Goal: Task Accomplishment & Management: Use online tool/utility

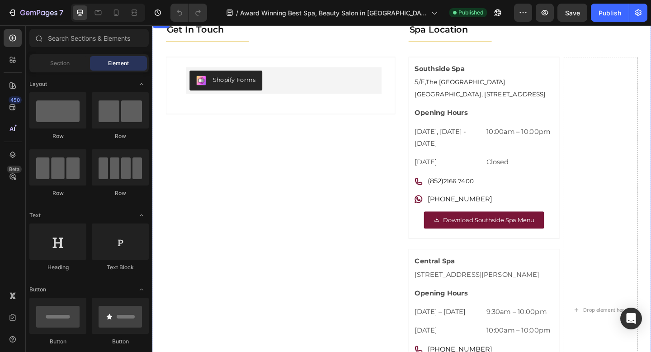
scroll to position [132, 0]
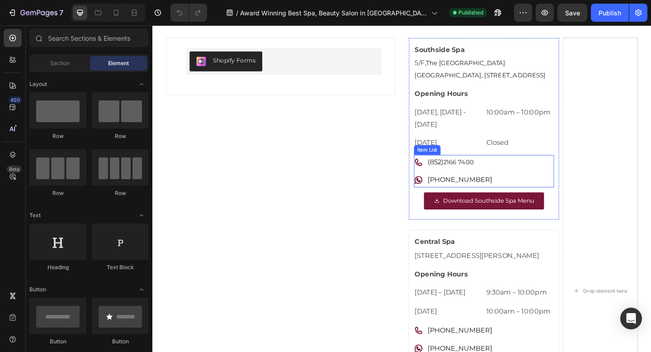
click at [448, 166] on div "Item List" at bounding box center [451, 160] width 29 height 11
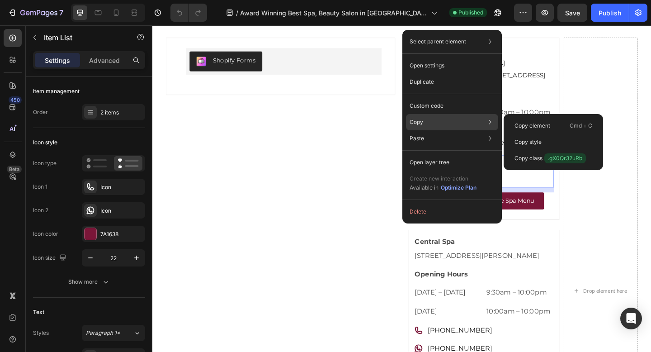
click at [418, 127] on div "Copy Copy element Cmd + C Copy style Copy class .gX0Qr32uRb" at bounding box center [452, 122] width 92 height 16
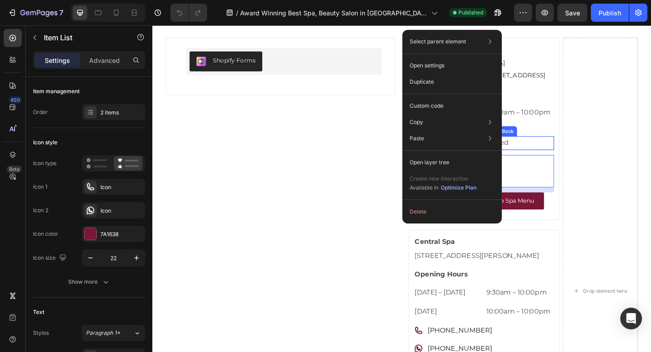
click at [566, 160] on div "Closed" at bounding box center [551, 153] width 74 height 15
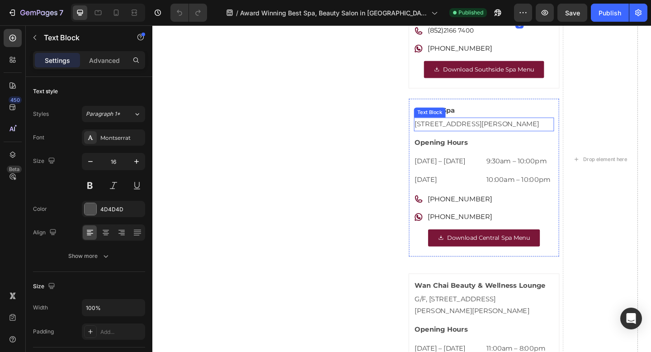
scroll to position [281, 0]
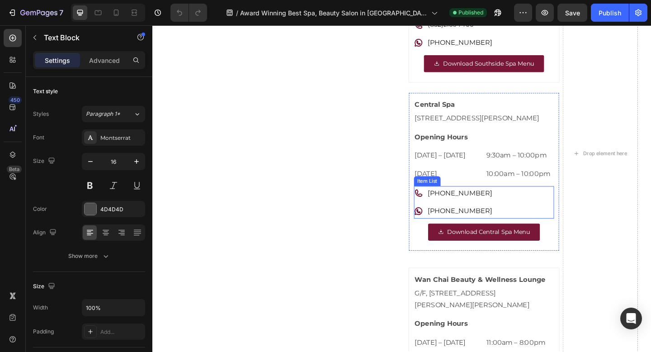
click at [486, 212] on link "(852) 2526 6918" at bounding box center [486, 207] width 70 height 9
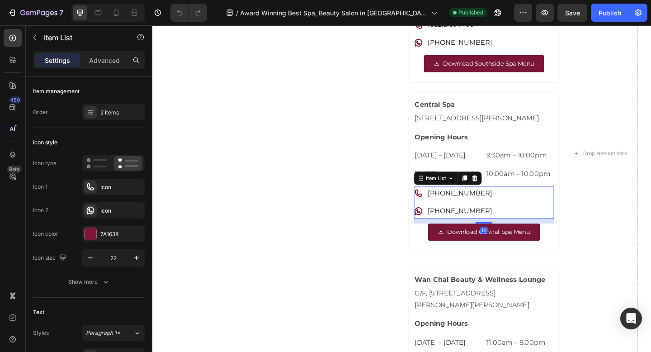
click at [469, 212] on link "(852) 2526 6918" at bounding box center [486, 207] width 70 height 9
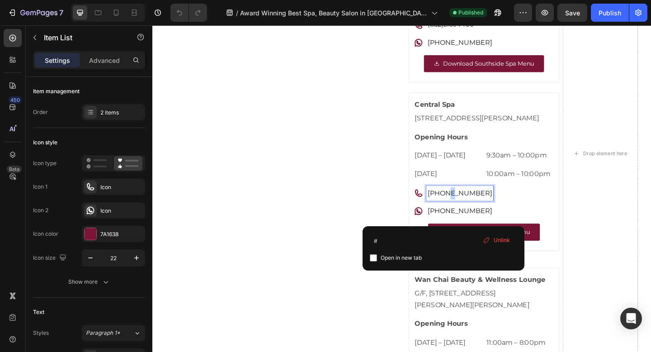
click at [469, 212] on link "(852) 2526 6918" at bounding box center [486, 207] width 70 height 9
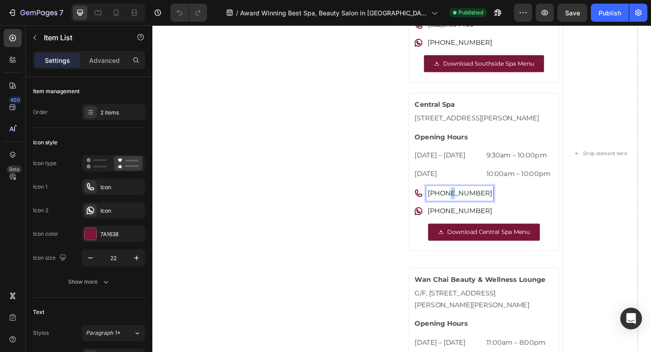
click at [469, 212] on link "(852) 2526 6918" at bounding box center [486, 207] width 70 height 9
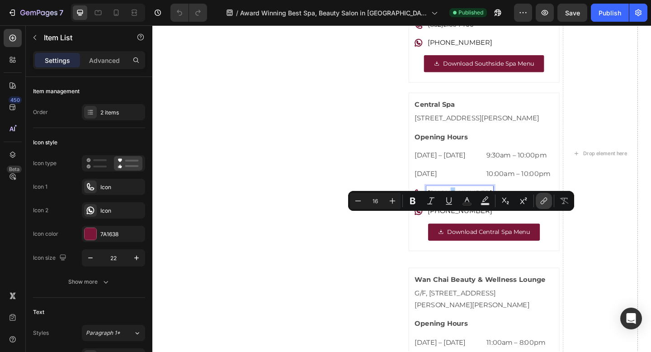
click at [541, 200] on icon "Editor contextual toolbar" at bounding box center [543, 200] width 9 height 9
click at [581, 235] on div "(852) 2526 6918 (852) 6011 3698" at bounding box center [513, 217] width 152 height 35
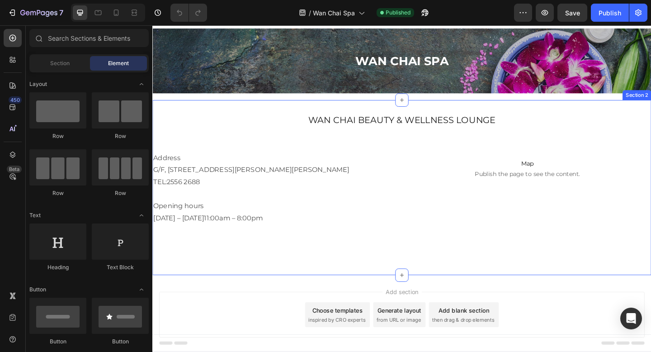
scroll to position [27, 0]
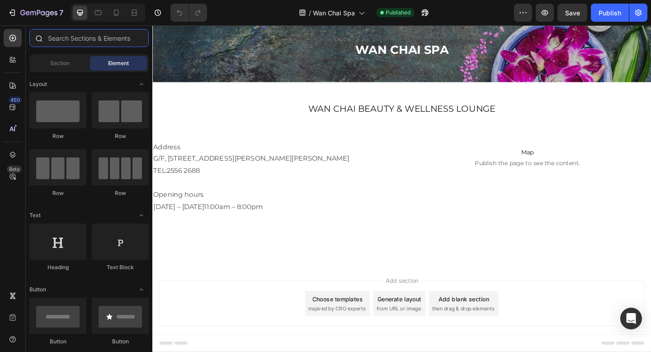
click at [81, 37] on input "text" at bounding box center [88, 38] width 119 height 18
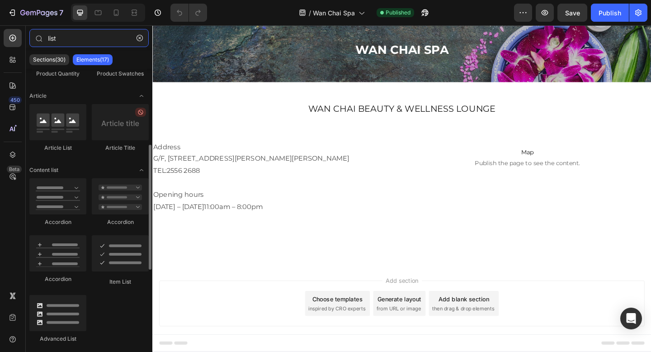
scroll to position [177, 0]
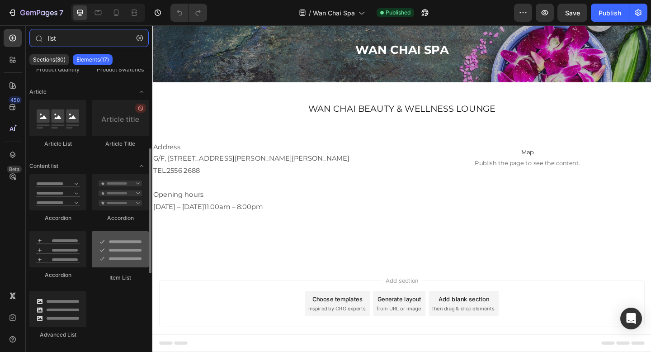
type input "list"
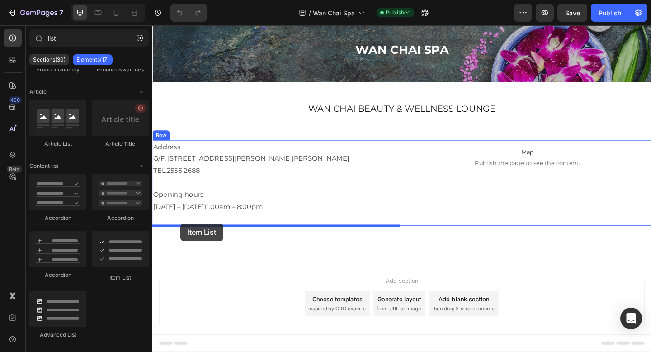
drag, startPoint x: 270, startPoint y: 264, endPoint x: 183, endPoint y: 240, distance: 90.4
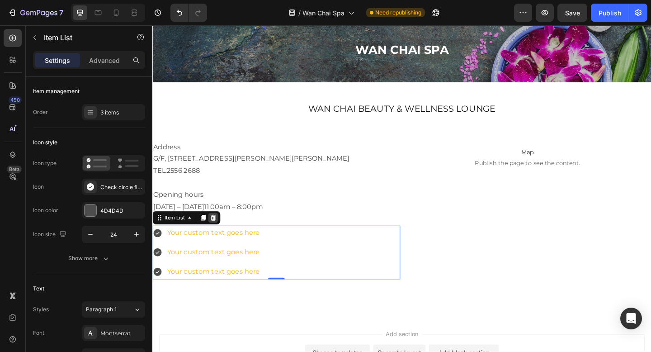
click at [218, 235] on icon at bounding box center [219, 234] width 6 height 6
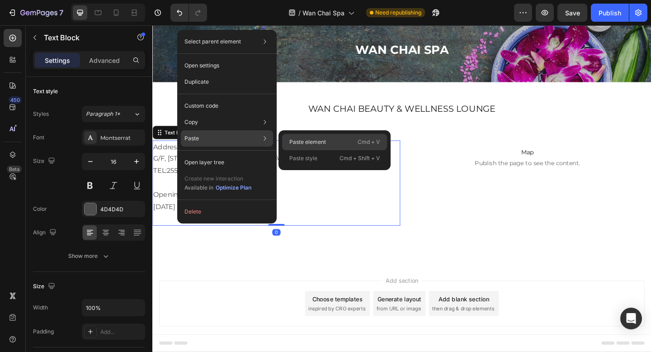
click at [318, 140] on p "Paste element" at bounding box center [307, 142] width 37 height 8
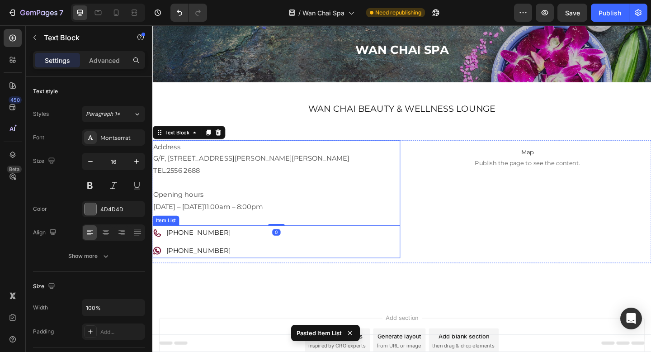
click at [186, 272] on link "[PHONE_NUMBER]" at bounding box center [202, 270] width 70 height 9
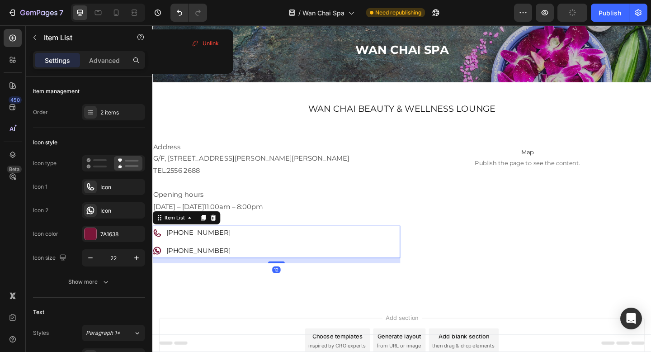
click at [186, 272] on link "[PHONE_NUMBER]" at bounding box center [202, 270] width 70 height 9
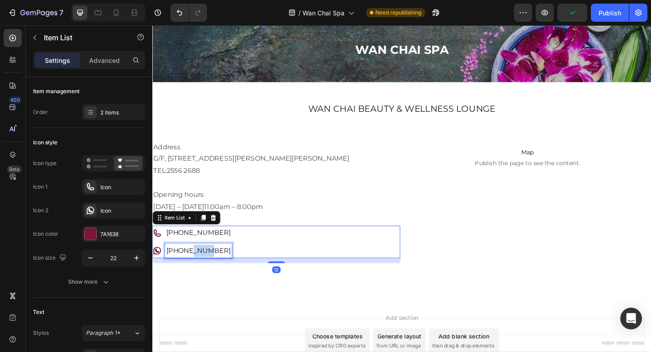
click at [186, 272] on link "[PHONE_NUMBER]" at bounding box center [202, 270] width 70 height 9
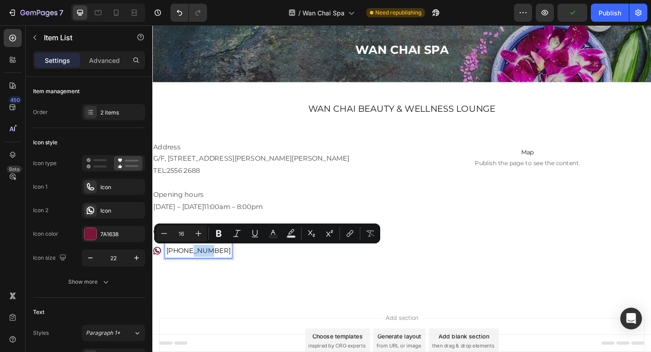
click at [186, 272] on link "[PHONE_NUMBER]" at bounding box center [202, 270] width 70 height 9
click at [311, 164] on p "G/F, [STREET_ADDRESS][PERSON_NAME][PERSON_NAME]" at bounding box center [287, 170] width 268 height 13
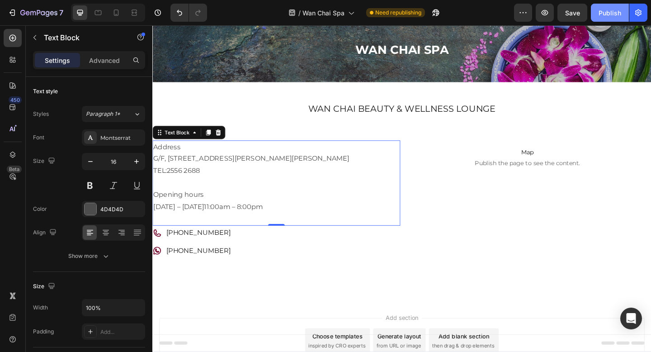
click at [614, 18] on button "Publish" at bounding box center [610, 13] width 38 height 18
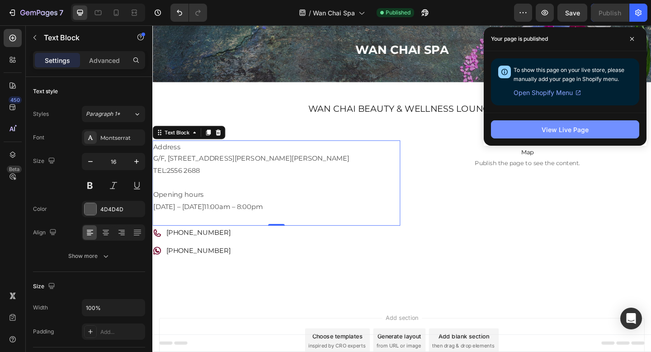
click at [540, 127] on button "View Live Page" at bounding box center [565, 129] width 148 height 18
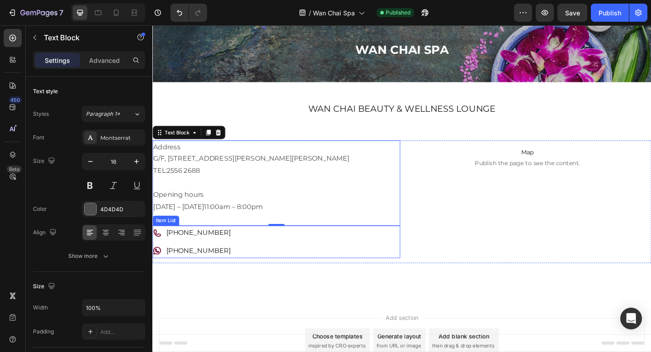
click at [205, 249] on link "[PHONE_NUMBER]" at bounding box center [202, 250] width 70 height 9
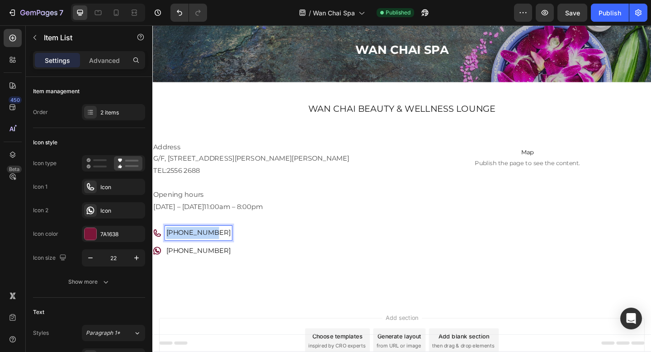
click at [205, 249] on link "[PHONE_NUMBER]" at bounding box center [202, 250] width 70 height 9
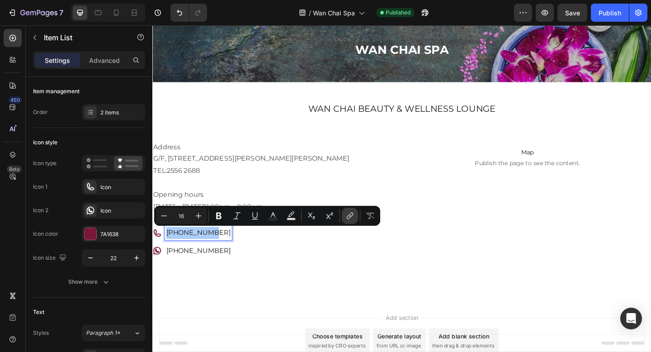
click at [352, 214] on icon "Editor contextual toolbar" at bounding box center [349, 215] width 9 height 9
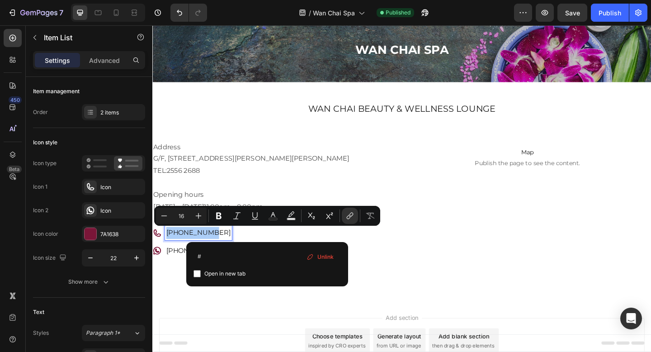
click at [328, 258] on span "Unlink" at bounding box center [325, 257] width 16 height 10
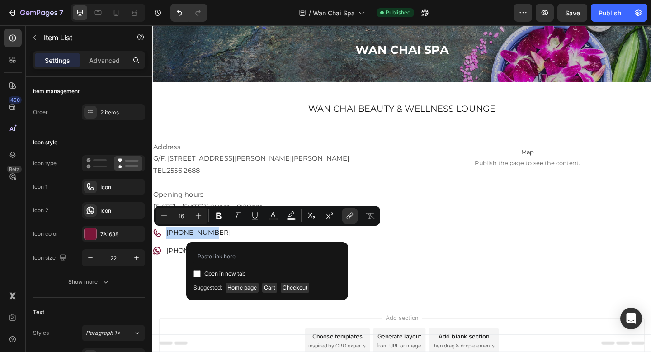
click at [268, 251] on div "(852) 2556 2688 (852) 6463 8102" at bounding box center [286, 260] width 269 height 35
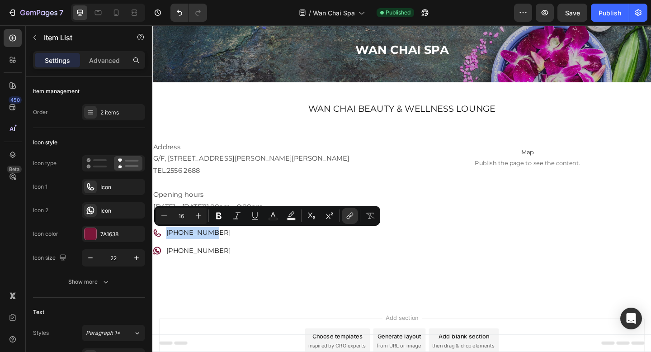
click at [228, 255] on div "(852) 2556 2688 (852) 6463 8102" at bounding box center [286, 260] width 269 height 35
click at [605, 8] on div "Publish" at bounding box center [609, 12] width 23 height 9
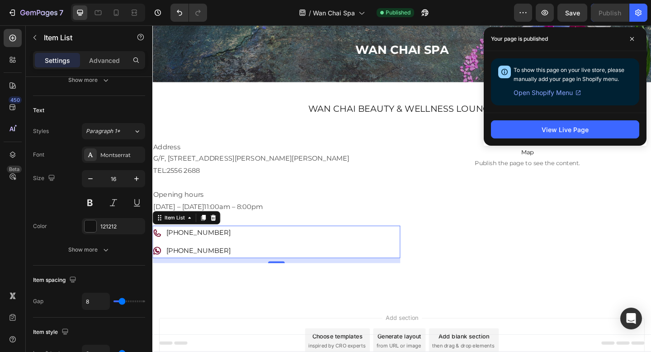
scroll to position [0, 0]
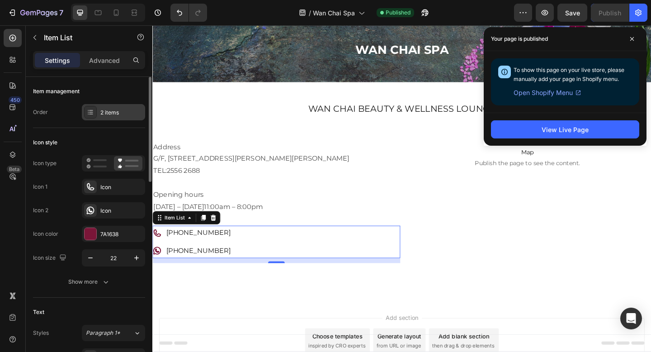
click at [92, 115] on icon at bounding box center [90, 111] width 7 height 7
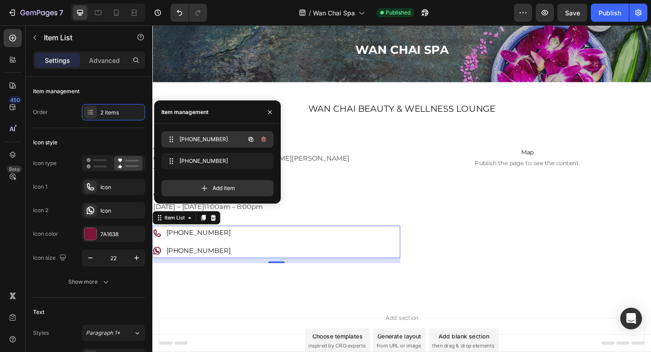
click at [198, 136] on span "[PHONE_NUMBER]" at bounding box center [204, 139] width 51 height 8
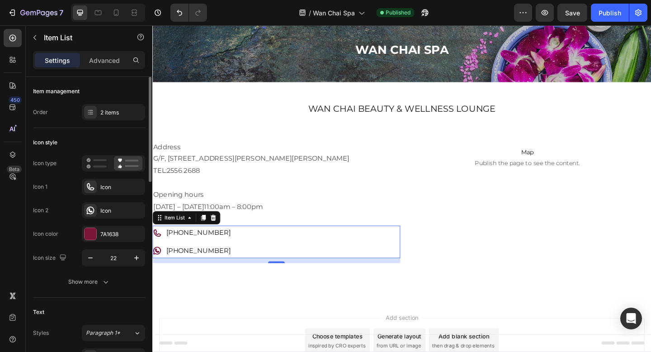
click at [102, 137] on div "Icon style" at bounding box center [89, 142] width 112 height 14
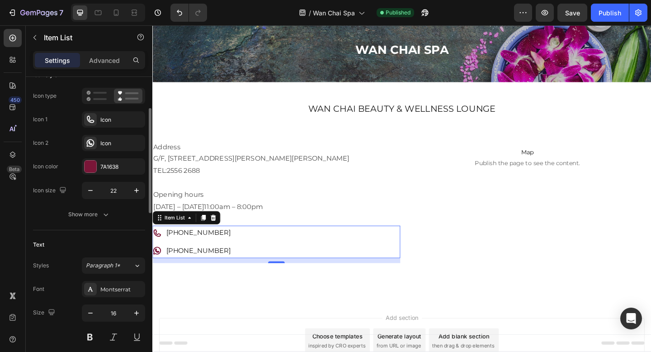
scroll to position [73, 0]
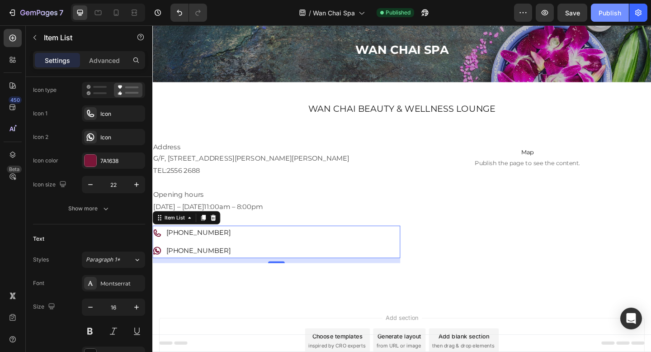
click at [618, 11] on div "Publish" at bounding box center [609, 12] width 23 height 9
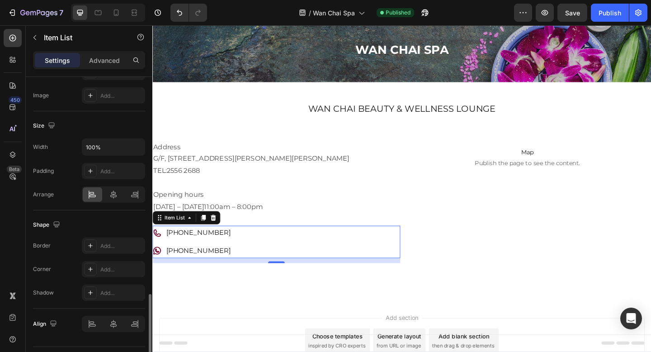
scroll to position [558, 0]
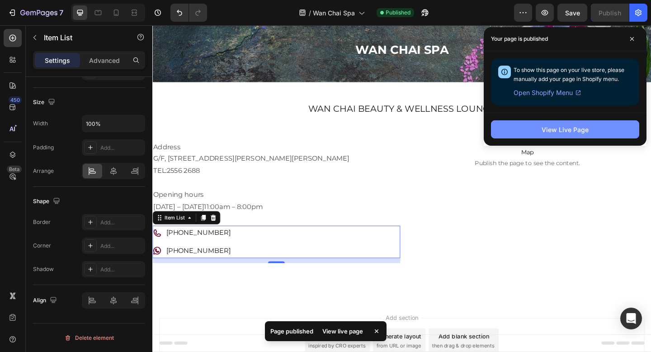
click at [550, 130] on div "View Live Page" at bounding box center [564, 129] width 47 height 9
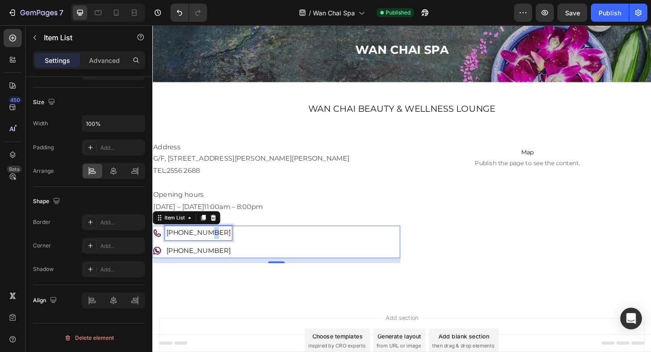
click at [203, 251] on link "[PHONE_NUMBER]" at bounding box center [202, 250] width 70 height 9
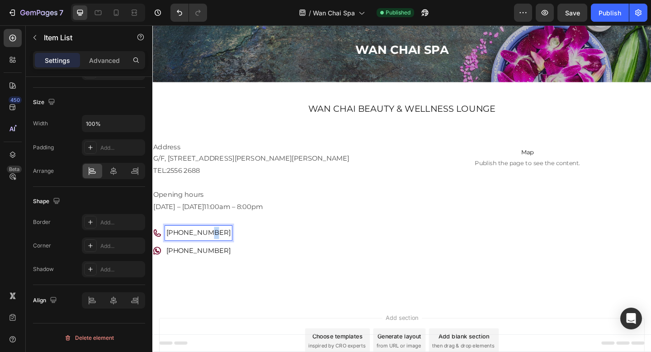
click at [203, 251] on link "[PHONE_NUMBER]" at bounding box center [202, 250] width 70 height 9
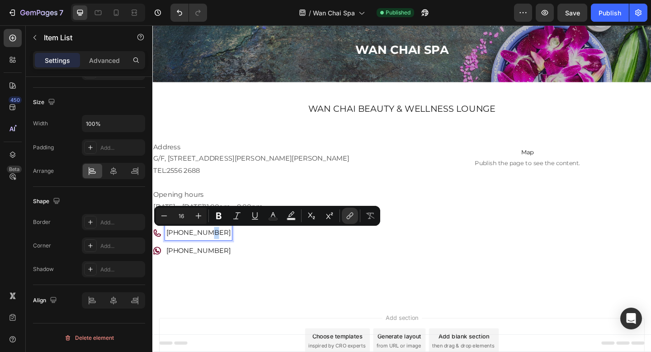
copy link "[PHONE_NUMBER]"
click at [352, 212] on icon "Editor contextual toolbar" at bounding box center [349, 215] width 9 height 9
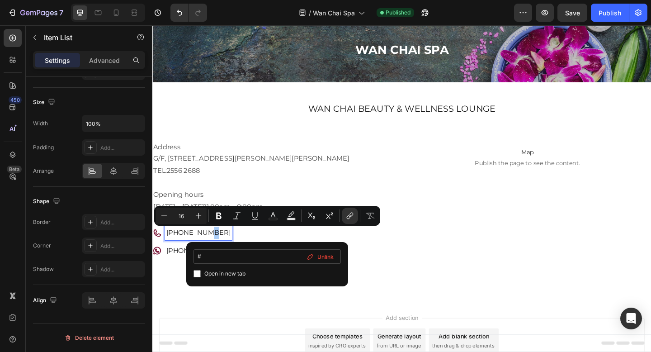
click at [225, 255] on input "#" at bounding box center [266, 256] width 147 height 14
type input "tel"
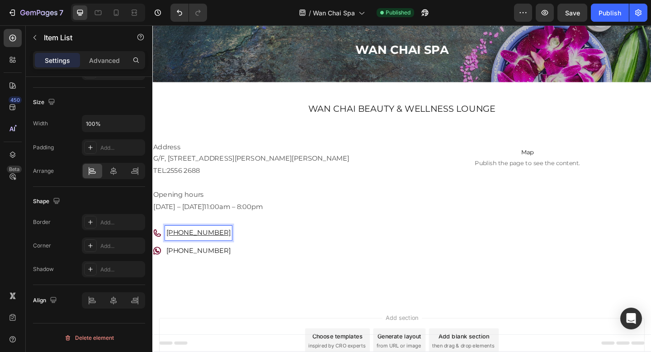
click at [184, 247] on u "[PHONE_NUMBER]" at bounding box center [202, 250] width 70 height 9
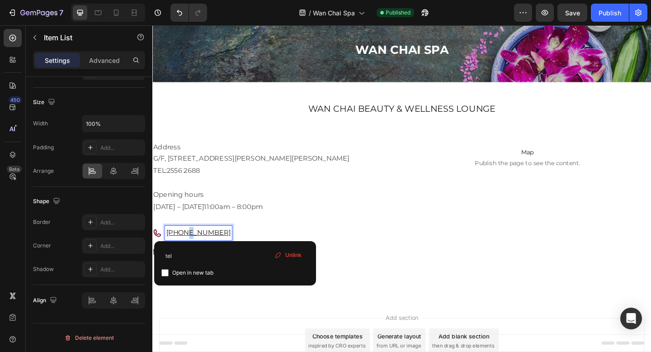
click at [184, 247] on u "[PHONE_NUMBER]" at bounding box center [202, 250] width 70 height 9
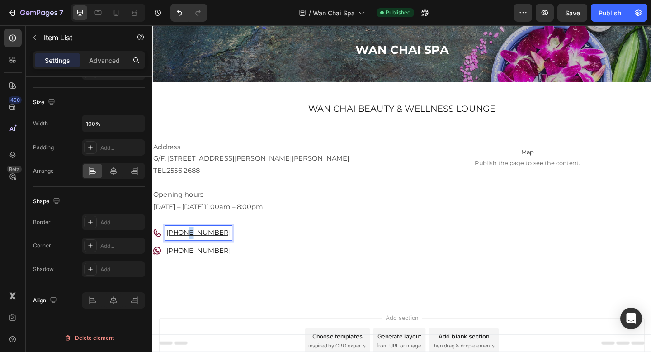
click at [184, 247] on u "[PHONE_NUMBER]" at bounding box center [202, 250] width 70 height 9
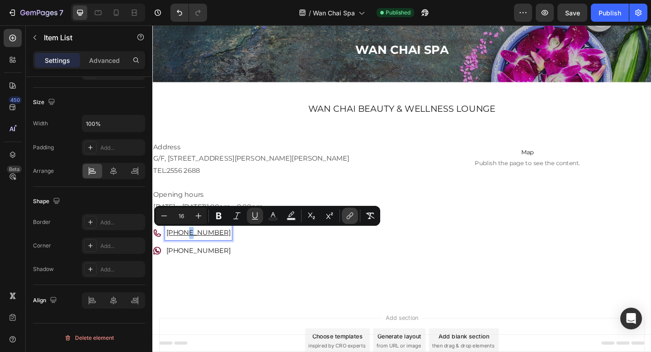
click at [349, 212] on icon "Editor contextual toolbar" at bounding box center [349, 215] width 9 height 9
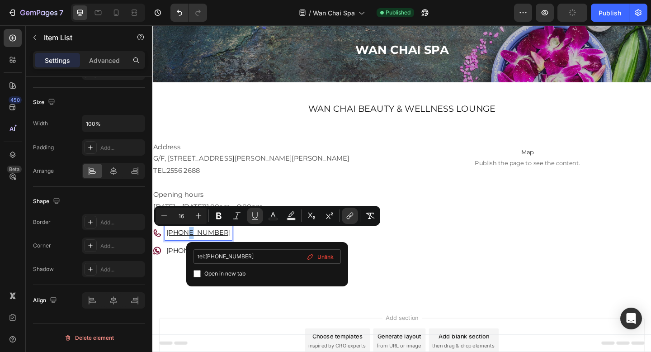
click at [208, 255] on input "tel:(852) 2556 2688" at bounding box center [266, 256] width 147 height 14
click at [260, 255] on input "tel:(852) 2556 2688" at bounding box center [266, 256] width 147 height 14
type input "tel:(852) 2556 2688"
click at [235, 272] on span "Open in new tab" at bounding box center [224, 273] width 41 height 11
click at [230, 271] on span "Open in new tab" at bounding box center [224, 273] width 41 height 11
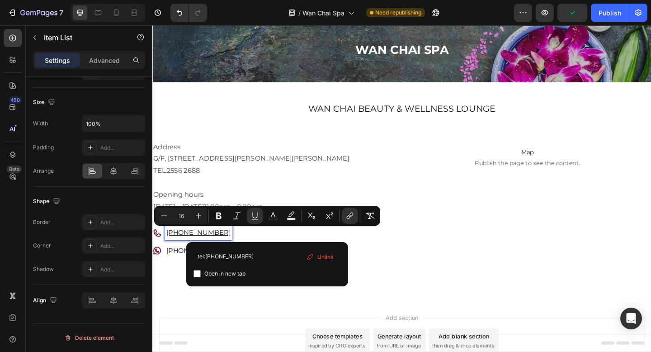
checkbox input "false"
click at [272, 253] on input "tel:(852) 2556 2688" at bounding box center [266, 256] width 147 height 14
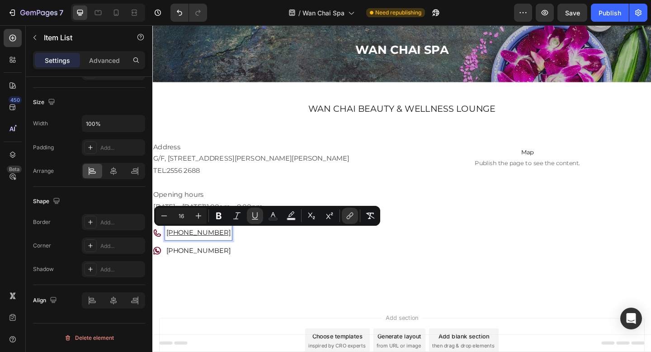
click at [209, 248] on u "[PHONE_NUMBER]" at bounding box center [202, 250] width 70 height 9
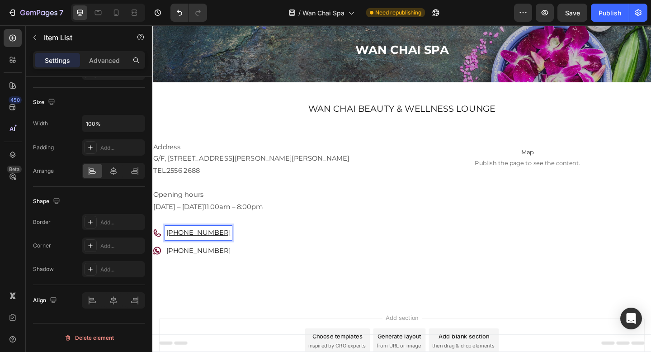
click at [209, 248] on u "[PHONE_NUMBER]" at bounding box center [202, 250] width 70 height 9
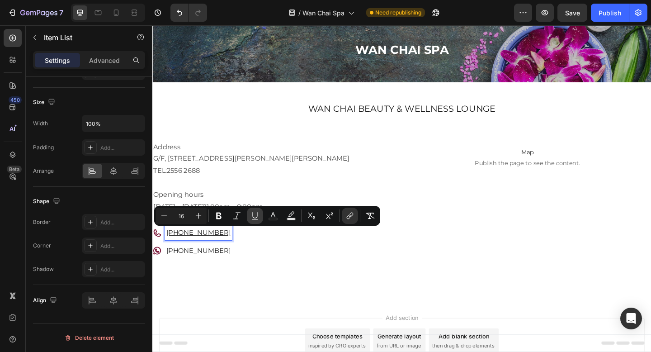
click at [253, 212] on icon "Editor contextual toolbar" at bounding box center [254, 215] width 5 height 6
click at [261, 261] on div "(852) 2556 2688 (852) 6463 8102" at bounding box center [286, 260] width 269 height 35
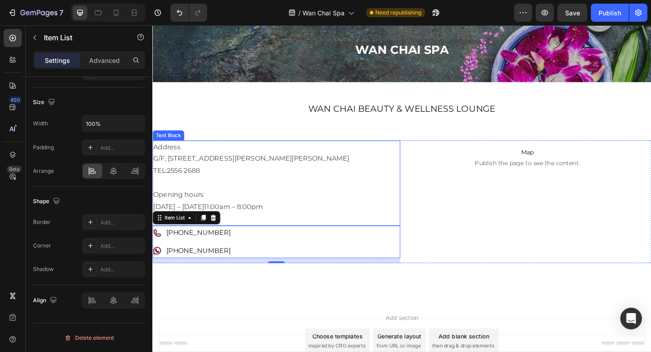
click at [306, 206] on p "Opening hours" at bounding box center [287, 209] width 268 height 13
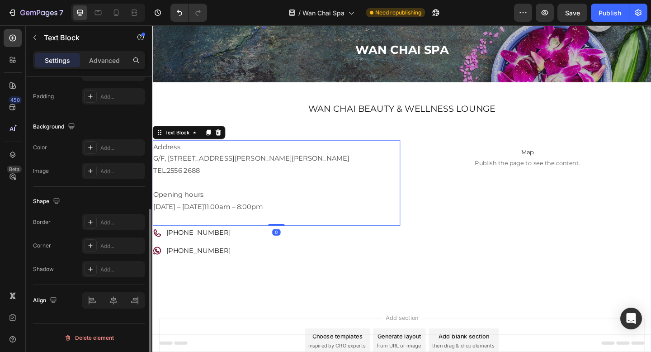
scroll to position [0, 0]
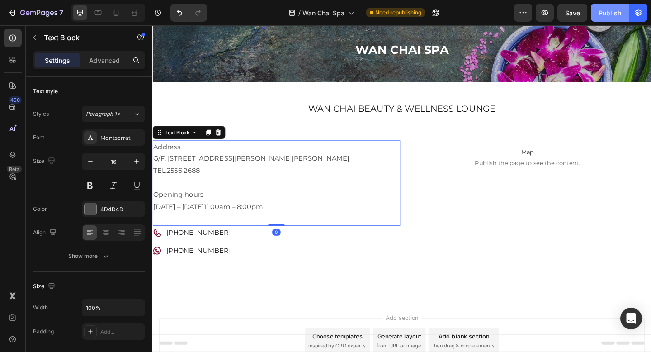
click at [602, 9] on div "Publish" at bounding box center [609, 12] width 23 height 9
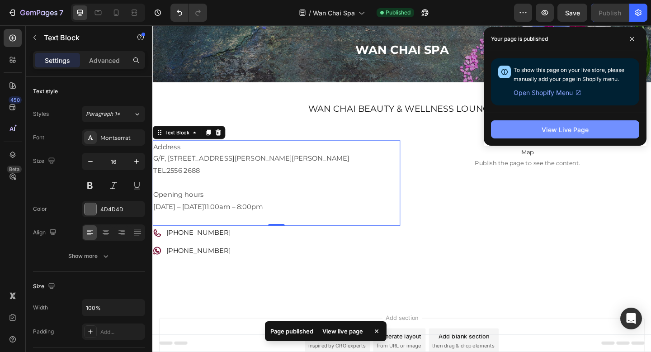
click at [507, 131] on button "View Live Page" at bounding box center [565, 129] width 148 height 18
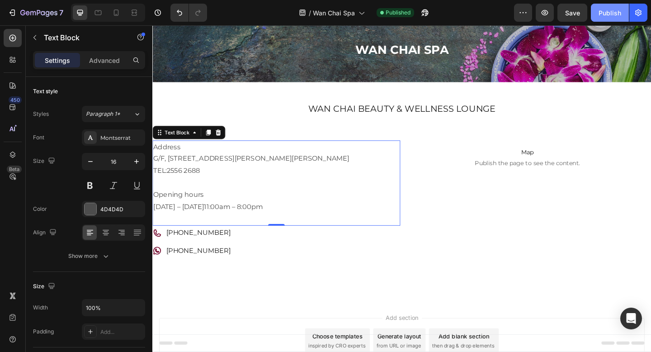
click at [609, 12] on div "Publish" at bounding box center [609, 12] width 23 height 9
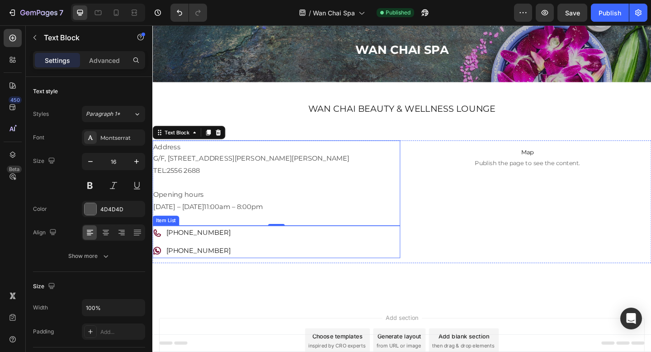
click at [187, 251] on link "[PHONE_NUMBER]" at bounding box center [202, 250] width 70 height 9
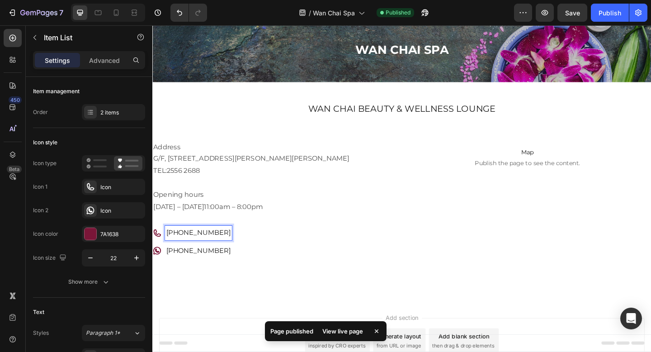
click at [187, 251] on link "[PHONE_NUMBER]" at bounding box center [202, 250] width 70 height 9
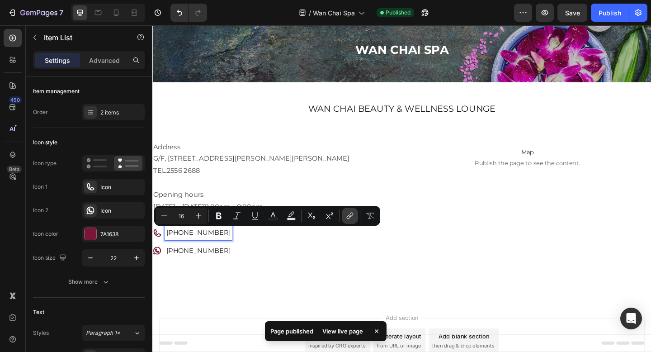
click at [348, 215] on icon "Editor contextual toolbar" at bounding box center [349, 215] width 9 height 9
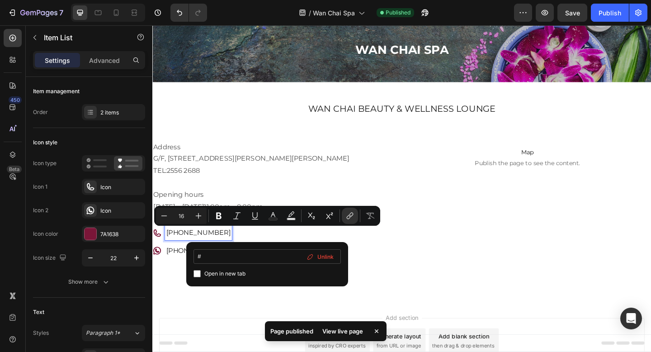
click at [229, 258] on input "#" at bounding box center [266, 256] width 147 height 14
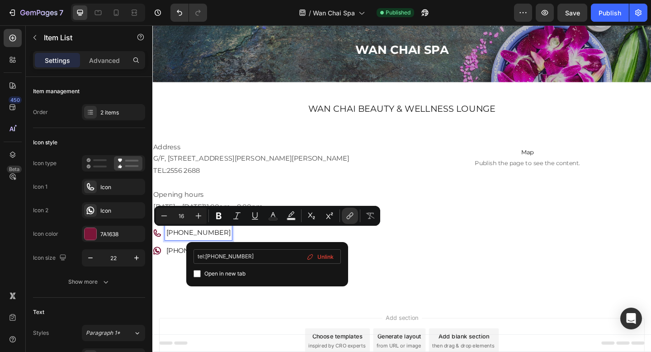
click at [207, 257] on input "tel:(852) 2556 2688" at bounding box center [266, 256] width 147 height 14
type input "tel:+852) 2556 2688"
click at [223, 254] on input "tel:+852) 2556 2688" at bounding box center [266, 256] width 147 height 14
type input "tel:+8522556 2688"
click at [234, 256] on input "tel:+8522556 2688" at bounding box center [266, 256] width 147 height 14
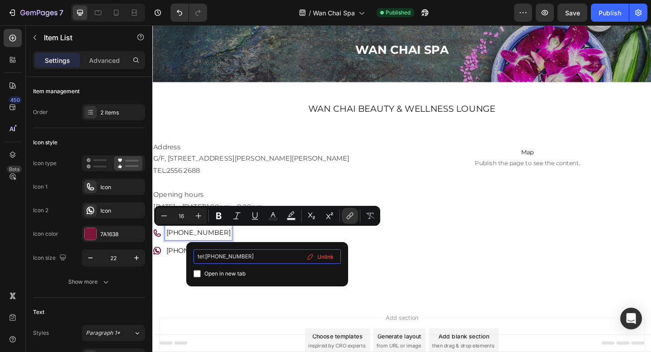
type input "tel:+85225562688"
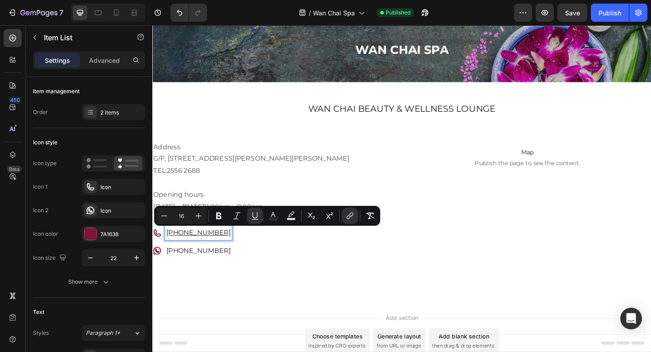
click at [193, 251] on u "[PHONE_NUMBER]" at bounding box center [202, 250] width 70 height 9
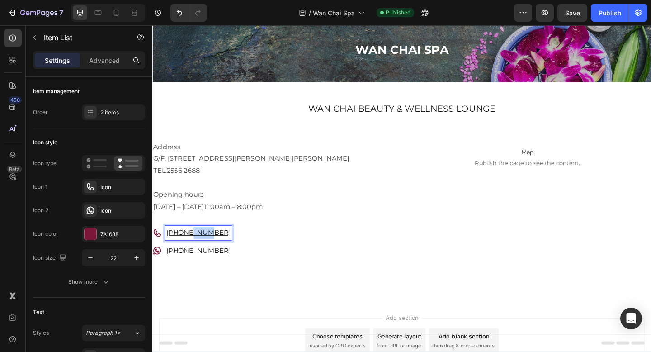
click at [193, 251] on u "[PHONE_NUMBER]" at bounding box center [202, 250] width 70 height 9
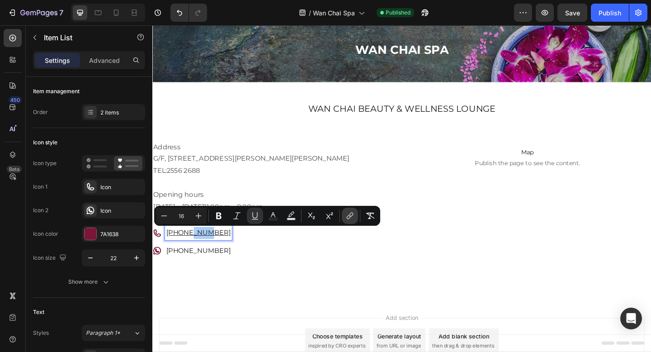
click at [348, 210] on button "link" at bounding box center [350, 215] width 16 height 16
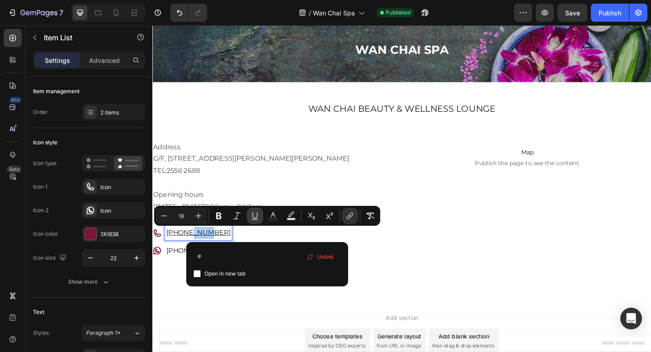
click at [257, 216] on icon "Editor contextual toolbar" at bounding box center [254, 215] width 9 height 9
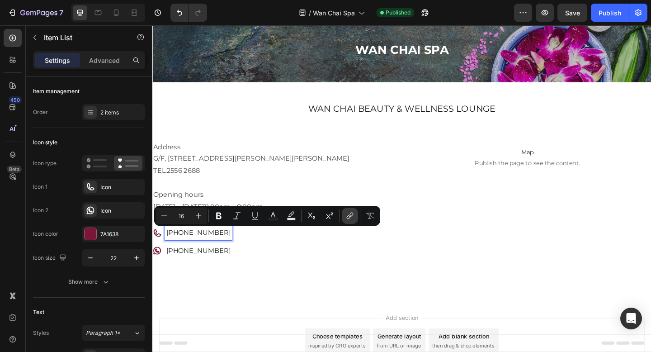
click at [351, 213] on icon "Editor contextual toolbar" at bounding box center [349, 215] width 9 height 9
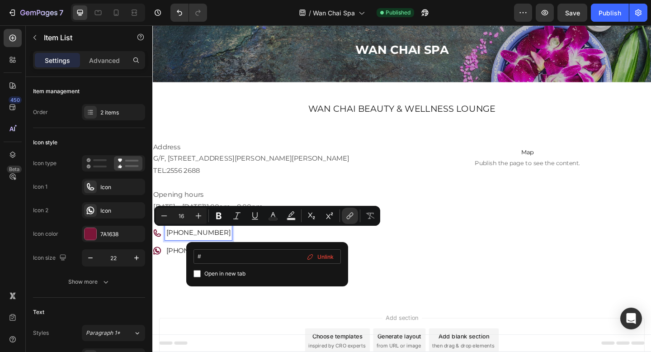
click at [210, 259] on input "#" at bounding box center [266, 256] width 147 height 14
click at [208, 257] on input "tel:(852) 2556 2688" at bounding box center [266, 256] width 147 height 14
click at [222, 258] on input "tel:+852) 2556 2688" at bounding box center [266, 256] width 147 height 14
type input "tel:+8522556 2688"
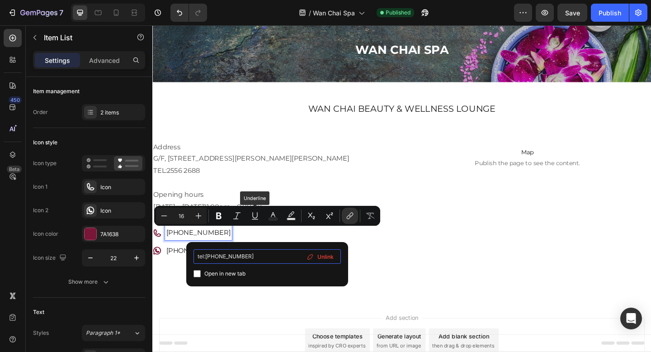
click at [235, 256] on input "tel:+8522556 2688" at bounding box center [266, 256] width 147 height 14
click at [235, 254] on input "tel:+8522556 2688" at bounding box center [266, 256] width 147 height 14
type input "tel:+85225562688"
click at [197, 274] on input "Editor contextual toolbar" at bounding box center [196, 273] width 7 height 7
checkbox input "true"
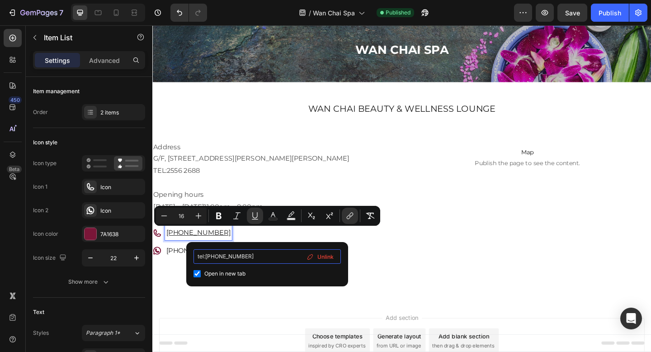
click at [258, 256] on input "tel:+85225562688" at bounding box center [266, 256] width 147 height 14
click at [255, 254] on input "tel:+85225562688" at bounding box center [266, 256] width 147 height 14
click at [327, 258] on span "Unlink" at bounding box center [325, 257] width 16 height 10
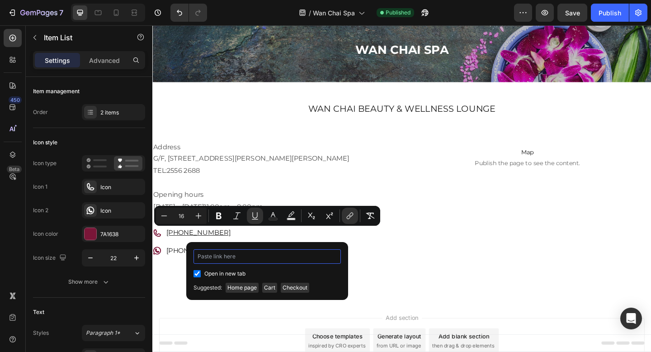
click at [327, 258] on input "Editor contextual toolbar" at bounding box center [266, 256] width 147 height 14
click at [323, 258] on input "Editor contextual toolbar" at bounding box center [266, 256] width 147 height 14
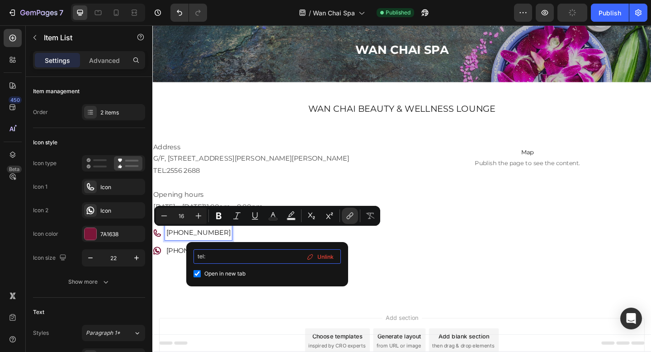
paste input "[PHONE_NUMBER]"
click at [207, 255] on input "tel:(852) 2556 2688" at bounding box center [266, 256] width 147 height 14
type input "tel:+852) 2556 2688"
click at [224, 255] on input "tel:+852) 2556 2688" at bounding box center [266, 256] width 147 height 14
click at [222, 254] on input "tel:+852) 2556 2688" at bounding box center [266, 256] width 147 height 14
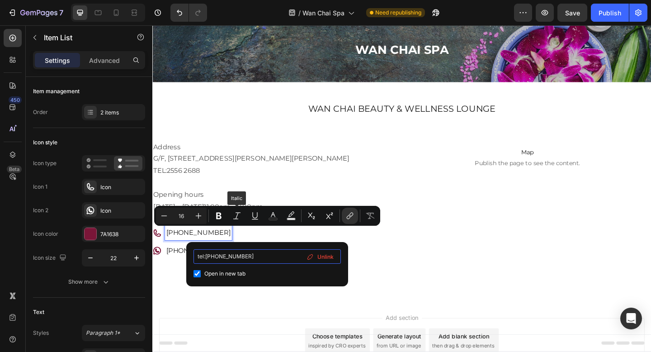
click at [234, 254] on input "tel:+8522556 2688" at bounding box center [266, 256] width 147 height 14
type input "tel:+85225562688"
click at [261, 252] on input "tel:+85225562688" at bounding box center [266, 256] width 147 height 14
click at [253, 258] on input "tel:+85225562688" at bounding box center [266, 256] width 147 height 14
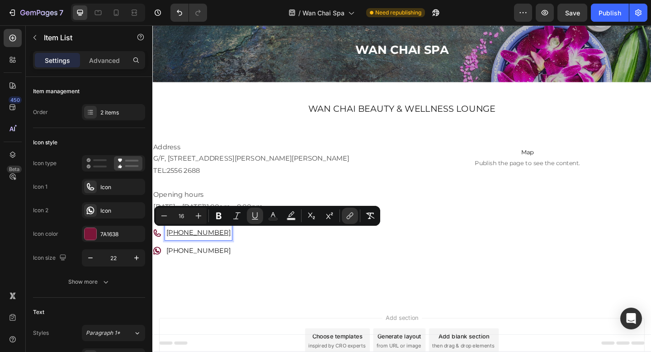
click at [192, 249] on u "[PHONE_NUMBER]" at bounding box center [202, 250] width 70 height 9
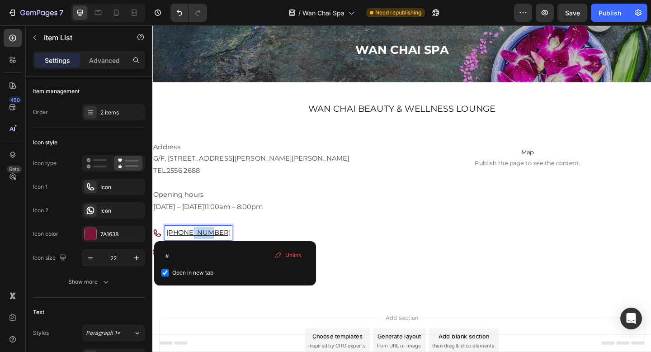
click at [192, 249] on u "[PHONE_NUMBER]" at bounding box center [202, 250] width 70 height 9
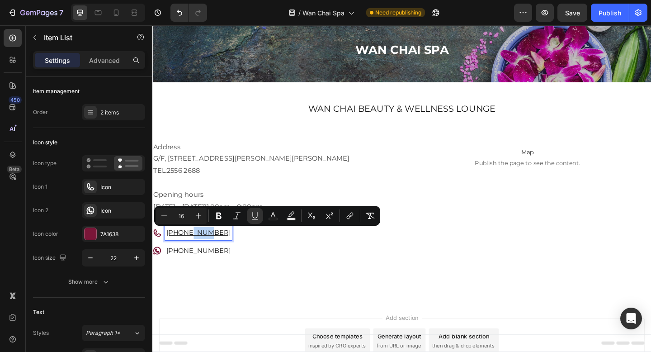
click at [192, 249] on u "[PHONE_NUMBER]" at bounding box center [202, 250] width 70 height 9
click at [351, 210] on button "link" at bounding box center [350, 215] width 16 height 16
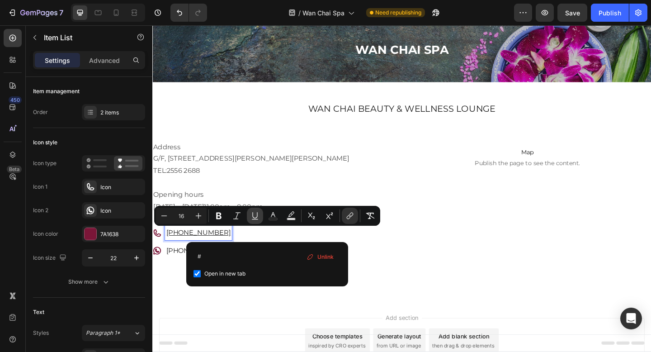
click at [258, 216] on icon "Editor contextual toolbar" at bounding box center [254, 215] width 9 height 9
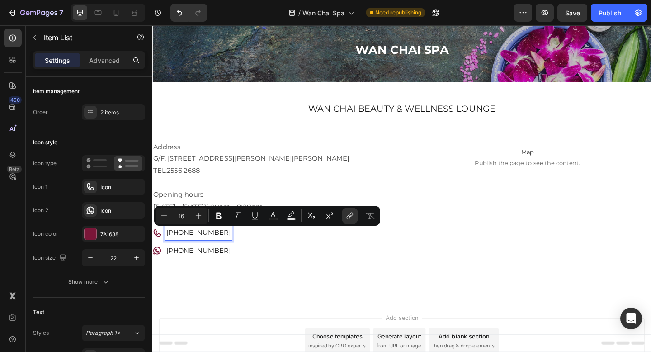
click at [277, 280] on div "Address G/F, 303 Jaffe Road, Wan Chai, Hong Kong TEL: 2556 2688 Opening hours M…" at bounding box center [286, 216] width 269 height 133
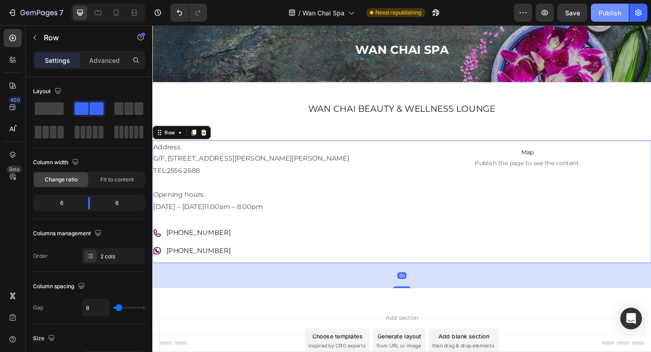
click at [607, 15] on div "Publish" at bounding box center [609, 12] width 23 height 9
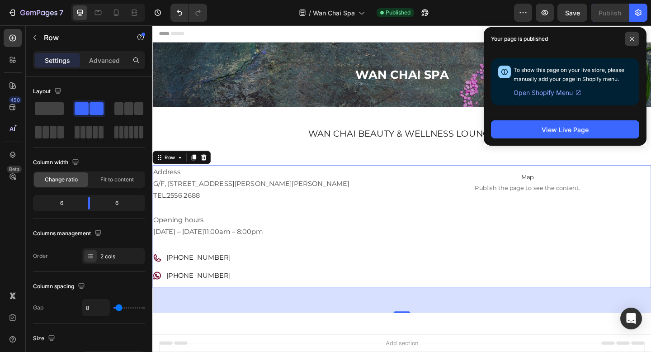
click at [635, 41] on span at bounding box center [632, 39] width 14 height 14
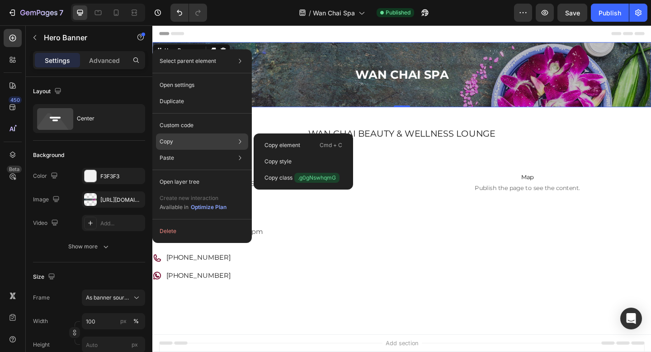
click at [172, 141] on p "Copy" at bounding box center [167, 141] width 14 height 8
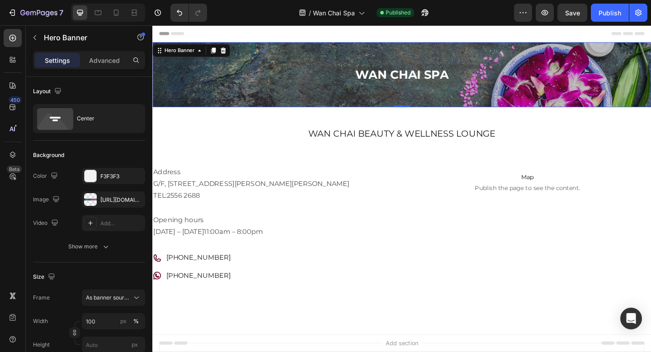
click at [339, 61] on div "Wan Chai Spa Heading" at bounding box center [423, 79] width 542 height 47
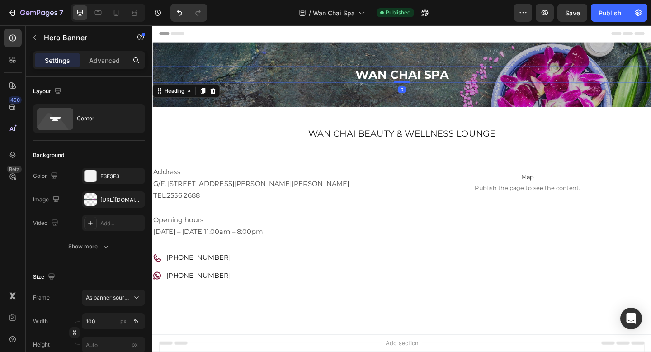
click at [179, 82] on h2 "Wan Chai Spa" at bounding box center [423, 79] width 542 height 18
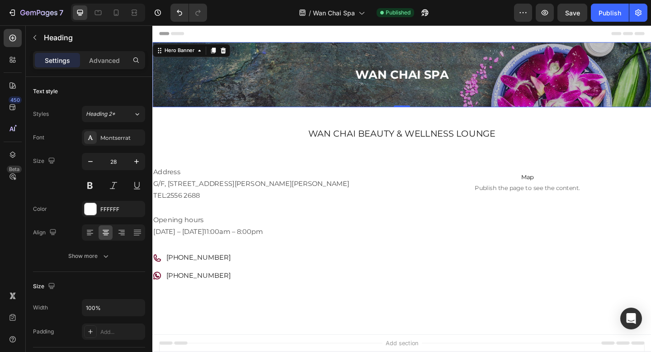
click at [315, 56] on div "Wan Chai Spa Heading" at bounding box center [423, 79] width 542 height 47
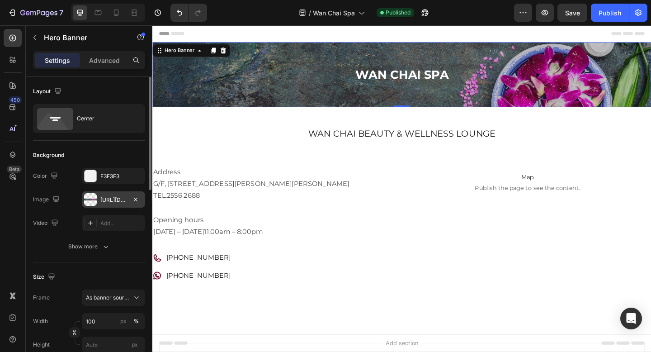
click at [113, 197] on div "https://ucarecdn.com/2179f63e-fbf8-45d0-b4f4-c1d285bce6c3/-/format/auto/-/previ…" at bounding box center [113, 200] width 26 height 8
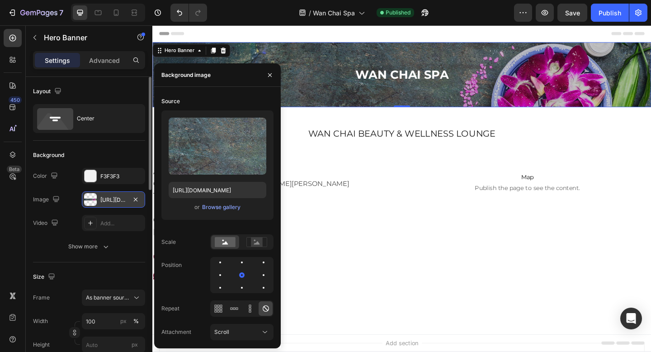
click at [113, 197] on div "https://ucarecdn.com/2179f63e-fbf8-45d0-b4f4-c1d285bce6c3/-/format/auto/-/previ…" at bounding box center [113, 200] width 26 height 8
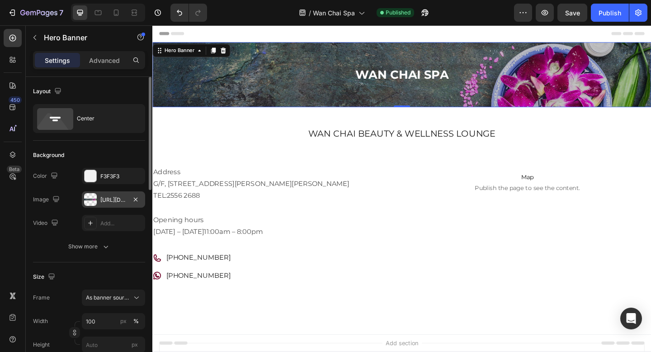
click at [113, 197] on div "https://ucarecdn.com/2179f63e-fbf8-45d0-b4f4-c1d285bce6c3/-/format/auto/-/previ…" at bounding box center [113, 200] width 26 height 8
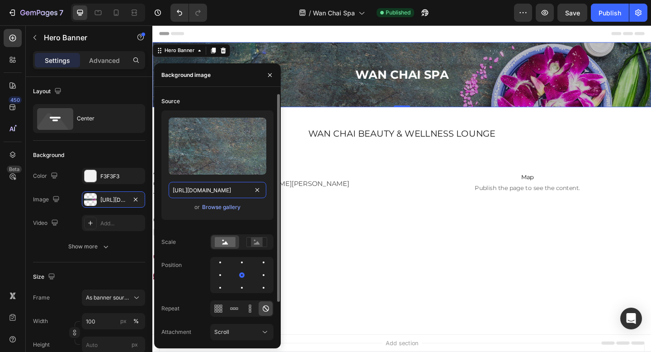
click at [218, 190] on input "https://ucarecdn.com/2179f63e-fbf8-45d0-b4f4-c1d285bce6c3/-/format/auto/-/previ…" at bounding box center [218, 190] width 98 height 16
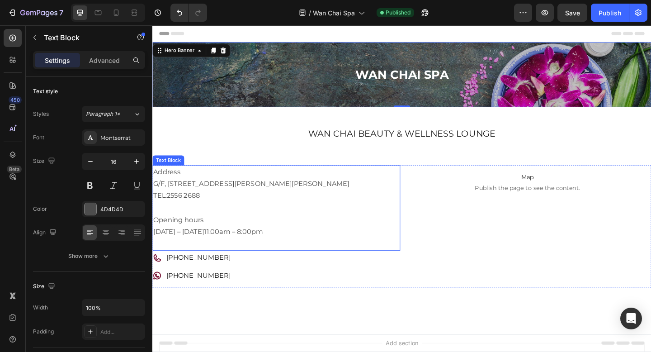
click at [382, 212] on p "TEL: 2556 2688" at bounding box center [287, 210] width 268 height 13
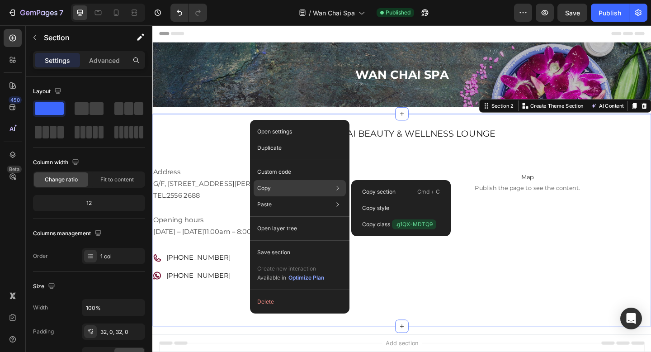
click at [269, 188] on p "Copy" at bounding box center [264, 188] width 14 height 8
click at [276, 189] on div "Copy Copy section Cmd + C Copy style Copy class .g1QX-MDTQ9" at bounding box center [300, 188] width 92 height 16
click at [263, 187] on p "Copy" at bounding box center [264, 188] width 14 height 8
click at [390, 193] on p "Copy section" at bounding box center [378, 192] width 33 height 8
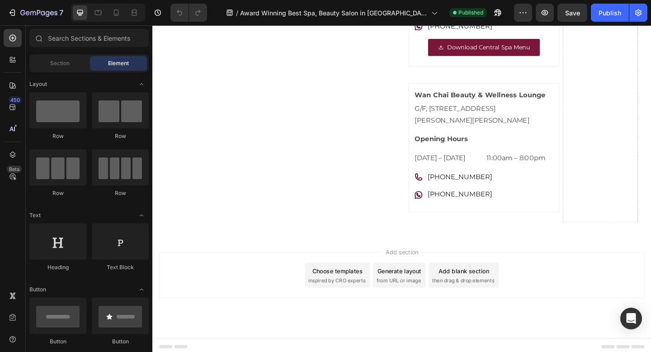
scroll to position [483, 0]
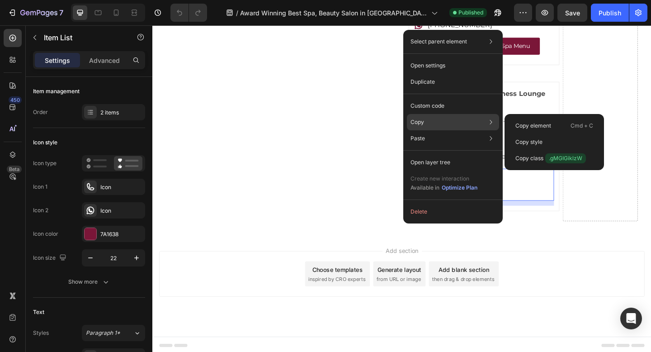
click at [426, 122] on div "Copy Copy element Cmd + C Copy style Copy class .gMGIGiklzW" at bounding box center [453, 122] width 92 height 16
click at [542, 134] on div "Copy element Cmd + C" at bounding box center [554, 142] width 92 height 16
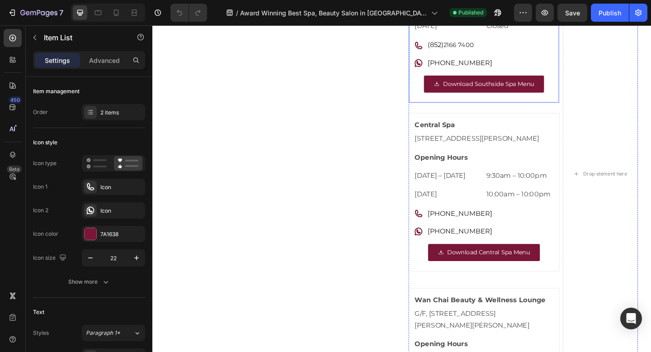
scroll to position [203, 0]
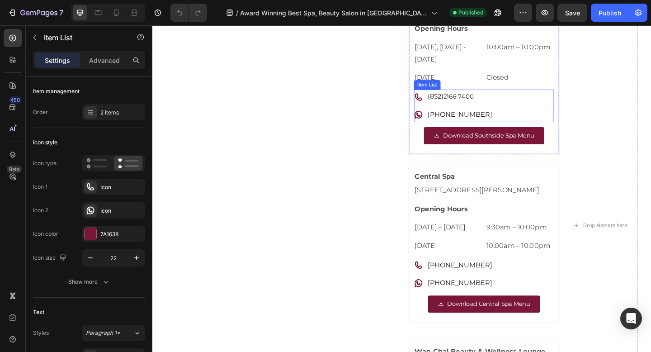
click at [480, 107] on span "2166 7400" at bounding box center [485, 103] width 33 height 8
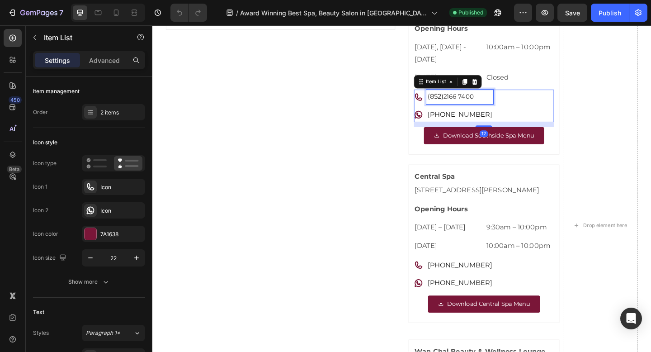
click at [480, 107] on span "2166 7400" at bounding box center [485, 103] width 33 height 8
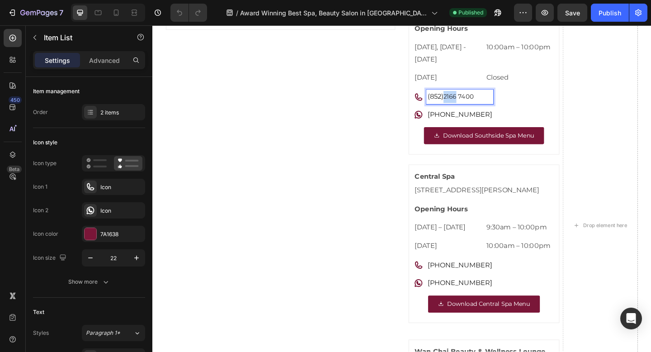
click at [480, 107] on span "2166 7400" at bounding box center [485, 103] width 33 height 8
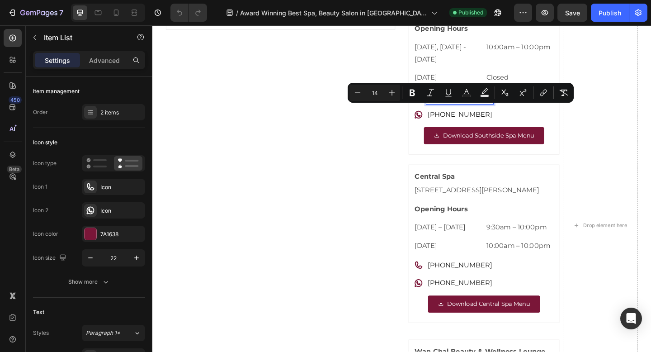
type input "16"
click at [480, 107] on span "2166 7400" at bounding box center [485, 103] width 33 height 8
click at [541, 131] on div "(852) 2166 7400 (852) 5286 6198" at bounding box center [513, 112] width 152 height 35
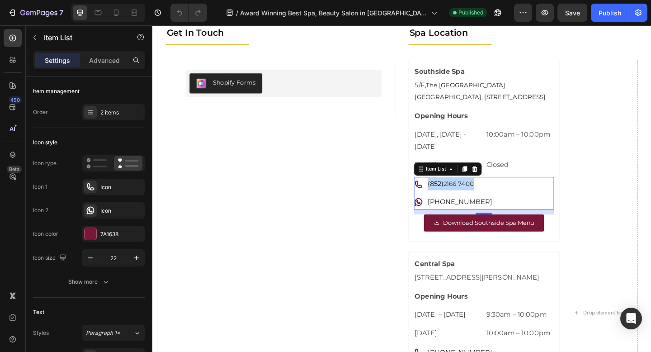
scroll to position [70, 0]
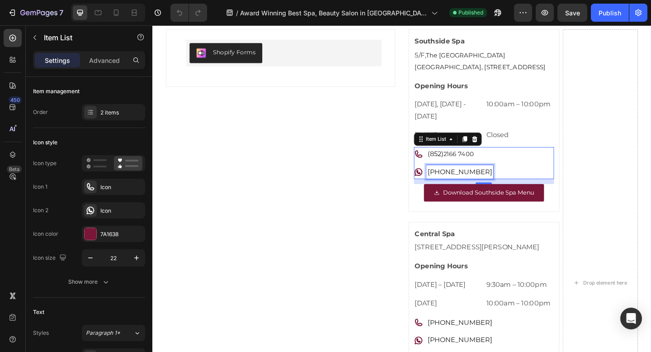
click at [479, 189] on link "(852) 5286 6198" at bounding box center [486, 184] width 70 height 9
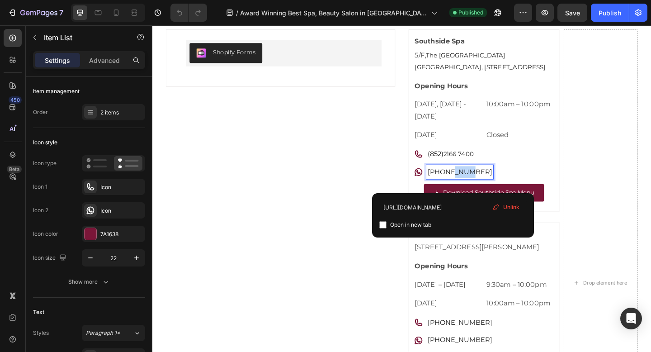
click at [479, 189] on link "(852) 5286 6198" at bounding box center [486, 184] width 70 height 9
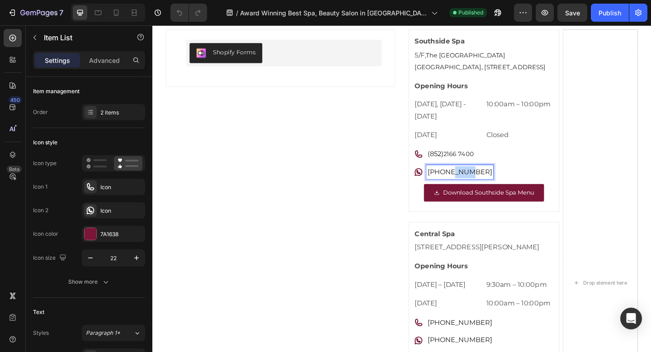
click at [479, 189] on link "(852) 5286 6198" at bounding box center [486, 184] width 70 height 9
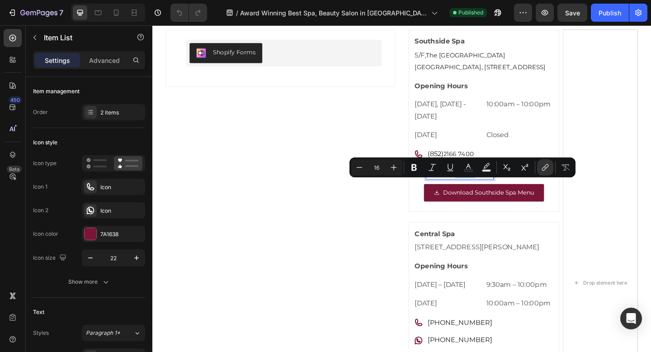
copy link "(852) 5286 6198"
click at [534, 193] on div "(852) 2166 7400 (852) 5286 6198" at bounding box center [513, 175] width 152 height 35
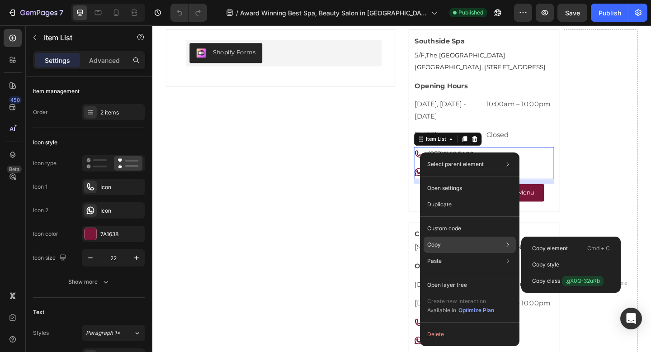
click at [434, 247] on p "Copy" at bounding box center [434, 244] width 14 height 8
click at [553, 249] on p "Copy element" at bounding box center [550, 248] width 36 height 8
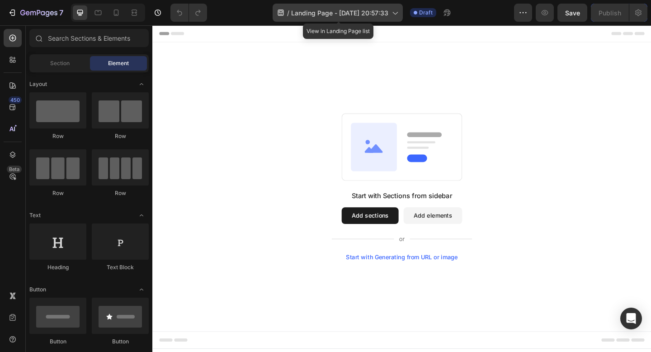
click at [388, 12] on span "Landing Page - Aug 26, 20:57:33" at bounding box center [339, 12] width 97 height 9
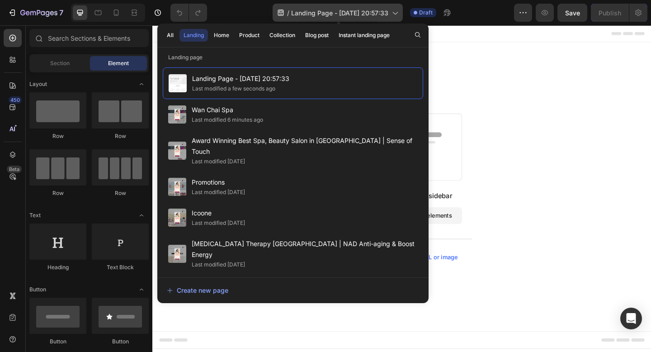
click at [388, 12] on span "Landing Page - Aug 26, 20:57:33" at bounding box center [339, 12] width 97 height 9
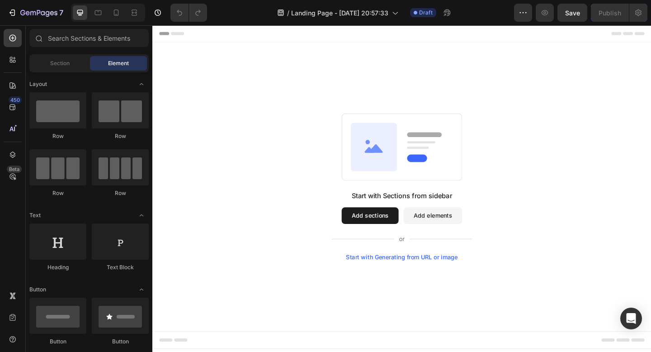
click at [399, 234] on button "Add sections" at bounding box center [389, 232] width 62 height 18
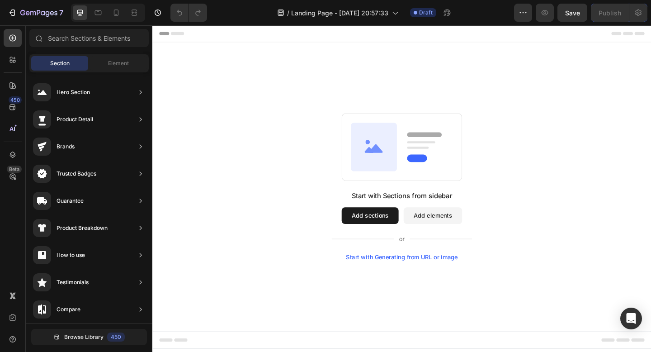
click at [450, 228] on button "Add elements" at bounding box center [457, 232] width 64 height 18
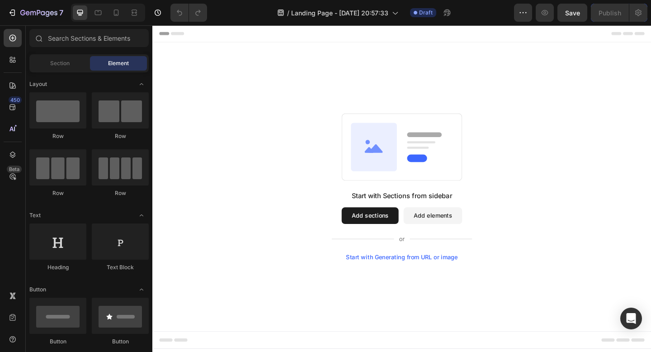
click at [388, 230] on button "Add sections" at bounding box center [389, 232] width 62 height 18
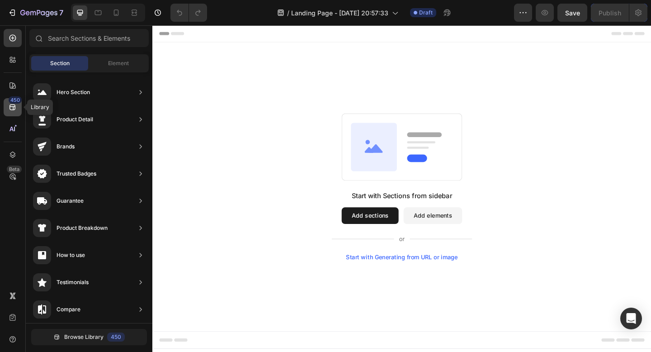
click at [14, 109] on icon at bounding box center [12, 107] width 6 height 6
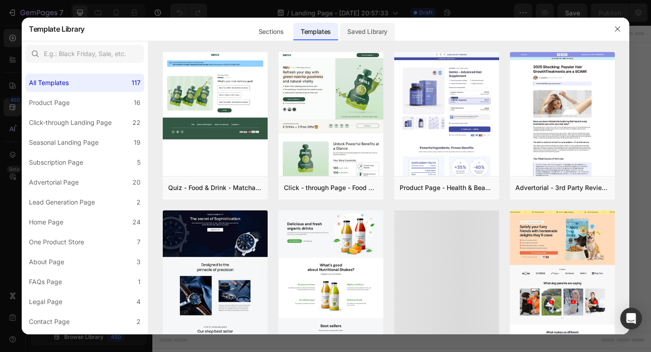
click at [370, 32] on div "Saved Library" at bounding box center [367, 32] width 55 height 18
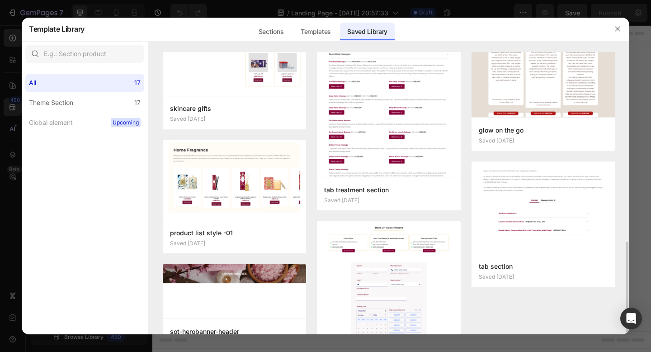
scroll to position [593, 0]
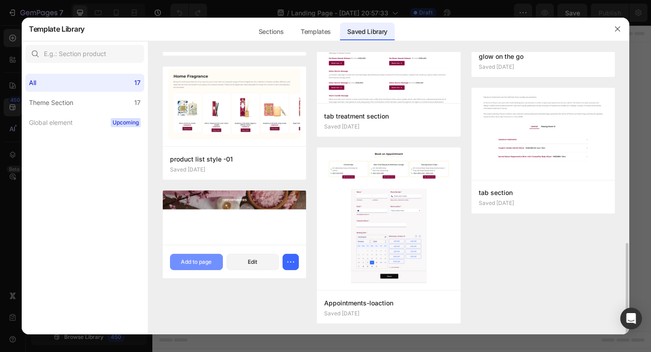
click at [195, 259] on div "Add to page" at bounding box center [196, 262] width 31 height 8
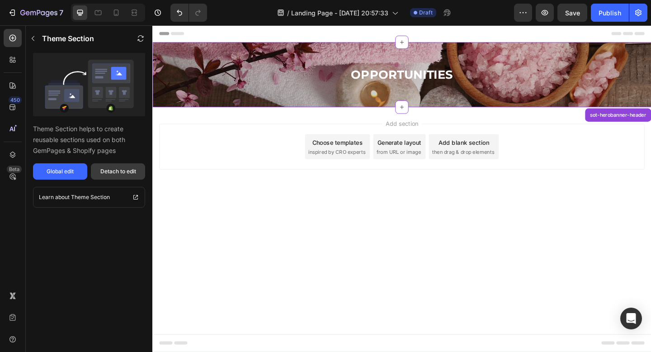
click at [126, 170] on div "Detach to edit" at bounding box center [118, 171] width 36 height 8
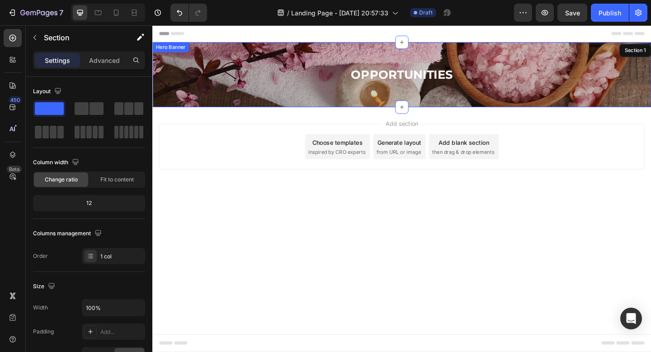
click at [252, 62] on div "opportunities Heading" at bounding box center [423, 79] width 542 height 47
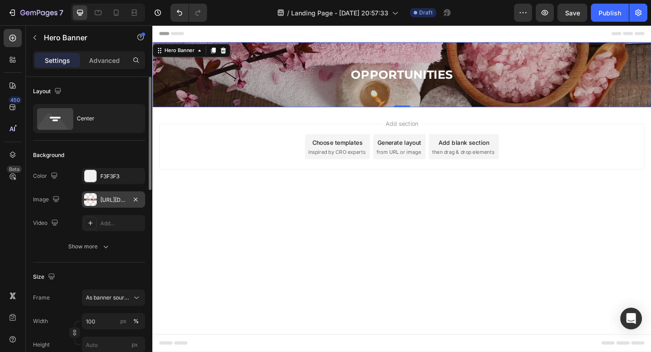
click at [112, 197] on div "https://ucarecdn.com/34d17f1f-24ac-4519-a2bd-5a37487b1f11/-/format/auto/-/previ…" at bounding box center [113, 200] width 26 height 8
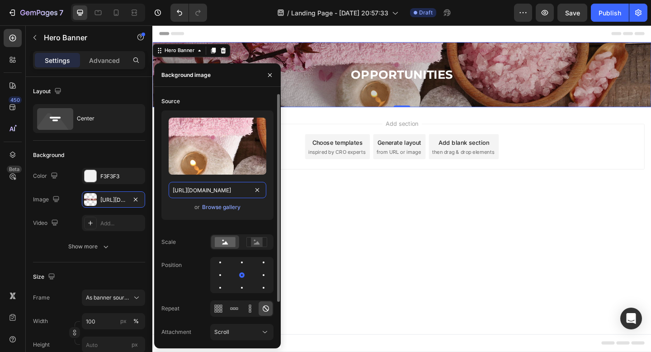
click at [208, 187] on input "https://ucarecdn.com/34d17f1f-24ac-4519-a2bd-5a37487b1f11/-/format/auto/-/previ…" at bounding box center [218, 190] width 98 height 16
paste input "2179f63e-fbf8-45d0-b4f4-c1d285bce6c3/-/format/auto/-/preview/3000x3000/-/qualit…"
type input "https://ucarecdn.com/2179f63e-fbf8-45d0-b4f4-c1d285bce6c3/-/format/auto/-/previ…"
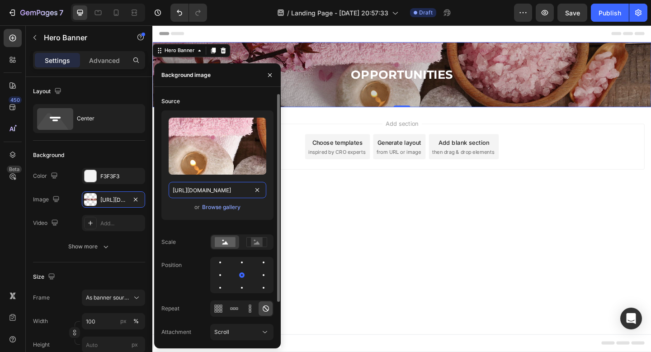
scroll to position [0, 289]
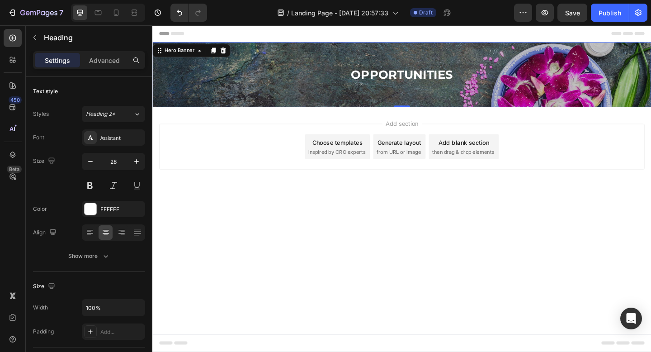
click at [394, 75] on h2 "opportunities" at bounding box center [423, 79] width 542 height 18
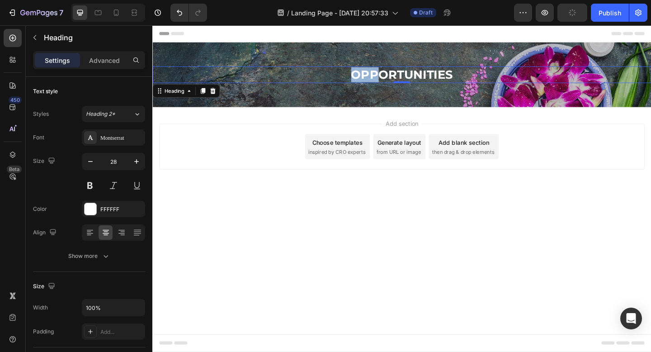
click at [394, 70] on h2 "opportunities" at bounding box center [423, 79] width 542 height 18
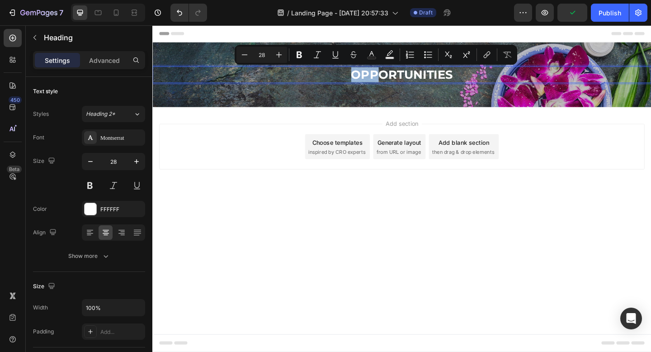
click at [390, 73] on p "opportunities" at bounding box center [423, 79] width 540 height 16
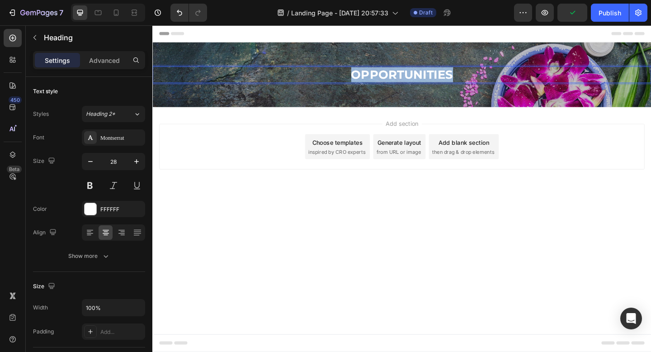
click at [390, 73] on p "opportunities" at bounding box center [423, 79] width 540 height 16
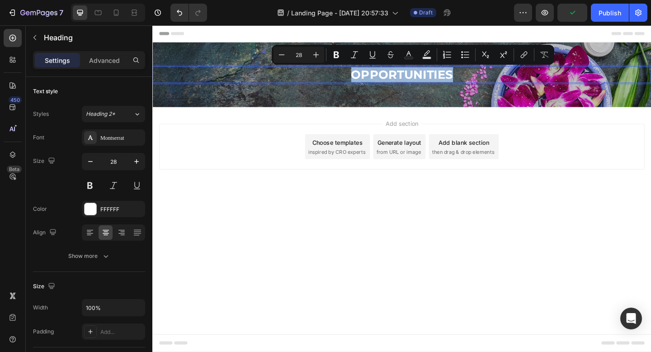
click at [390, 73] on p "opportunities" at bounding box center [423, 79] width 540 height 16
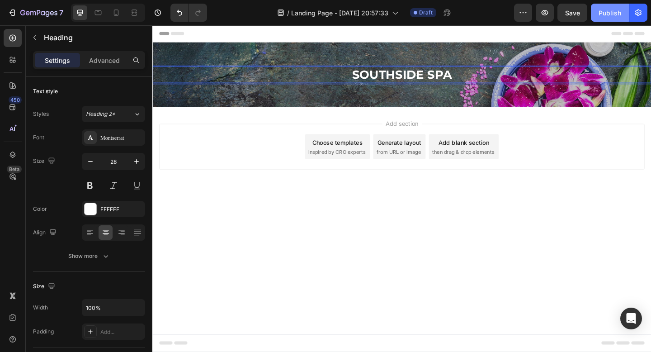
click at [609, 9] on div "Publish" at bounding box center [609, 12] width 23 height 9
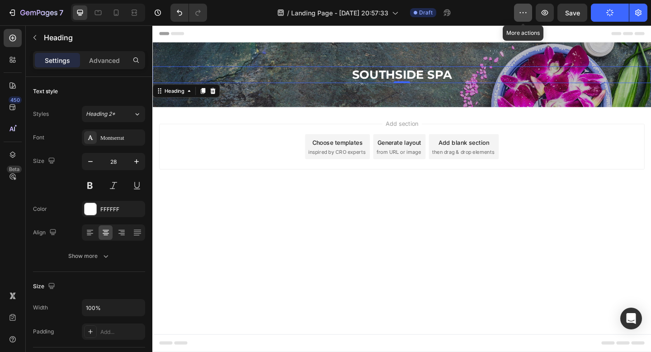
click at [524, 14] on icon "button" at bounding box center [522, 12] width 9 height 9
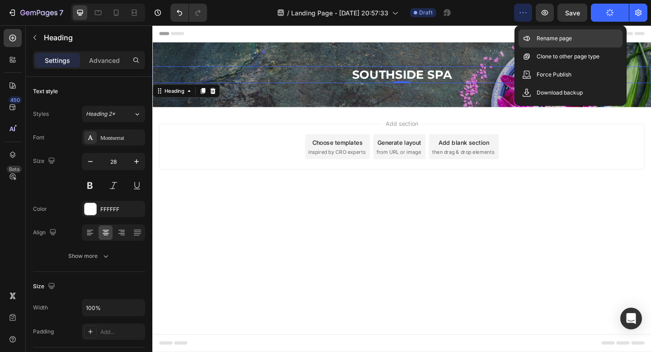
click at [542, 37] on p "Rename page" at bounding box center [553, 38] width 35 height 9
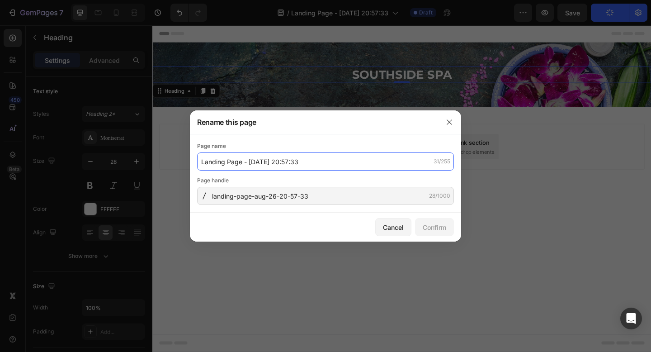
click at [256, 164] on input "Landing Page - Aug 26, 20:57:33" at bounding box center [325, 161] width 257 height 18
paste input "Southside Spa"
type input "Southside Spa"
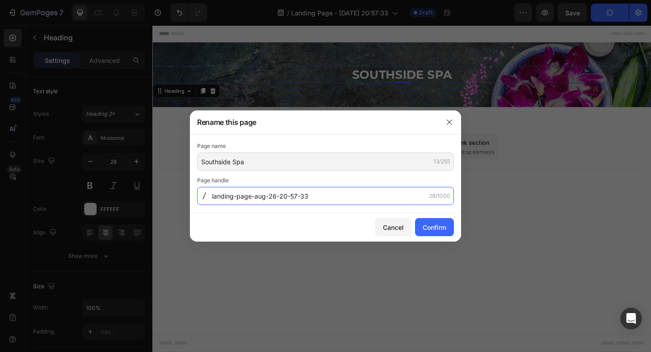
click at [235, 196] on input "landing-page-aug-26-20-57-33" at bounding box center [325, 196] width 257 height 18
paste input "Southside-Spa-"
click at [215, 194] on input "Southside-Spa-" at bounding box center [325, 196] width 257 height 18
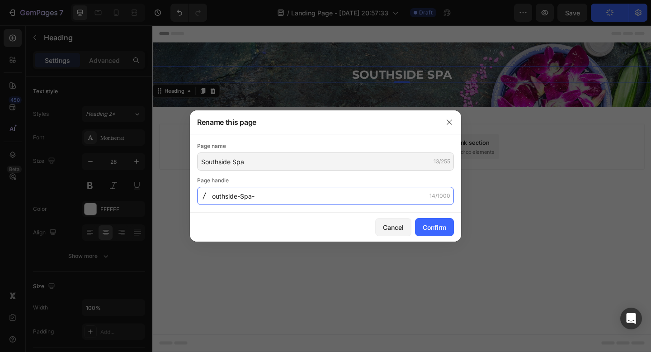
type input "southside-Spa-"
type input "Landing Page - Aug 26, 20:57:33"
type input "landing-page-aug-26-20-57-33"
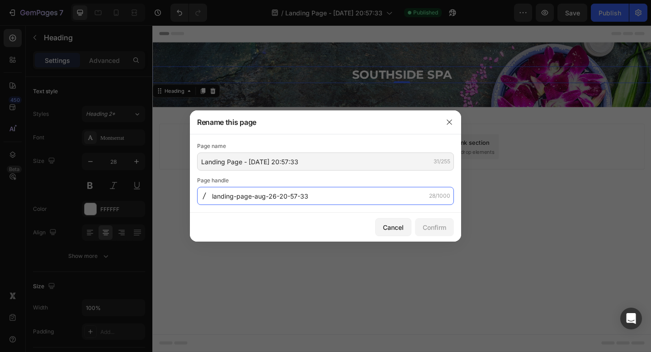
click at [249, 192] on input "landing-page-aug-26-20-57-33" at bounding box center [325, 196] width 257 height 18
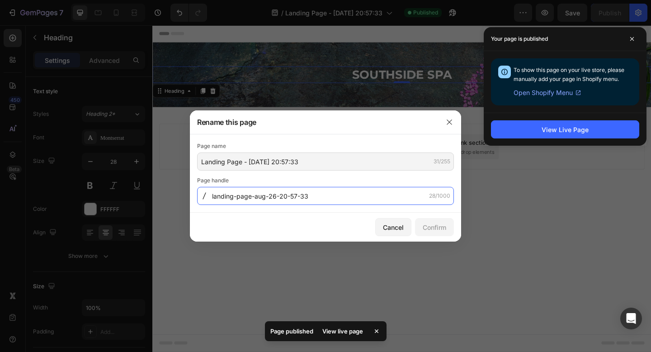
click at [249, 192] on input "landing-page-aug-26-20-57-33" at bounding box center [325, 196] width 257 height 18
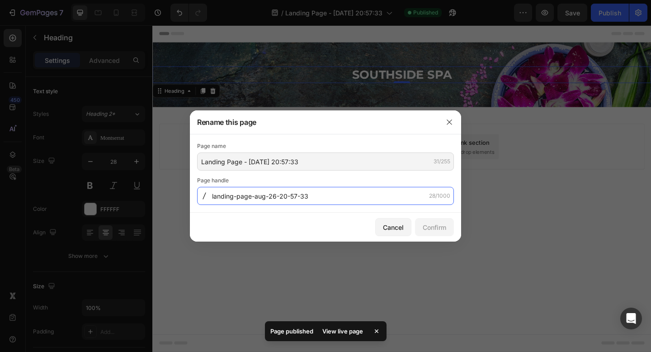
click at [249, 192] on input "landing-page-aug-26-20-57-33" at bounding box center [325, 196] width 257 height 18
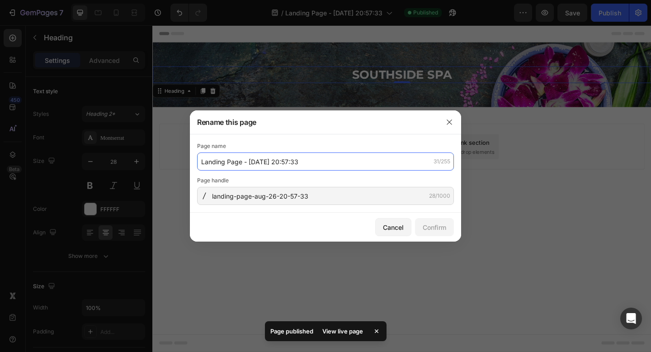
click at [249, 160] on input "Landing Page - Aug 26, 20:57:33" at bounding box center [325, 161] width 257 height 18
paste input "Southside Spa"
type input "Southside Spa"
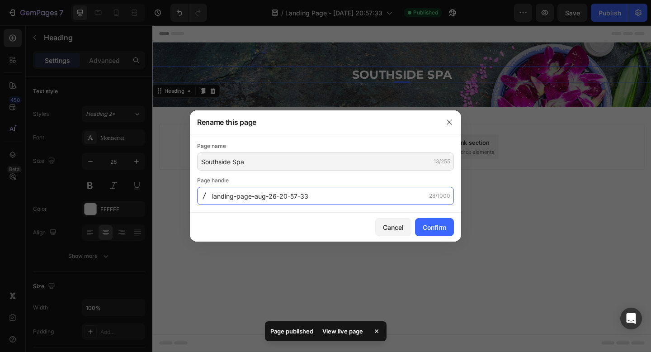
click at [244, 196] on input "landing-page-aug-26-20-57-33" at bounding box center [325, 196] width 257 height 18
paste input "Southside-Spa-"
click at [218, 195] on input "Southside-Spa-" at bounding box center [325, 196] width 257 height 18
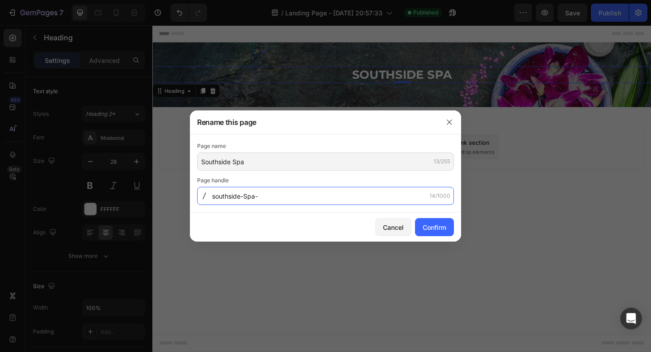
click at [247, 193] on input "southside-Spa-" at bounding box center [325, 196] width 257 height 18
click at [263, 193] on input "southside-spa-" at bounding box center [325, 196] width 257 height 18
type input "southside-spa"
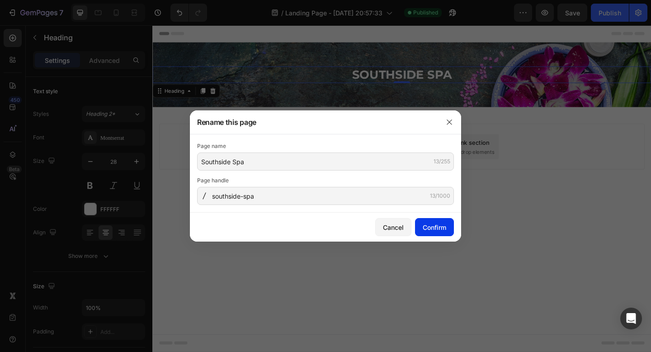
click at [437, 232] on button "Confirm" at bounding box center [434, 227] width 39 height 18
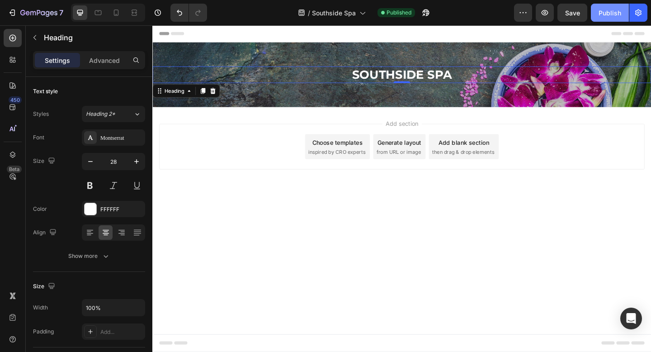
click at [619, 15] on div "Publish" at bounding box center [609, 12] width 23 height 9
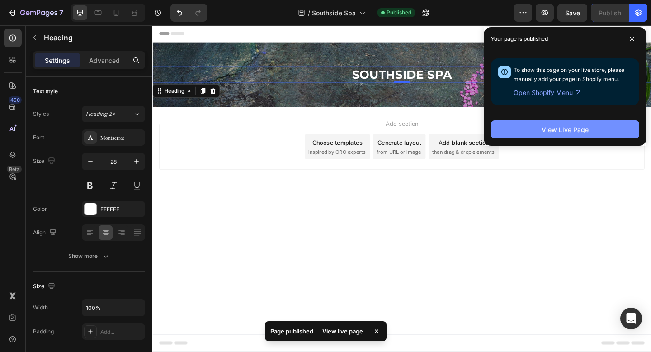
click at [541, 132] on div "View Live Page" at bounding box center [564, 129] width 47 height 9
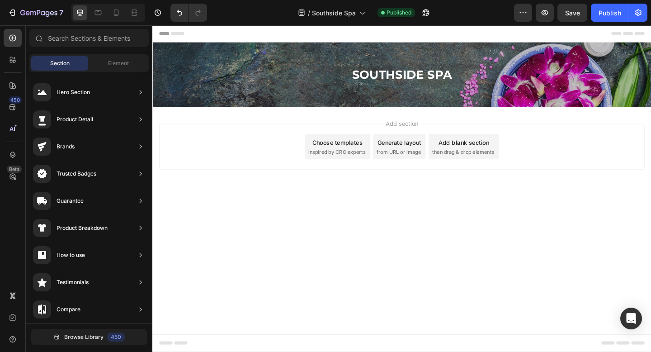
click at [284, 164] on div "Add section Choose templates inspired by CRO experts Generate layout from URL o…" at bounding box center [424, 157] width 528 height 50
click at [486, 162] on span "then drag & drop elements" at bounding box center [489, 163] width 67 height 8
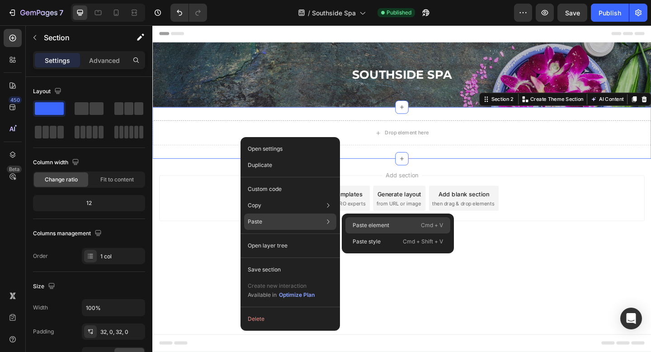
click at [393, 233] on div "Paste element Cmd + V" at bounding box center [397, 241] width 105 height 16
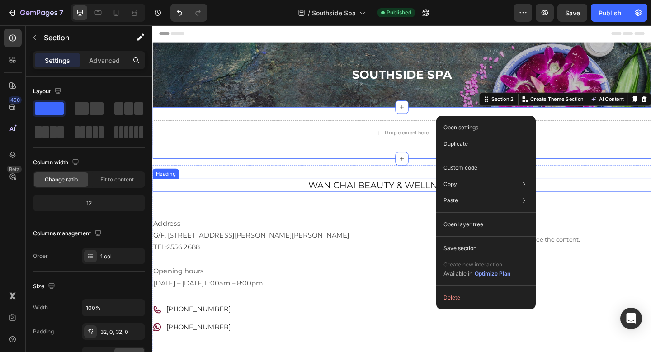
click at [396, 198] on h2 "Wan Chai Beauty & Wellness Lounge" at bounding box center [423, 199] width 542 height 14
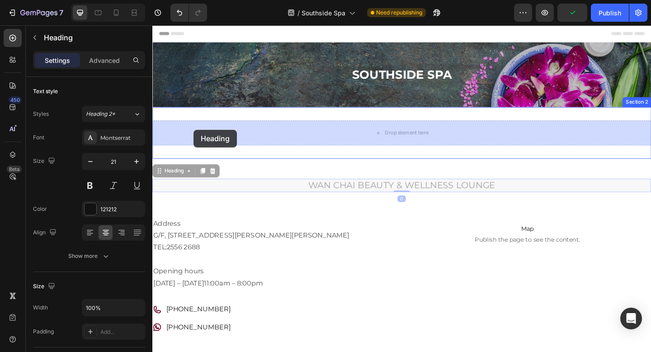
drag, startPoint x: 175, startPoint y: 185, endPoint x: 197, endPoint y: 139, distance: 51.5
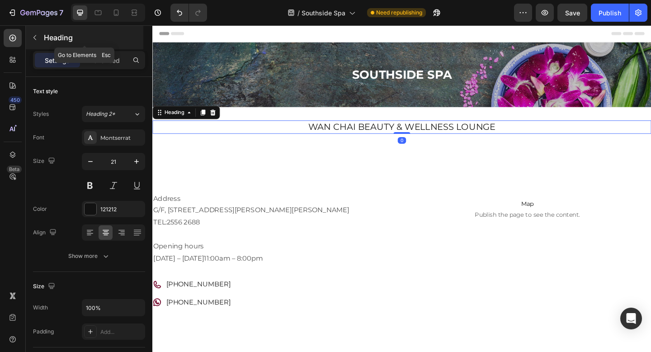
click at [36, 38] on icon "button" at bounding box center [34, 37] width 7 height 7
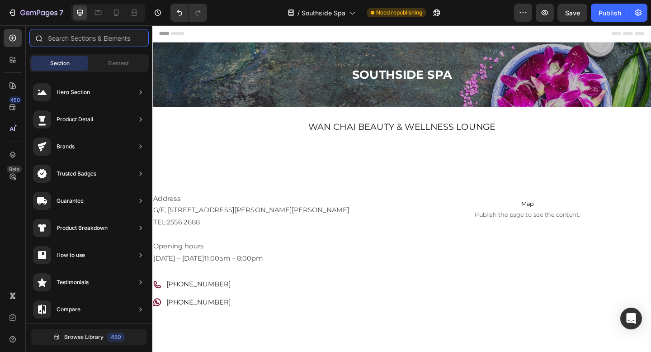
click at [61, 39] on input "text" at bounding box center [88, 38] width 119 height 18
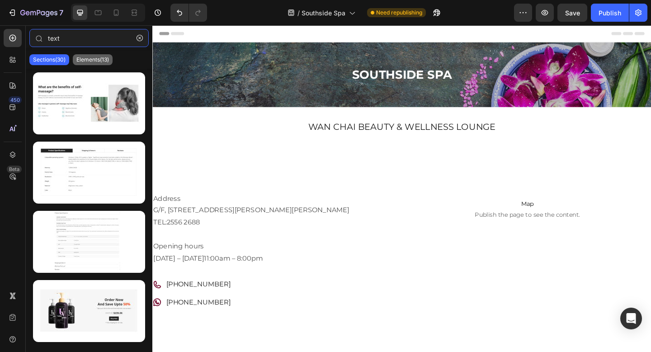
type input "text"
click at [97, 57] on p "Elements(13)" at bounding box center [92, 59] width 33 height 7
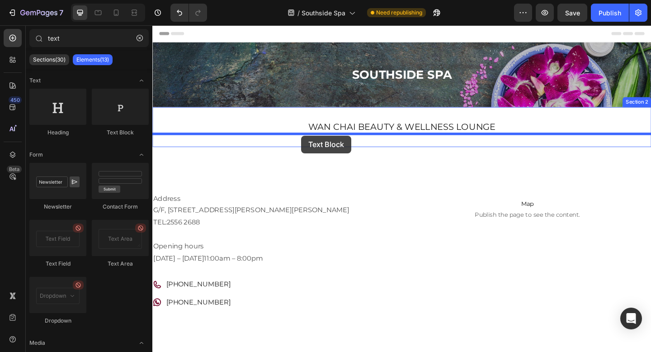
drag, startPoint x: 271, startPoint y: 143, endPoint x: 314, endPoint y: 145, distance: 43.0
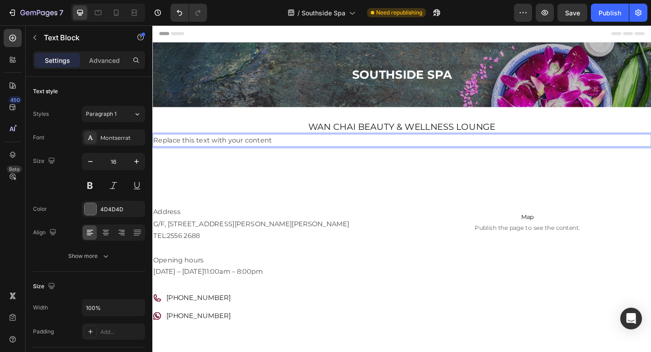
click at [291, 150] on div "Replace this text with your content" at bounding box center [423, 150] width 542 height 15
click at [291, 150] on p "Replace this text with your content" at bounding box center [423, 150] width 540 height 13
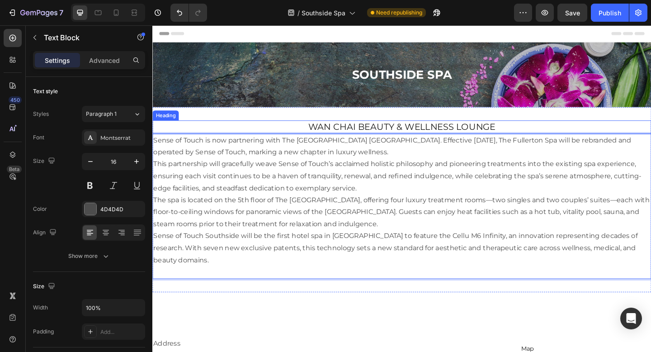
click at [371, 136] on h2 "Wan Chai Beauty & Wellness Lounge" at bounding box center [423, 136] width 542 height 14
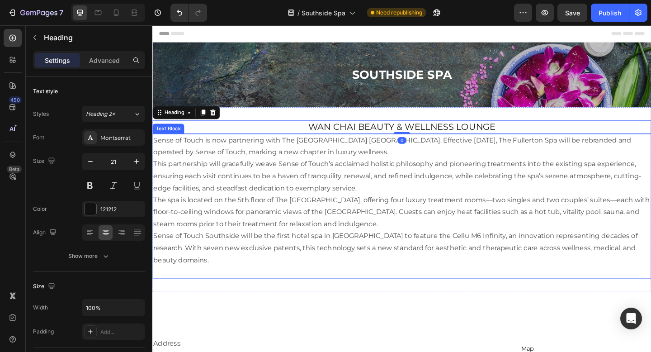
click at [202, 162] on p "Sense of Touch is now partnering with The Fullerton Ocean Park Hotel Hong Kong.…" at bounding box center [423, 157] width 540 height 26
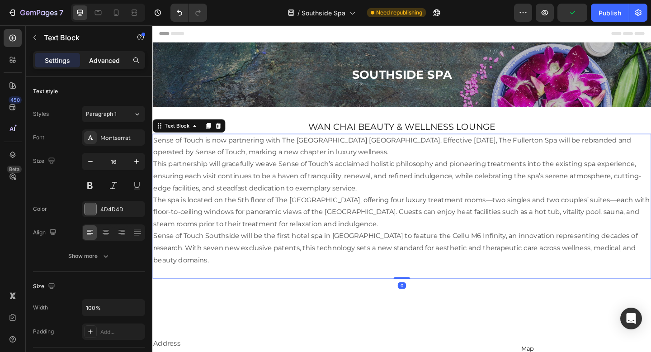
click at [115, 62] on p "Advanced" at bounding box center [104, 60] width 31 height 9
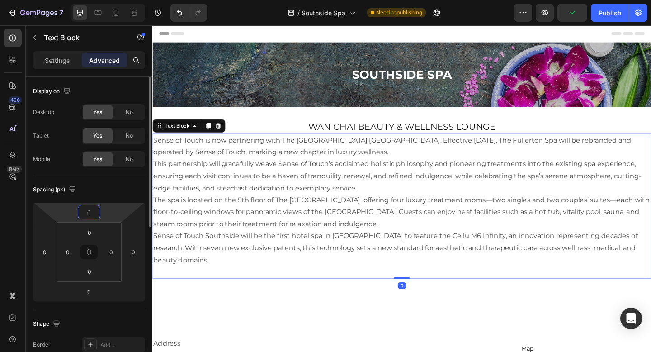
click at [94, 215] on input "0" at bounding box center [89, 212] width 18 height 14
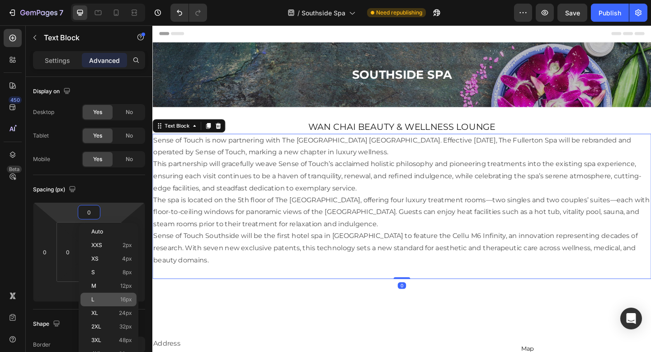
click at [114, 300] on p "L 16px" at bounding box center [111, 299] width 41 height 6
type input "16"
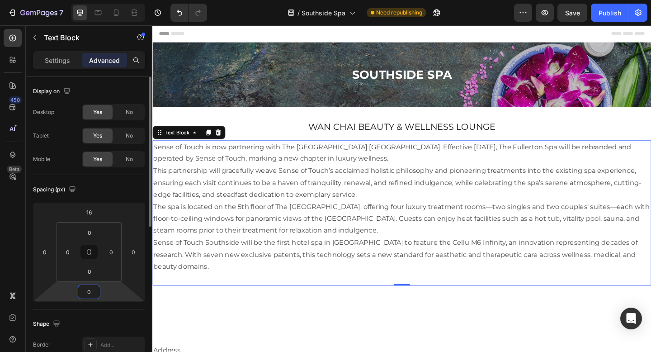
click at [93, 292] on input "0" at bounding box center [89, 292] width 18 height 14
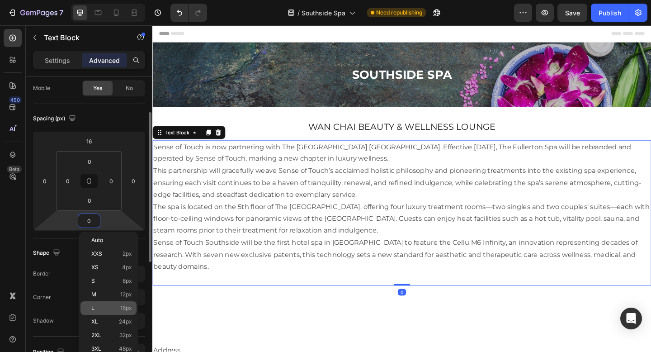
click at [107, 308] on p "L 16px" at bounding box center [111, 308] width 41 height 6
type input "16"
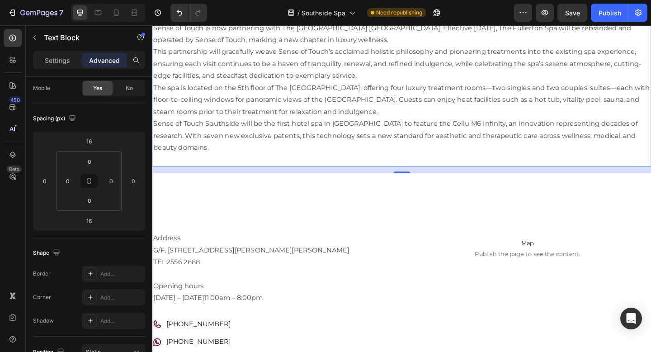
scroll to position [150, 0]
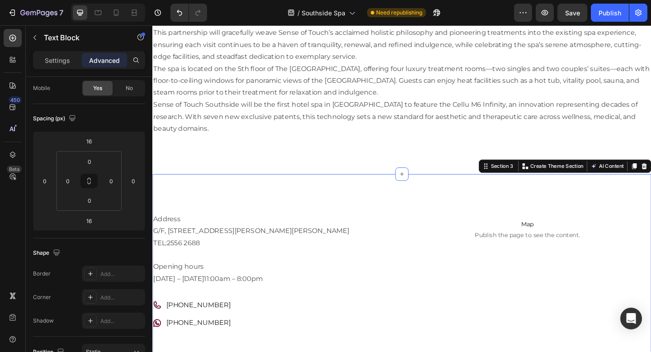
click at [363, 202] on div "Address G/F, 303 Jaffe Road, Wan Chai, Hong Kong TEL: 2556 2688 Opening hours M…" at bounding box center [423, 296] width 542 height 188
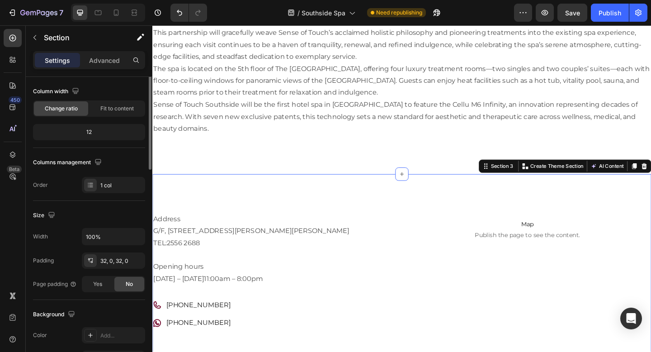
scroll to position [0, 0]
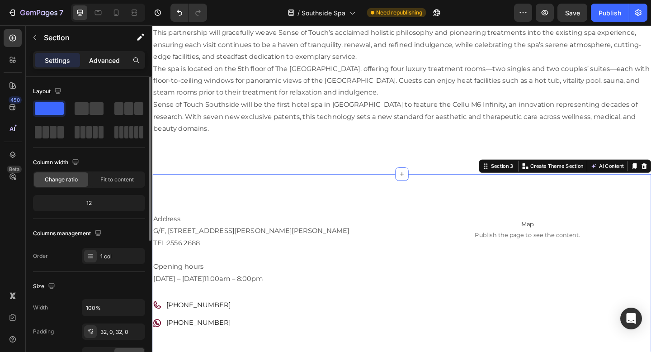
click at [117, 55] on div "Advanced" at bounding box center [104, 60] width 45 height 14
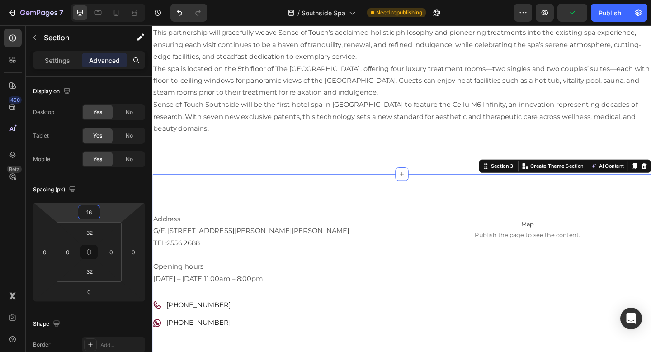
drag, startPoint x: 96, startPoint y: 207, endPoint x: 95, endPoint y: 223, distance: 15.8
click at [96, 211] on input "16" at bounding box center [89, 212] width 18 height 14
click at [75, 0] on html "7 Version history / Southside Spa Need republishing Preview Publish 450 Beta te…" at bounding box center [325, 0] width 651 height 0
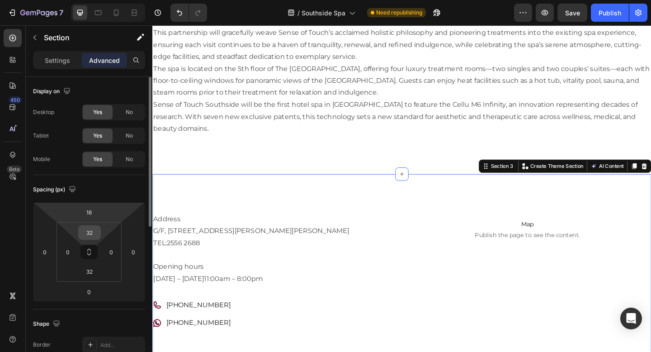
click at [92, 233] on input "32" at bounding box center [89, 232] width 18 height 14
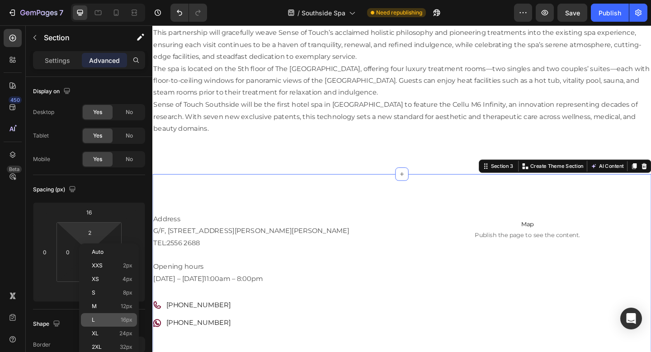
click at [110, 321] on p "L 16px" at bounding box center [112, 319] width 41 height 6
type input "16"
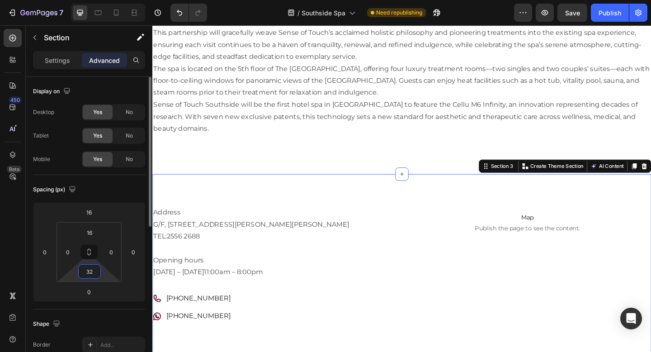
click at [92, 268] on input "32" at bounding box center [89, 271] width 18 height 14
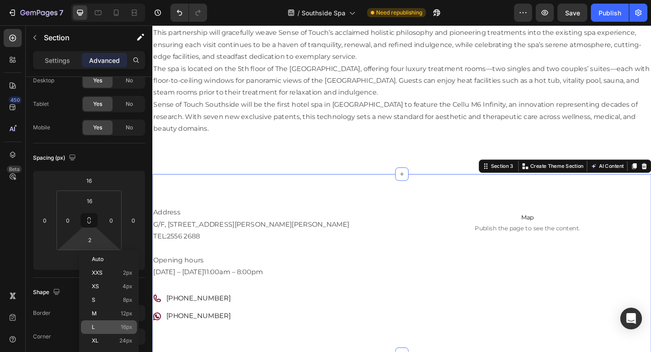
click at [116, 326] on p "L 16px" at bounding box center [112, 327] width 41 height 6
type input "16"
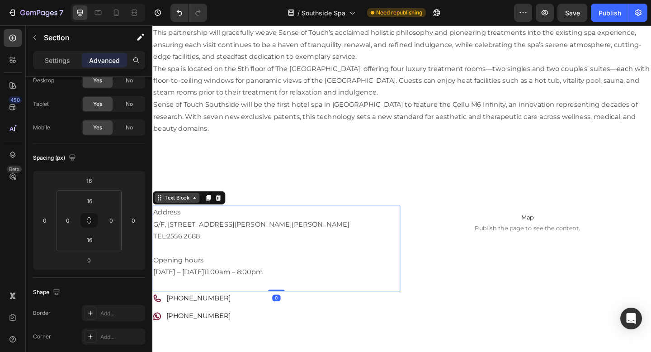
click at [169, 207] on div "Text Block" at bounding box center [179, 212] width 49 height 11
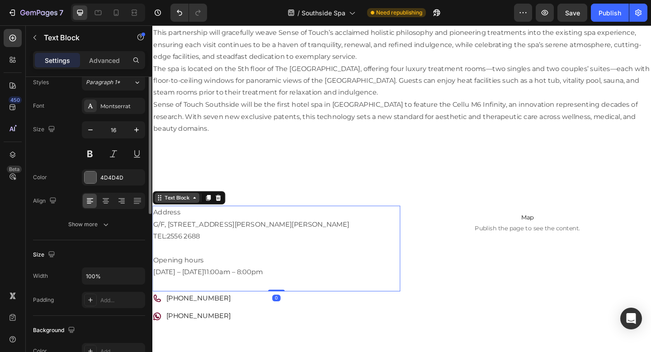
scroll to position [0, 0]
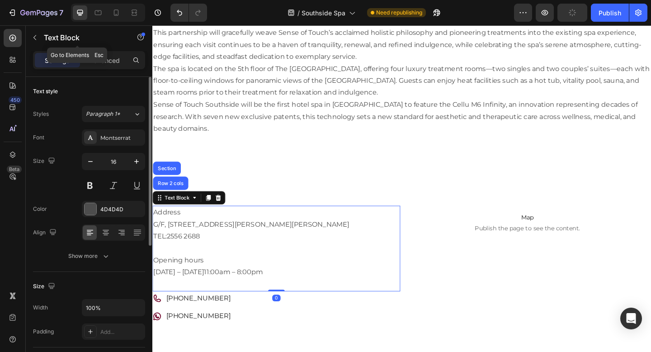
click at [117, 49] on div "Text Block" at bounding box center [77, 38] width 103 height 26
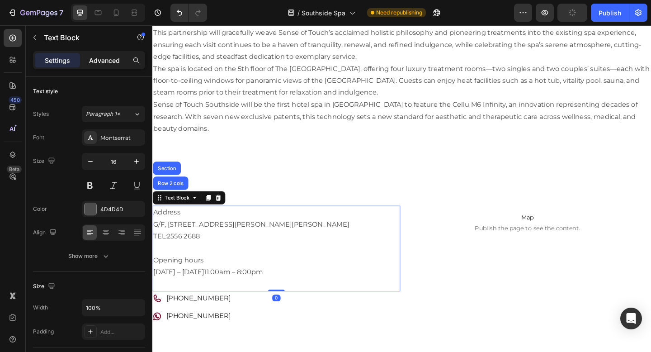
click at [111, 59] on p "Advanced" at bounding box center [104, 60] width 31 height 9
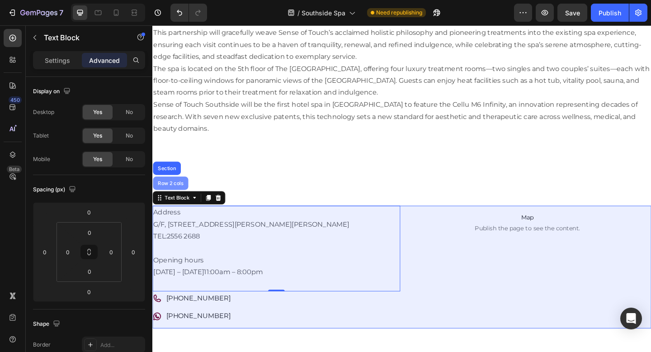
click at [174, 190] on div "Row 2 cols" at bounding box center [172, 197] width 38 height 14
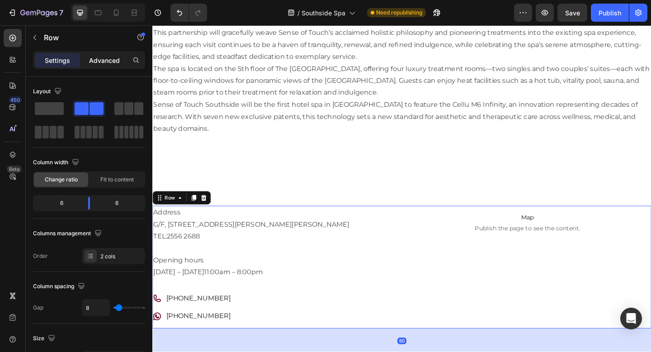
click at [109, 57] on p "Advanced" at bounding box center [104, 60] width 31 height 9
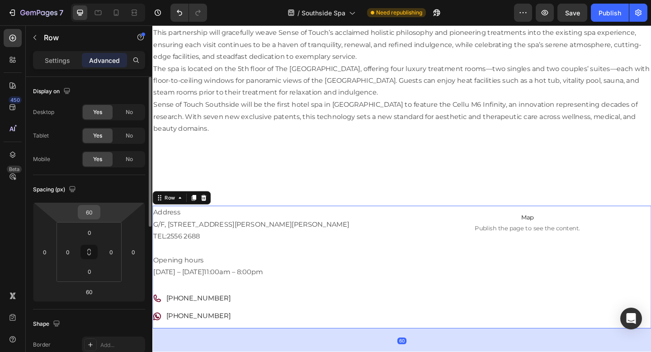
click at [90, 212] on input "60" at bounding box center [89, 212] width 18 height 14
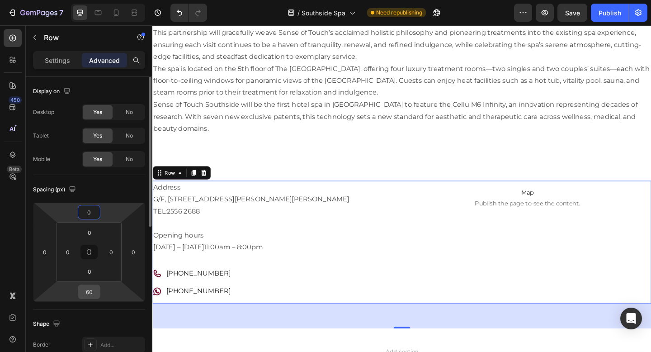
type input "0"
click at [93, 294] on input "60" at bounding box center [89, 292] width 18 height 14
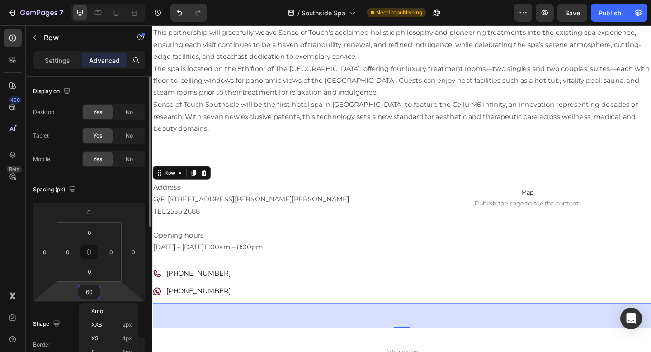
type input "0"
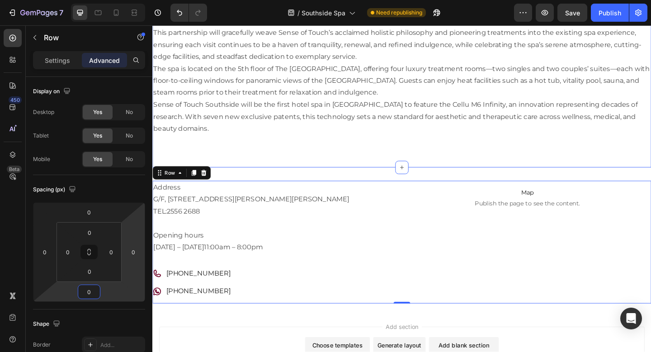
click at [320, 145] on div "Sense of Touch is now partnering with The Fullerton Ocean Park Hotel Hong Kong.…" at bounding box center [423, 79] width 542 height 158
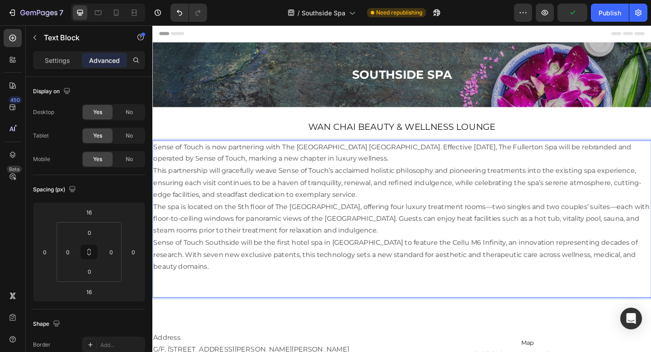
click at [108, 64] on p "Advanced" at bounding box center [104, 60] width 31 height 9
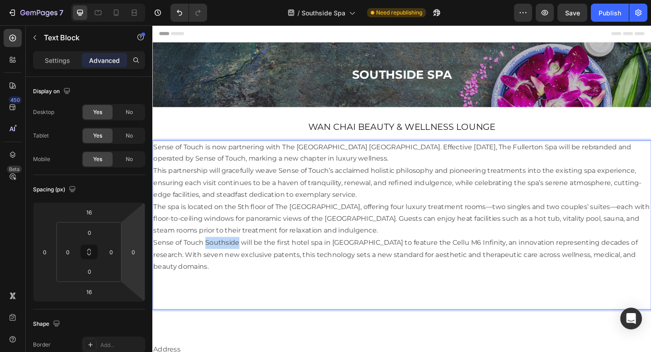
click at [243, 263] on p "Sense of Touch Southside will be the first hotel spa in Asia to feature the Cel…" at bounding box center [423, 294] width 540 height 78
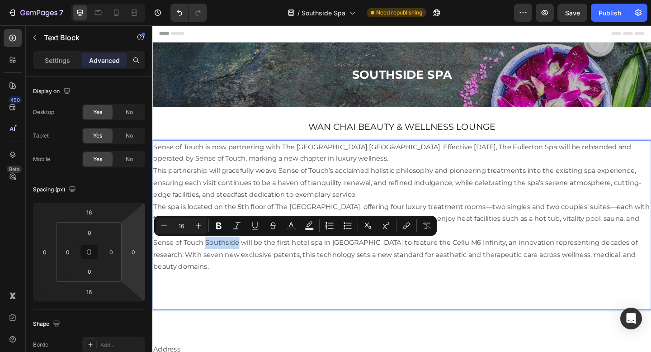
click at [243, 263] on p "Sense of Touch Southside will be the first hotel spa in Asia to feature the Cel…" at bounding box center [423, 294] width 540 height 78
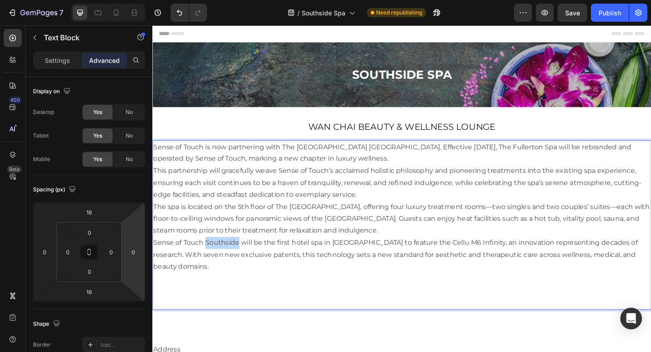
click at [243, 263] on p "Sense of Touch Southside will be the first hotel spa in Asia to feature the Cel…" at bounding box center [423, 294] width 540 height 78
click at [253, 286] on p "Sense of Touch Southside will be the first hotel spa in Asia to feature the Cel…" at bounding box center [423, 294] width 540 height 78
click at [252, 312] on p "Sense of Touch Southside will be the first hotel spa in Asia to feature the Cel…" at bounding box center [423, 294] width 540 height 78
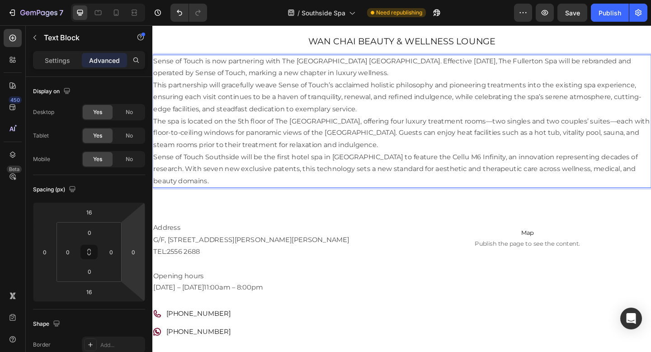
scroll to position [95, 0]
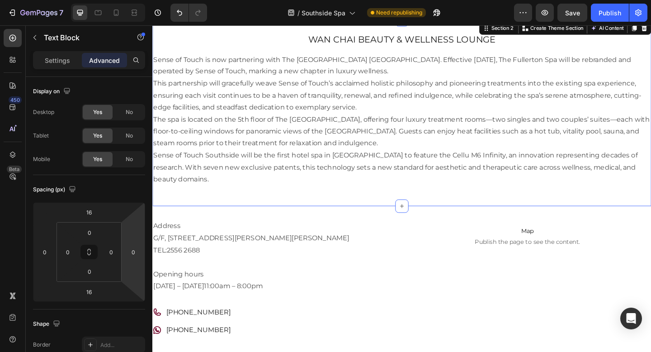
click at [211, 201] on div "Wan Chai Beauty & Wellness Lounge Heading Sense of Touch is now partnering with…" at bounding box center [423, 120] width 542 height 202
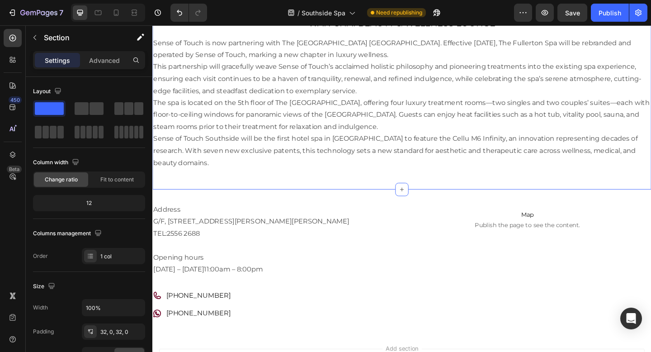
scroll to position [121, 0]
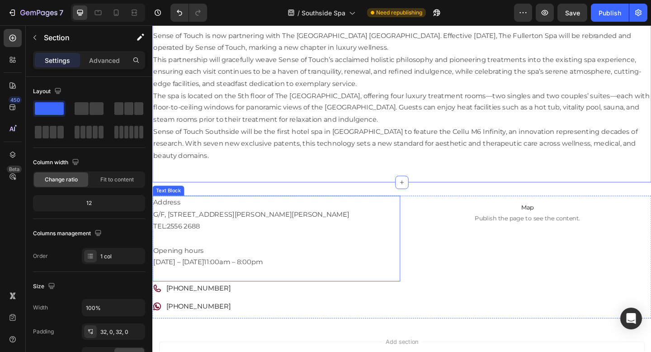
click at [194, 238] on p "TEL: 2556 2688" at bounding box center [287, 244] width 268 height 13
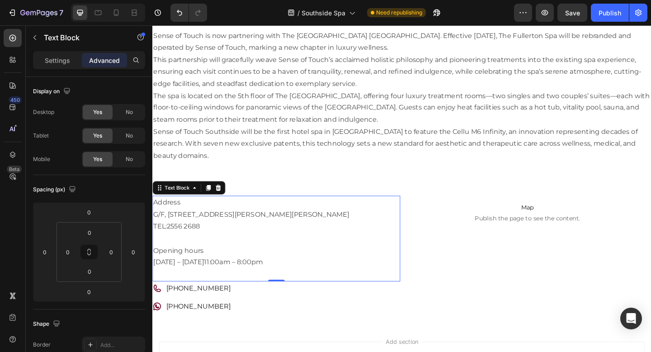
click at [213, 238] on p "TEL: 2556 2688" at bounding box center [287, 244] width 268 height 13
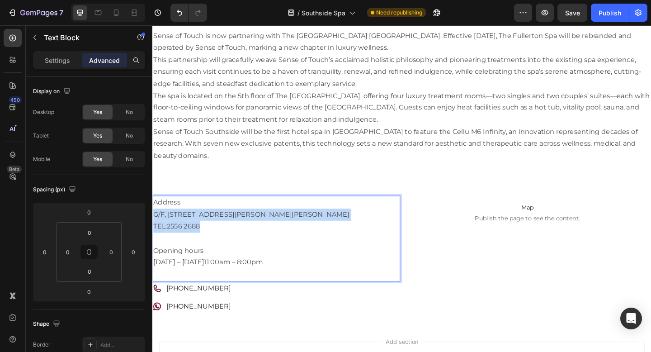
drag, startPoint x: 211, startPoint y: 230, endPoint x: 153, endPoint y: 221, distance: 59.6
click at [153, 221] on div "Address G/F, 303 Jaffe Road, Wan Chai, Hong Kong TEL: 2556 2688 Opening hours M…" at bounding box center [286, 257] width 269 height 93
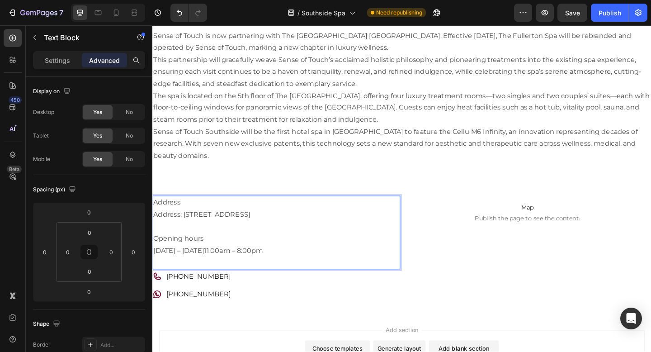
click at [186, 225] on p "Address: 5/F, The Fullerton Ocean Park Hotel Hong Kong, 3 Ocean Drive, Aberdeen…" at bounding box center [287, 231] width 268 height 13
click at [175, 211] on p "Address" at bounding box center [287, 217] width 268 height 13
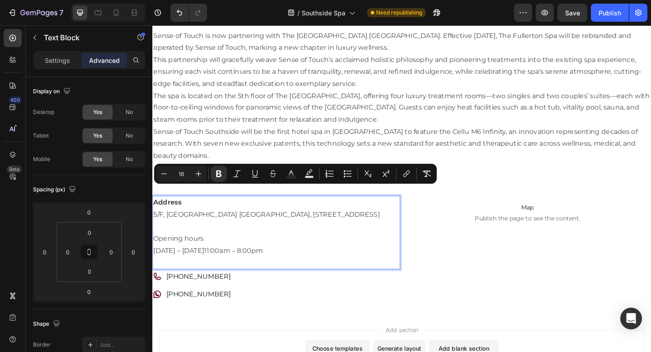
click at [196, 211] on p "Address" at bounding box center [287, 217] width 268 height 13
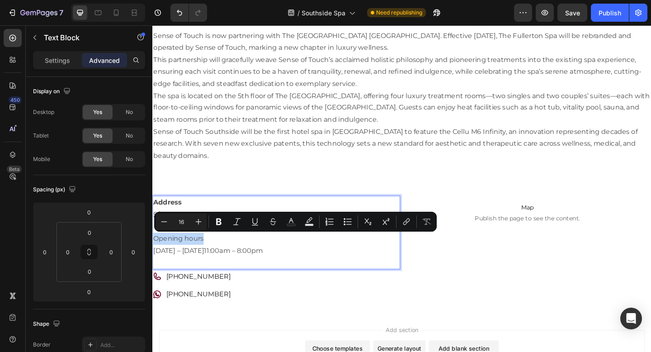
drag, startPoint x: 210, startPoint y: 255, endPoint x: 148, endPoint y: 255, distance: 61.9
click at [152, 255] on html "Header Wan Chai Beauty & Wellness Lounge Heading Sense of Touch is now partneri…" at bounding box center [423, 187] width 542 height 564
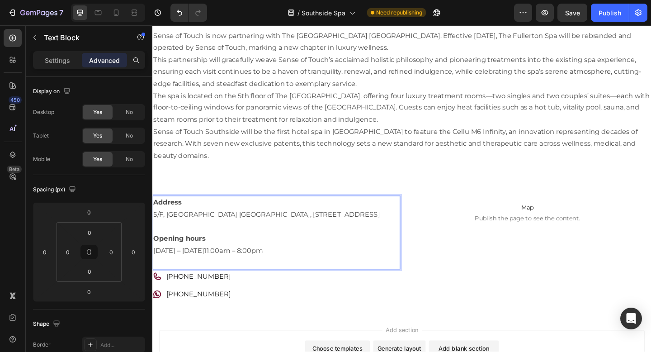
click at [288, 270] on p "Monday – Sunday 11:00am – 8:00pm" at bounding box center [287, 270] width 268 height 13
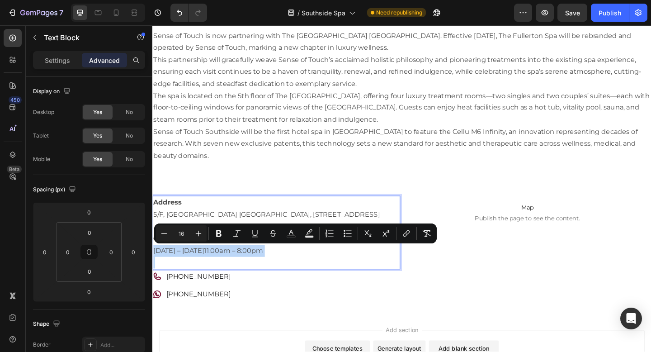
drag, startPoint x: 288, startPoint y: 270, endPoint x: 157, endPoint y: 272, distance: 131.5
click at [157, 272] on p "Monday – Sunday 11:00am – 8:00pm" at bounding box center [287, 270] width 268 height 13
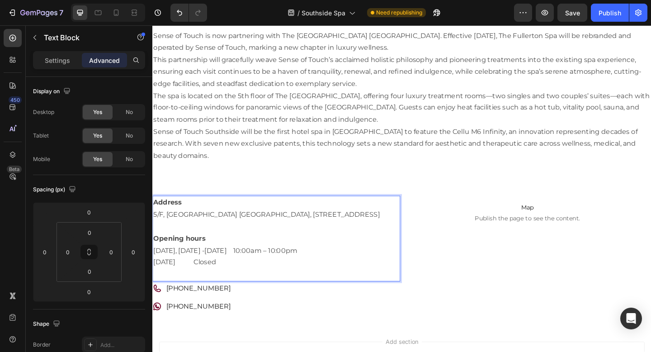
click at [267, 270] on p "Monday, Wednesday -Sunday 10:00am – 10:00pm Tuesday Closed" at bounding box center [287, 277] width 268 height 26
click at [168, 295] on p "Rich Text Editor. Editing area: main" at bounding box center [287, 296] width 268 height 13
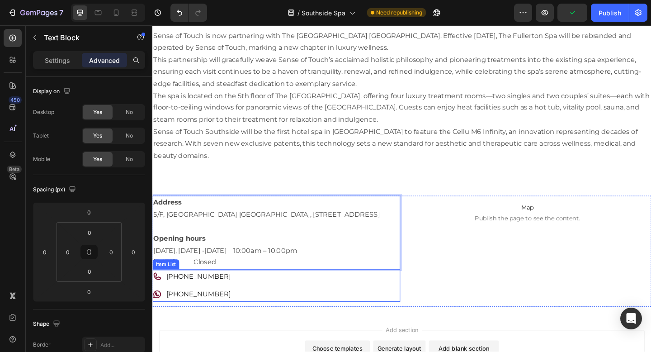
click at [203, 296] on link "[PHONE_NUMBER]" at bounding box center [202, 298] width 70 height 9
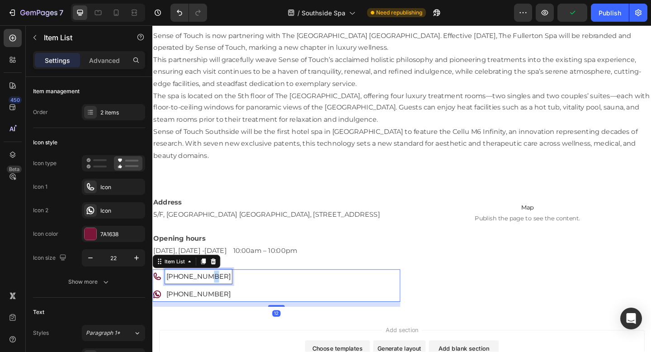
click at [203, 296] on link "[PHONE_NUMBER]" at bounding box center [202, 298] width 70 height 9
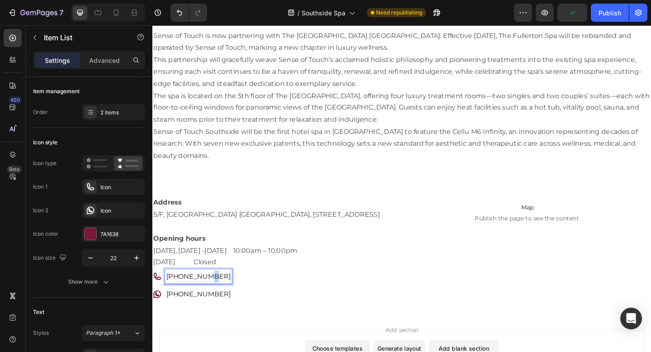
click at [203, 296] on link "[PHONE_NUMBER]" at bounding box center [202, 298] width 70 height 9
click at [263, 306] on div "(852) 2166 7400 (852) 6463 8102" at bounding box center [286, 308] width 269 height 35
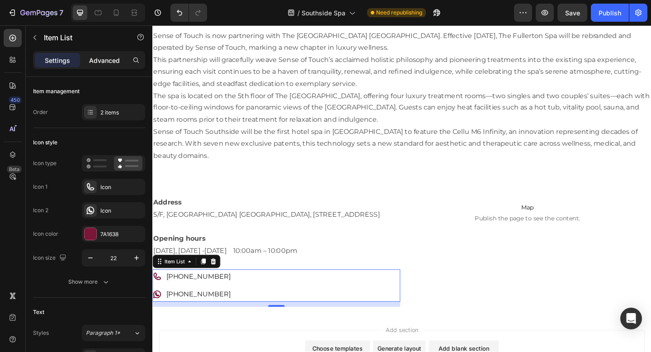
click at [113, 58] on p "Advanced" at bounding box center [104, 60] width 31 height 9
type input "100%"
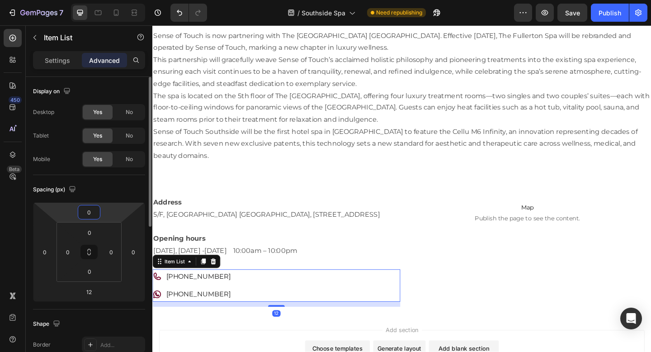
click at [92, 211] on input "0" at bounding box center [89, 212] width 18 height 14
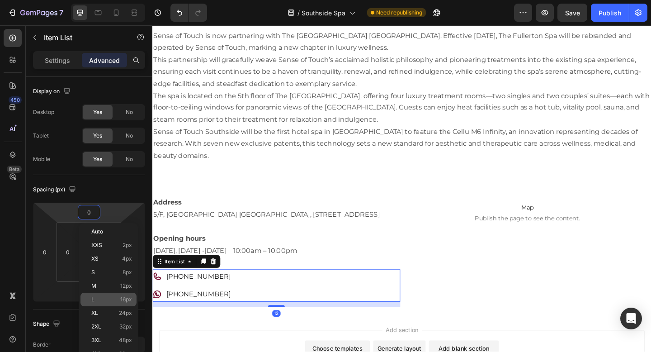
click at [117, 303] on div "L 16px" at bounding box center [108, 299] width 56 height 14
type input "16"
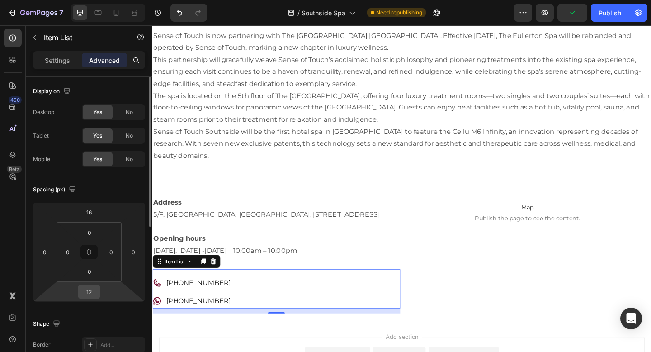
click at [94, 294] on input "12" at bounding box center [89, 292] width 18 height 14
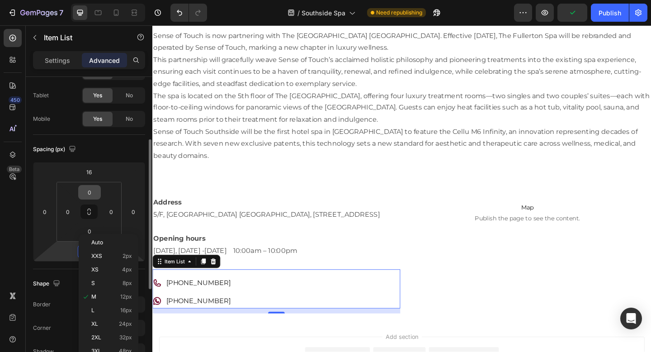
scroll to position [81, 0]
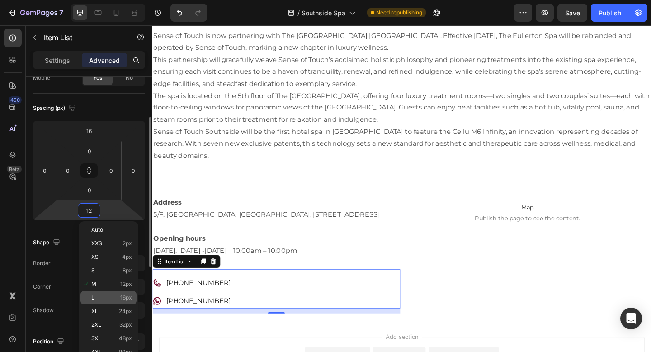
click at [114, 297] on p "L 16px" at bounding box center [111, 297] width 41 height 6
type input "16"
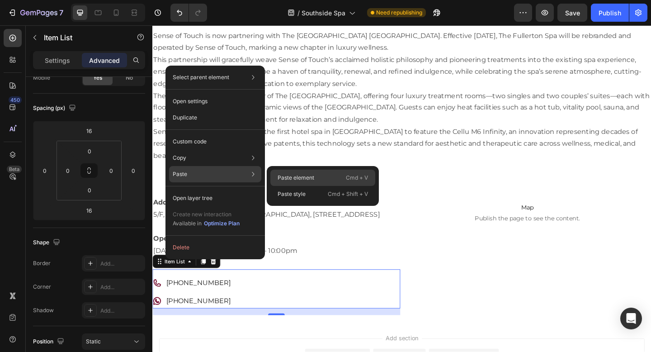
click at [294, 186] on div "Paste element Cmd + V" at bounding box center [322, 194] width 105 height 16
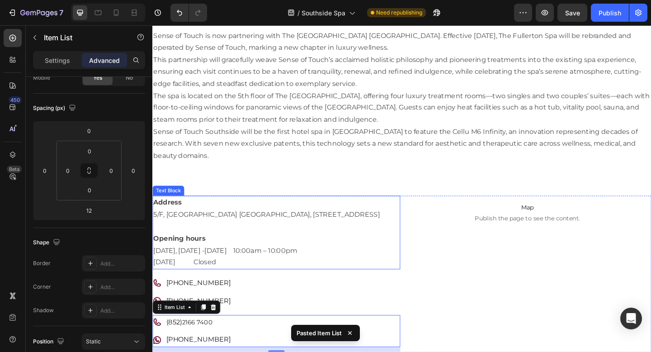
scroll to position [150, 0]
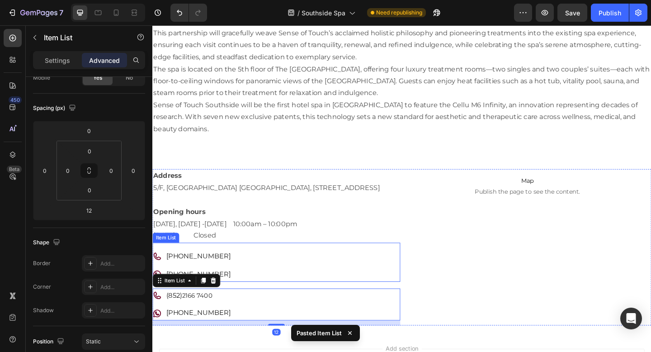
click at [261, 281] on div "(852) 2166 7400 (852) 6463 8102" at bounding box center [286, 286] width 269 height 35
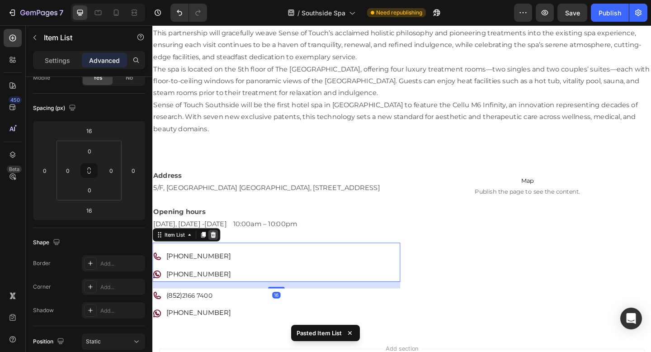
click at [221, 250] on icon at bounding box center [218, 252] width 7 height 7
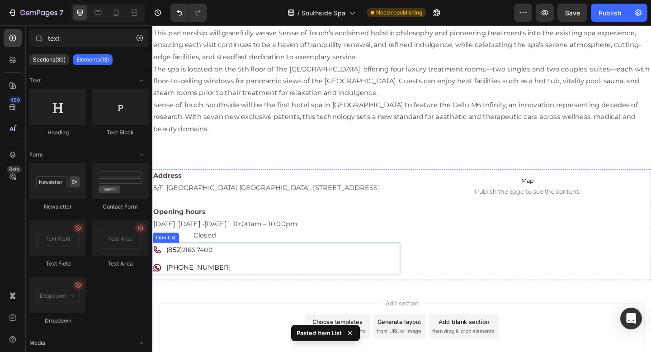
click at [203, 284] on p "[PHONE_NUMBER]" at bounding box center [202, 288] width 70 height 13
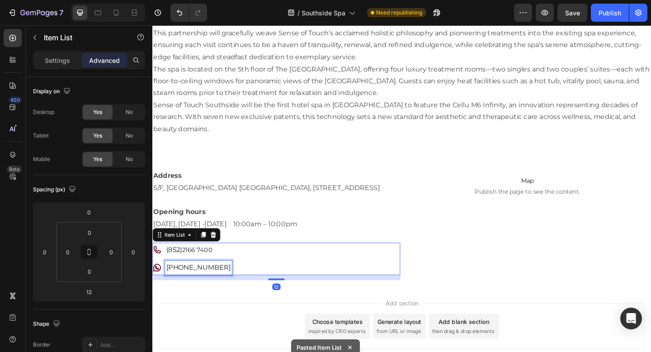
click at [203, 284] on p "[PHONE_NUMBER]" at bounding box center [202, 288] width 70 height 13
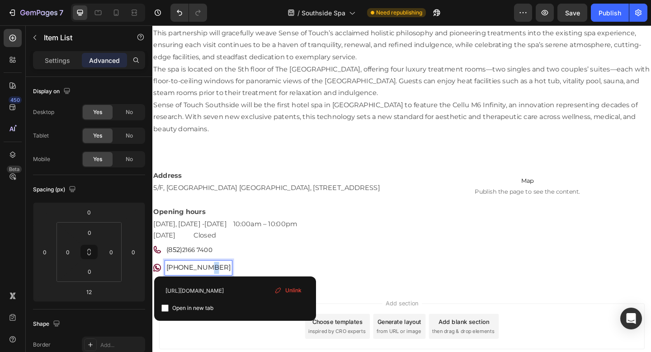
click at [203, 284] on p "[PHONE_NUMBER]" at bounding box center [202, 288] width 70 height 13
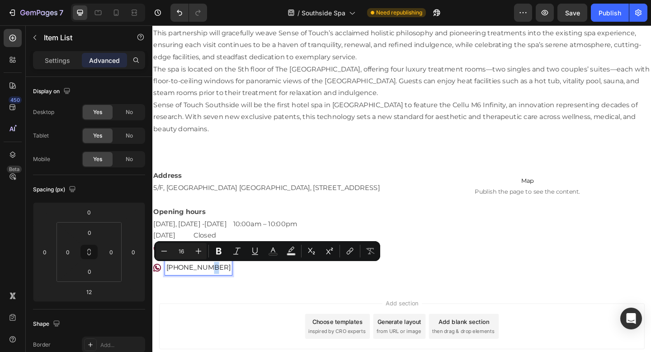
click at [203, 284] on p "[PHONE_NUMBER]" at bounding box center [202, 288] width 70 height 13
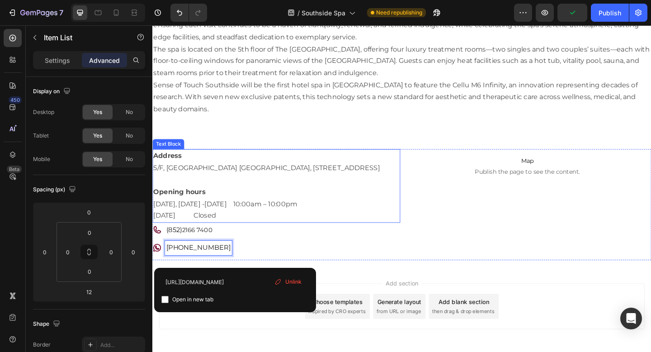
scroll to position [172, 0]
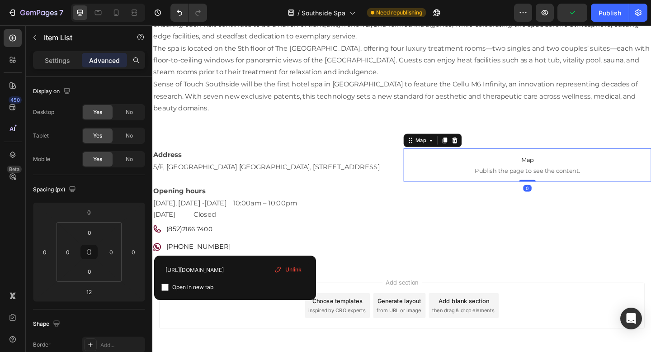
click at [542, 165] on p "Map Publish the page to see the content." at bounding box center [559, 177] width 269 height 36
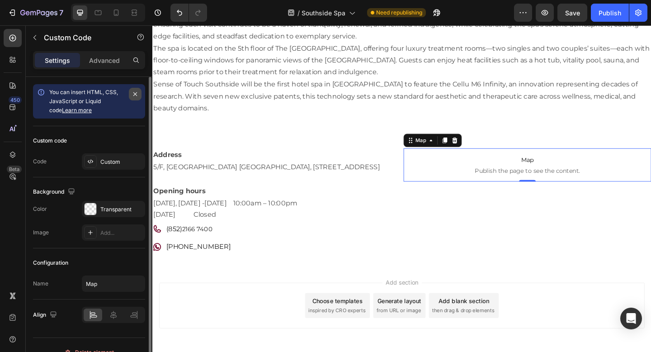
click at [136, 93] on icon "button" at bounding box center [135, 94] width 4 height 4
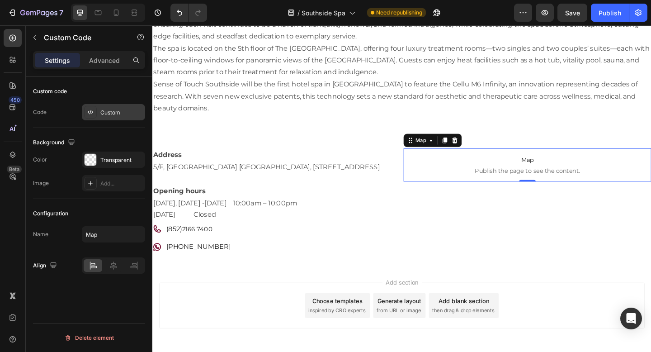
click at [107, 112] on div "Custom" at bounding box center [121, 112] width 42 height 8
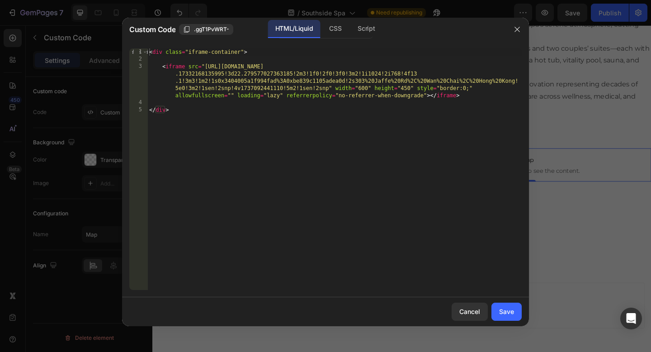
type textarea "<iframe src="https://www.google.com/maps/embed?pb=!1m18!1m12!1m3!1d3691.9580986…"
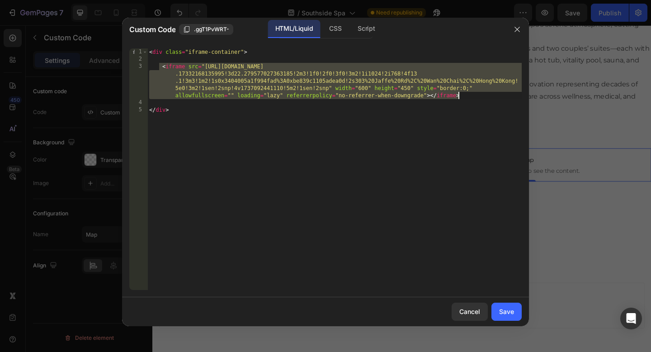
drag, startPoint x: 158, startPoint y: 66, endPoint x: 481, endPoint y: 94, distance: 324.3
click at [481, 94] on div "< div class = "iframe-container" > < iframe src = "https://www.google.com/maps/…" at bounding box center [334, 176] width 374 height 256
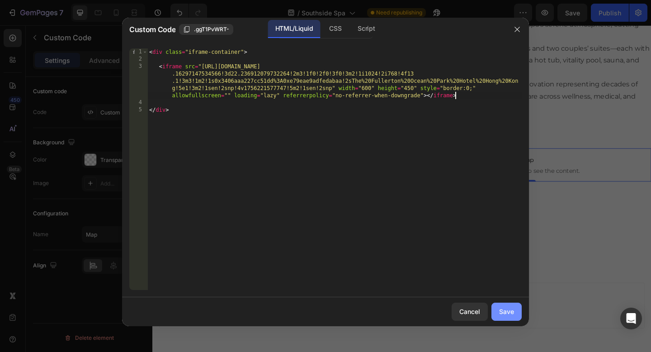
click at [510, 310] on div "Save" at bounding box center [506, 310] width 15 height 9
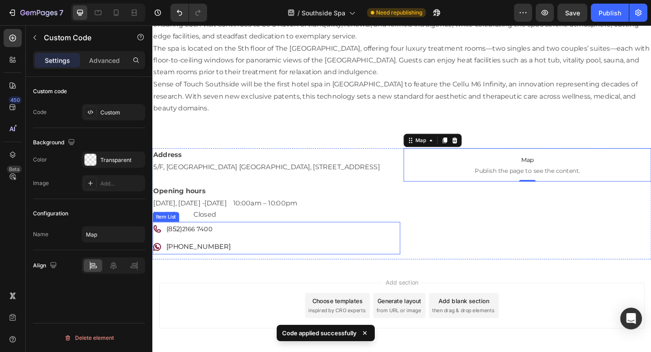
click at [167, 234] on div "Item List" at bounding box center [166, 234] width 25 height 8
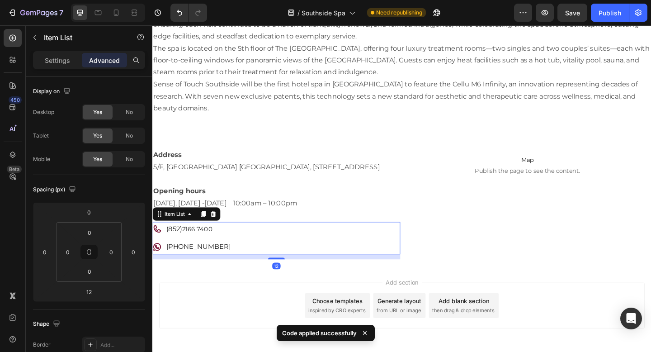
click at [111, 62] on p "Advanced" at bounding box center [104, 60] width 31 height 9
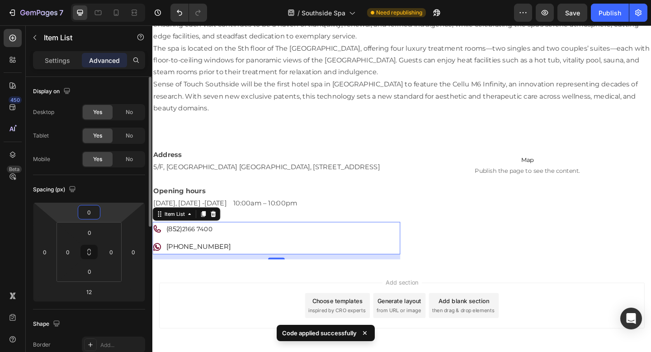
click at [90, 211] on input "0" at bounding box center [89, 212] width 18 height 14
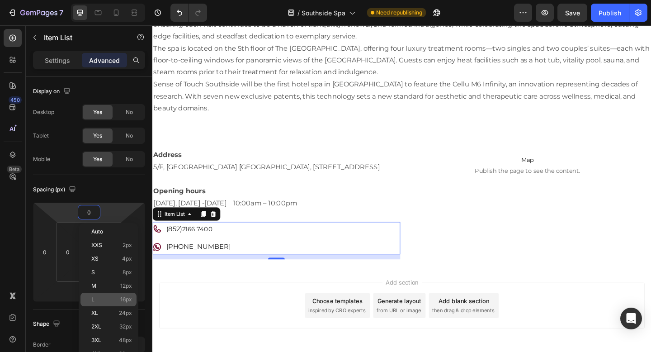
click at [115, 299] on p "L 16px" at bounding box center [111, 299] width 41 height 6
type input "16"
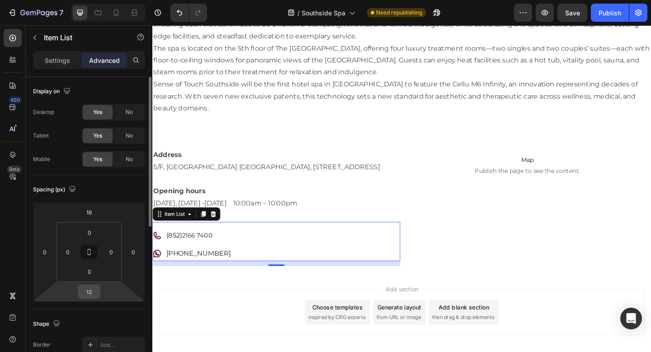
click at [92, 292] on input "12" at bounding box center [89, 292] width 18 height 14
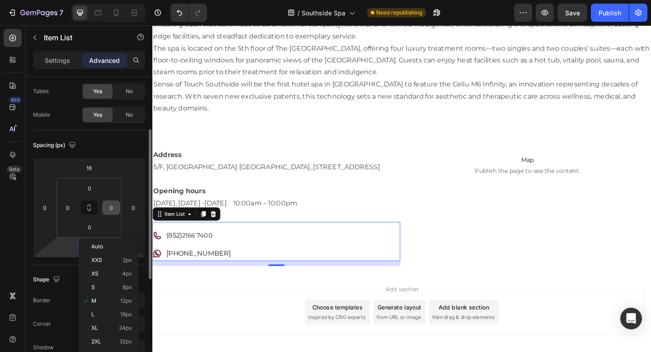
scroll to position [65, 0]
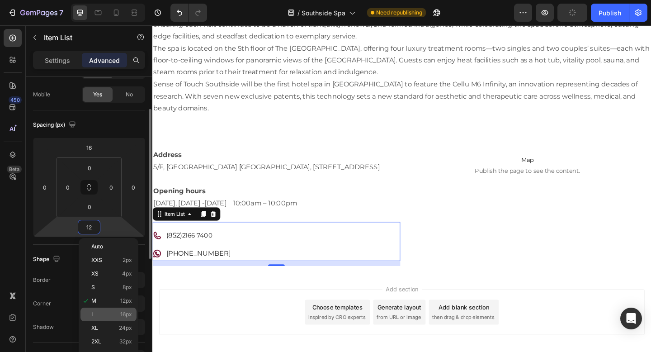
click at [117, 315] on p "L 16px" at bounding box center [111, 314] width 41 height 6
type input "16"
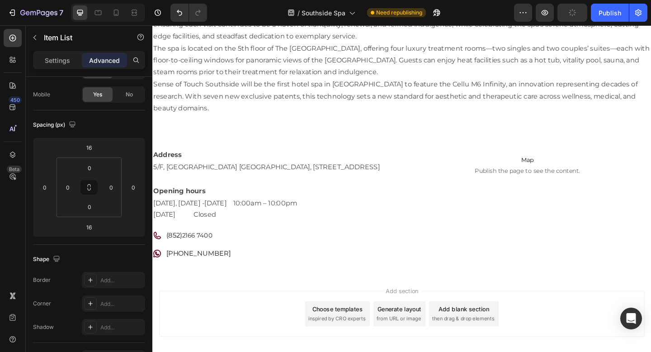
click at [268, 315] on div "Add section Choose templates inspired by CRO experts Generate layout from URL o…" at bounding box center [424, 339] width 528 height 50
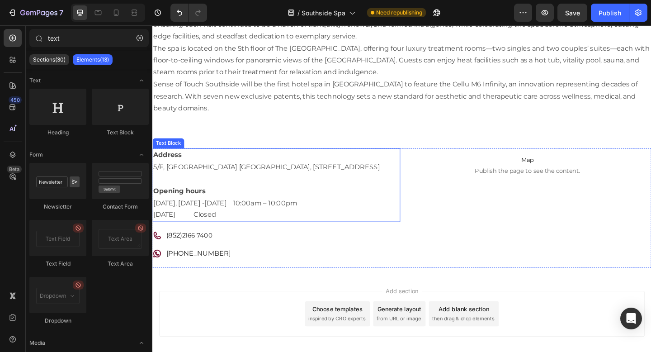
click at [187, 193] on p "Rich Text Editor. Editing area: main" at bounding box center [287, 192] width 268 height 13
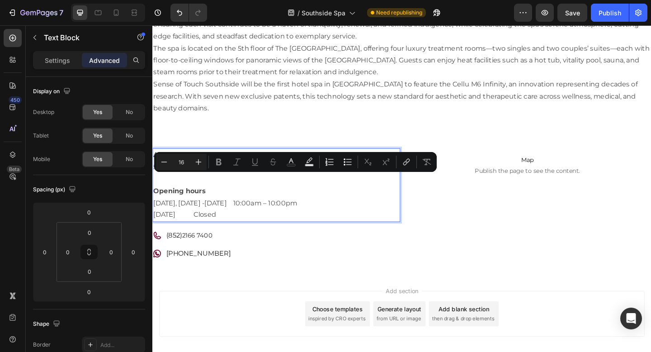
click at [187, 193] on p "Rich Text Editor. Editing area: main" at bounding box center [287, 192] width 268 height 13
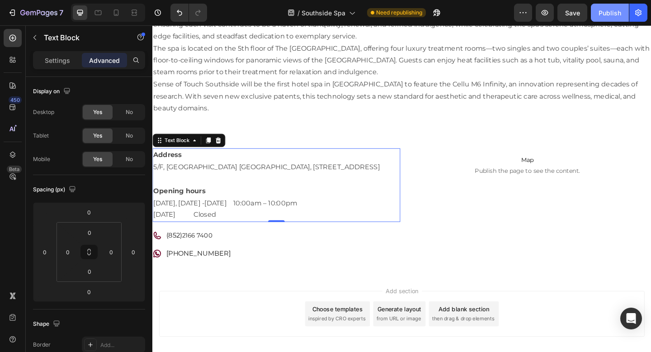
click at [615, 13] on div "Publish" at bounding box center [609, 12] width 23 height 9
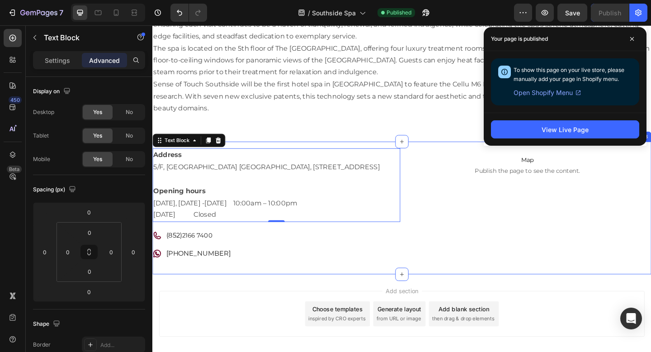
scroll to position [1, 0]
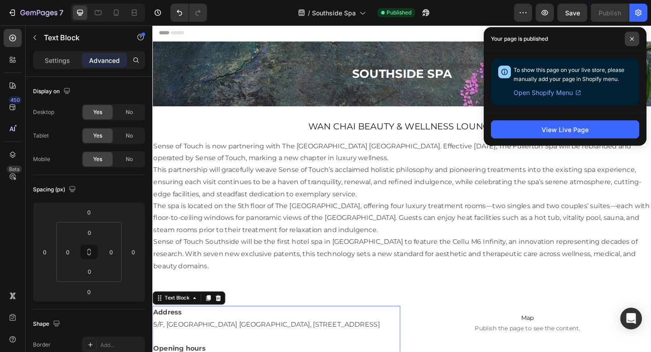
click at [635, 38] on span at bounding box center [632, 39] width 14 height 14
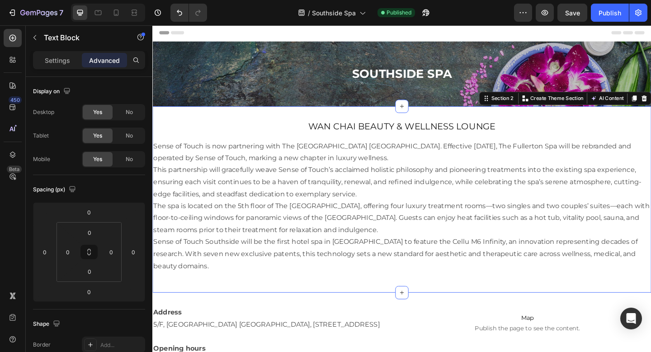
click at [293, 117] on div "Wan Chai Beauty & Wellness Lounge Heading Sense of Touch is now partnering with…" at bounding box center [423, 214] width 542 height 202
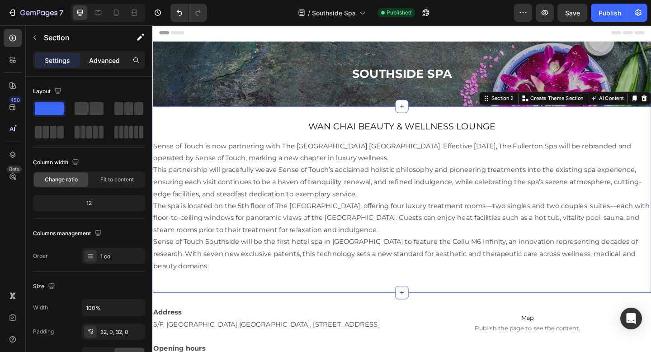
click at [101, 56] on p "Advanced" at bounding box center [104, 60] width 31 height 9
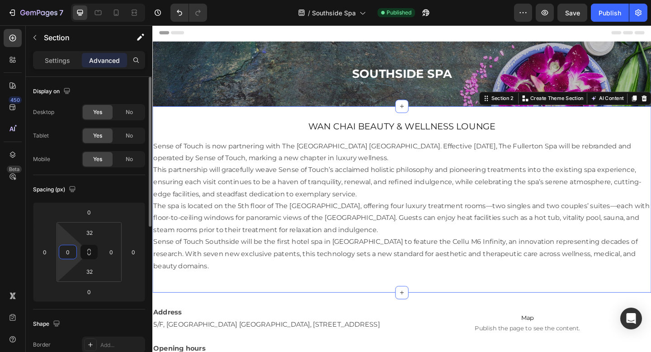
click at [67, 250] on input "0" at bounding box center [68, 252] width 14 height 14
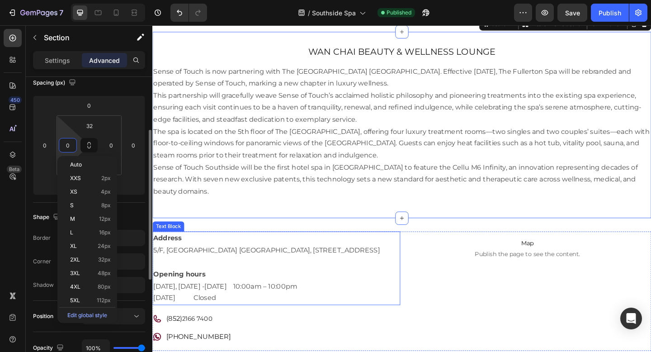
scroll to position [89, 0]
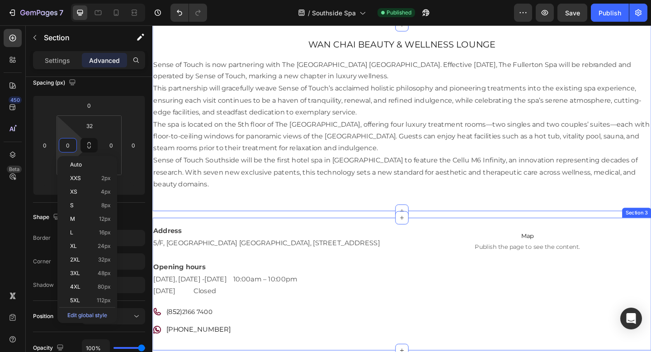
click at [319, 235] on div "Address 5/F, The Fullerton Ocean Park Hotel Hong Kong, 3 Ocean Drive, Aberdeen,…" at bounding box center [423, 307] width 542 height 144
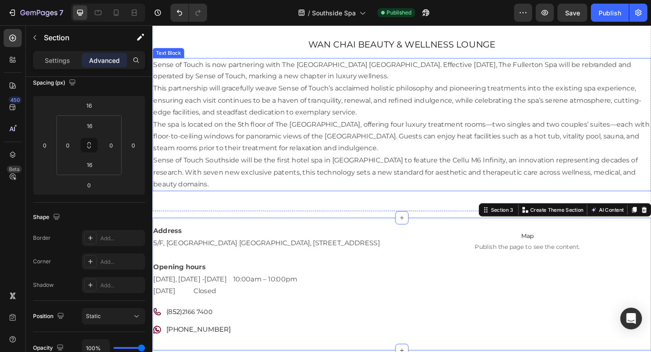
click at [236, 90] on p "This partnership will gracefully weave Sense of Touch’s acclaimed holistic phil…" at bounding box center [423, 107] width 540 height 39
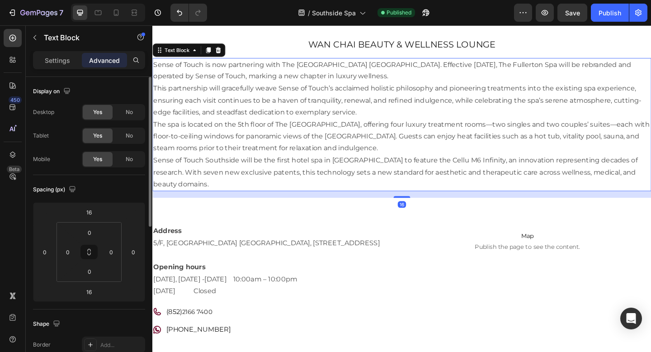
scroll to position [0, 0]
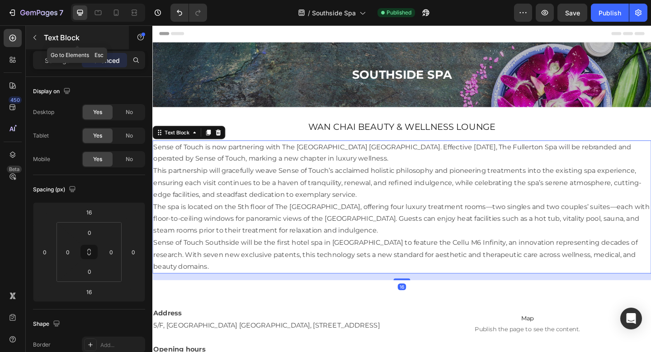
click at [38, 40] on icon "button" at bounding box center [34, 37] width 7 height 7
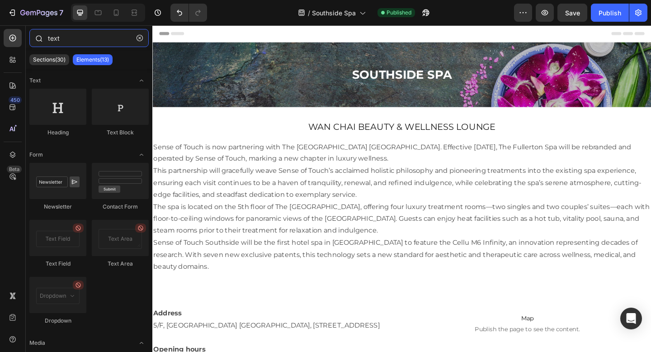
click at [81, 41] on input "text" at bounding box center [88, 38] width 119 height 18
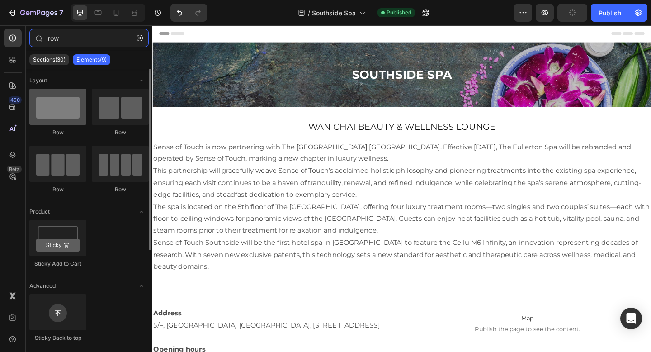
type input "row"
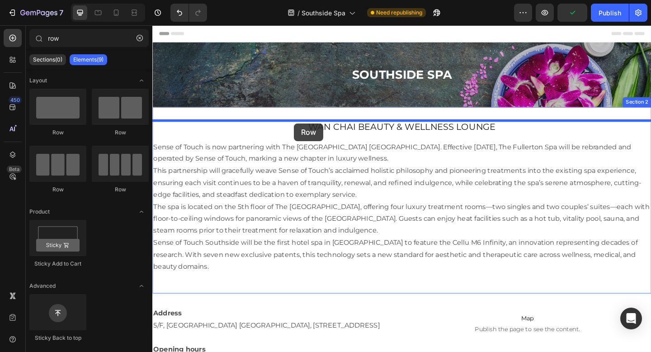
drag, startPoint x: 205, startPoint y: 130, endPoint x: 306, endPoint y: 132, distance: 101.2
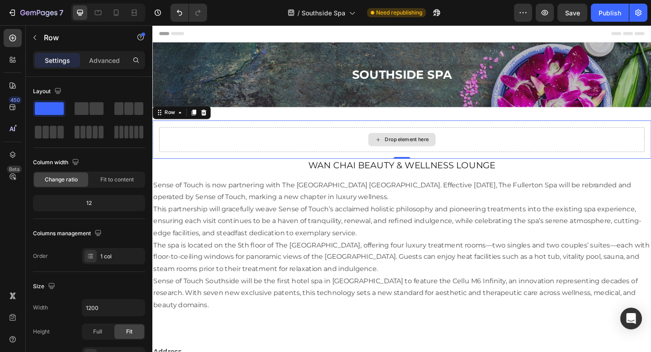
drag, startPoint x: 424, startPoint y: 176, endPoint x: 414, endPoint y: 163, distance: 16.8
click at [416, 160] on div "Drop element here Row 0" at bounding box center [423, 150] width 542 height 42
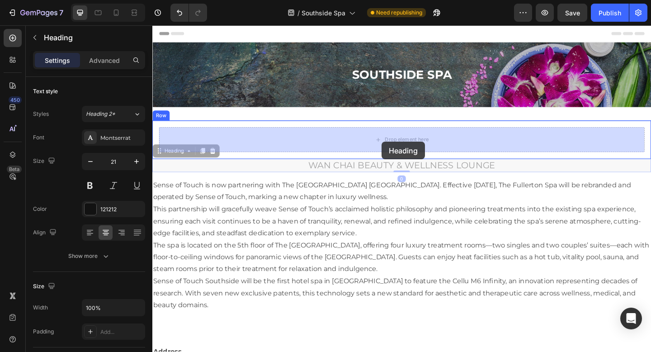
drag, startPoint x: 395, startPoint y: 177, endPoint x: 402, endPoint y: 152, distance: 26.1
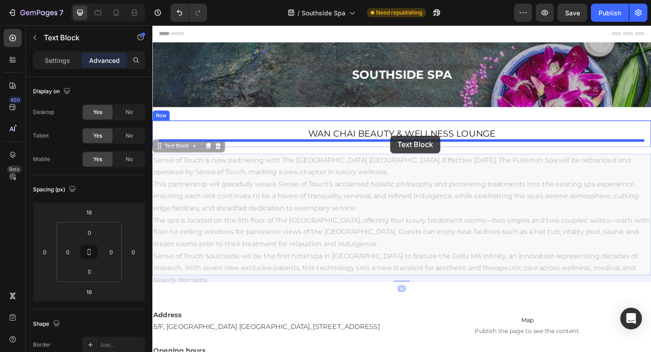
drag, startPoint x: 409, startPoint y: 175, endPoint x: 411, endPoint y: 145, distance: 29.9
type input "0"
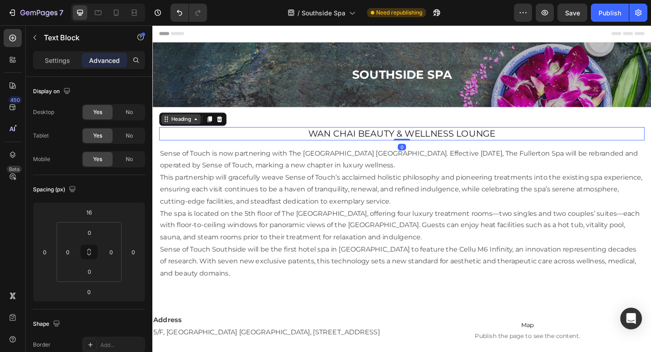
click at [171, 131] on div "Heading" at bounding box center [183, 127] width 25 height 8
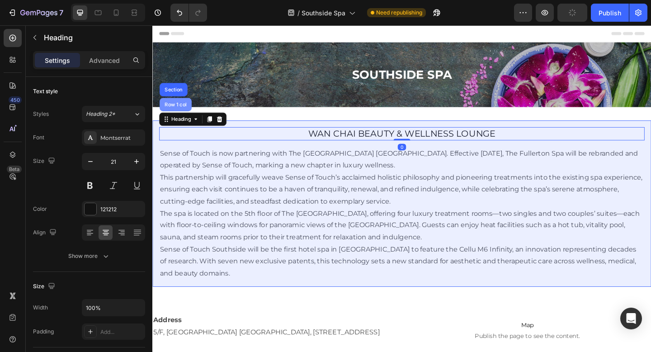
click at [174, 108] on div "Row 1 col" at bounding box center [177, 111] width 35 height 14
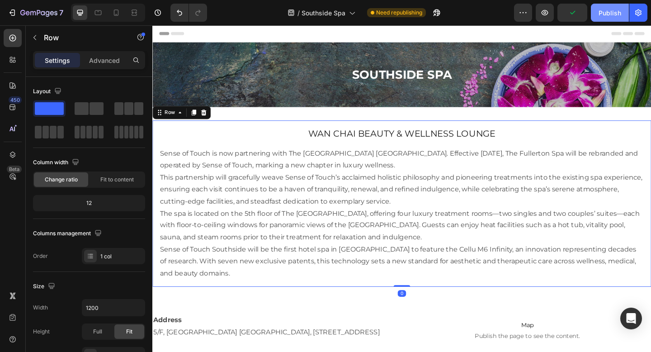
click at [611, 7] on button "Publish" at bounding box center [610, 13] width 38 height 18
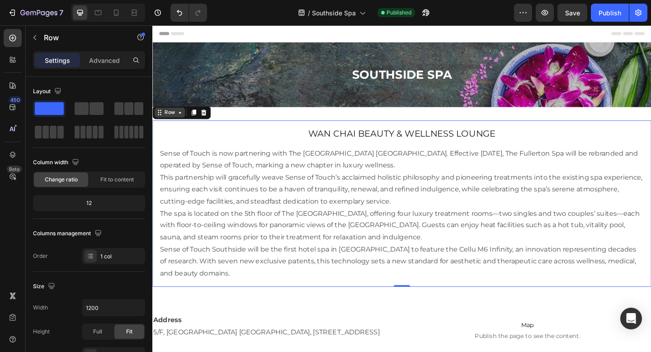
click at [177, 122] on div "Row" at bounding box center [171, 120] width 15 height 8
click at [117, 59] on p "Advanced" at bounding box center [104, 60] width 31 height 9
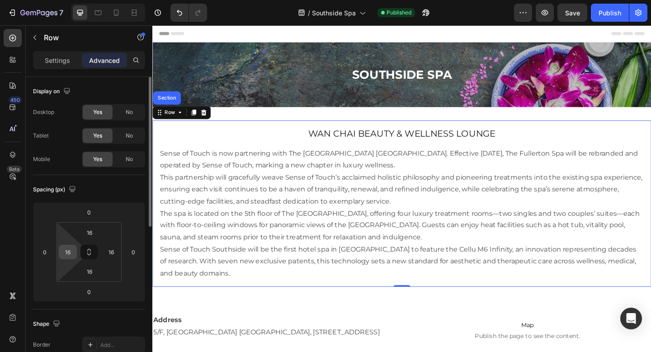
click at [68, 250] on input "16" at bounding box center [68, 252] width 14 height 14
type input "0"
click at [109, 247] on input "16" at bounding box center [111, 252] width 14 height 14
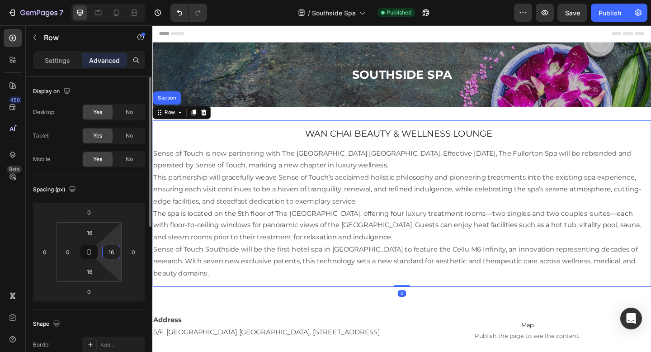
click at [109, 247] on input "16" at bounding box center [111, 252] width 14 height 14
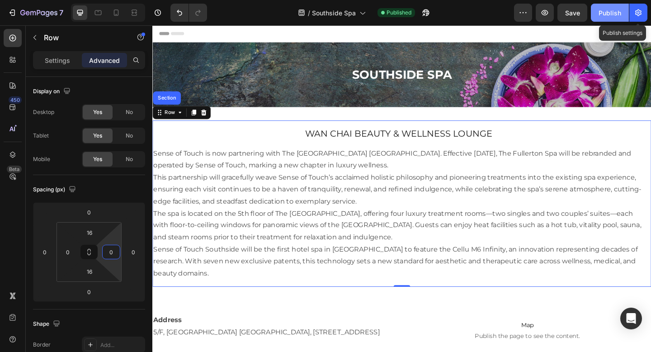
type input "0"
click at [619, 17] on div "Publish" at bounding box center [609, 12] width 23 height 9
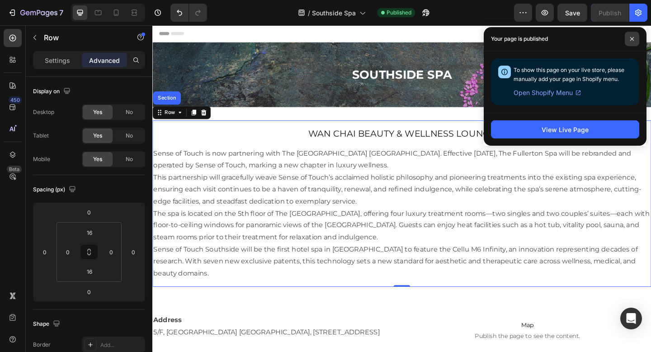
click at [637, 35] on span at bounding box center [632, 39] width 14 height 14
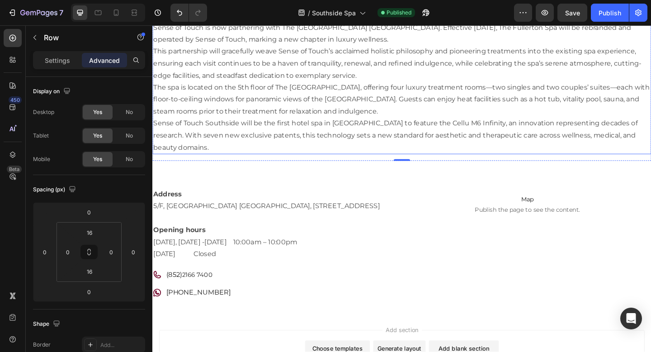
scroll to position [225, 0]
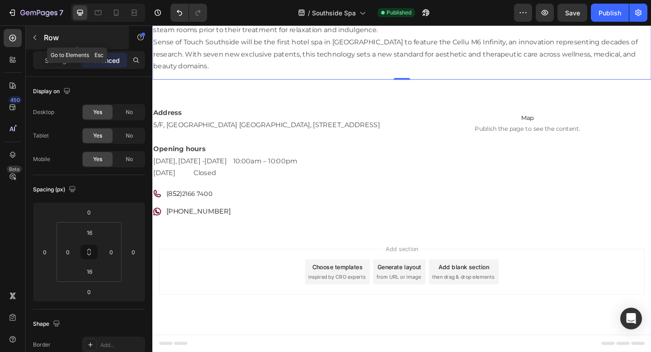
click at [30, 39] on button "button" at bounding box center [35, 37] width 14 height 14
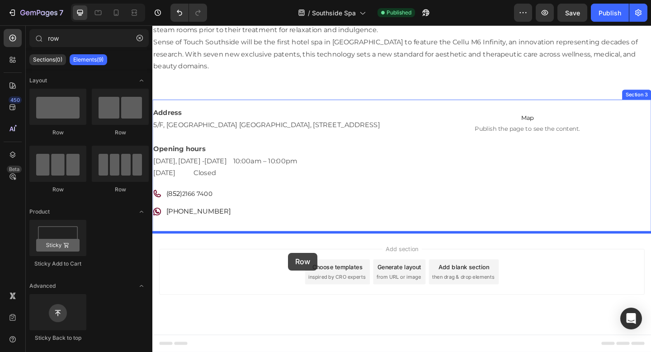
drag, startPoint x: 265, startPoint y: 136, endPoint x: 300, endPoint y: 272, distance: 140.8
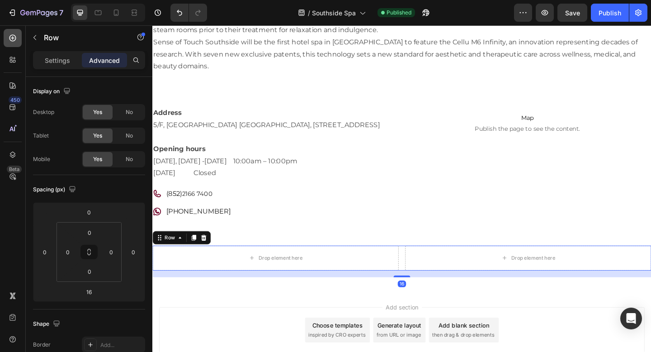
click at [16, 35] on icon at bounding box center [12, 37] width 9 height 9
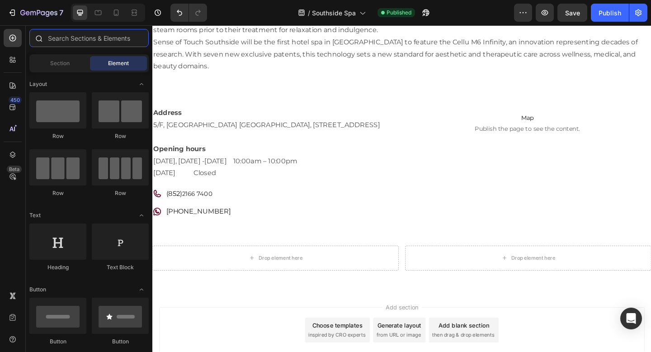
click at [80, 42] on input "text" at bounding box center [88, 38] width 119 height 18
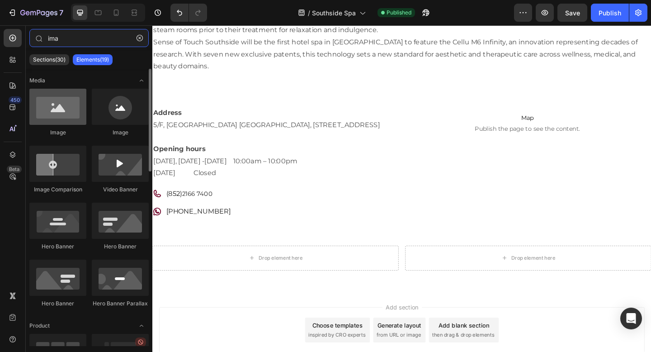
type input "ima"
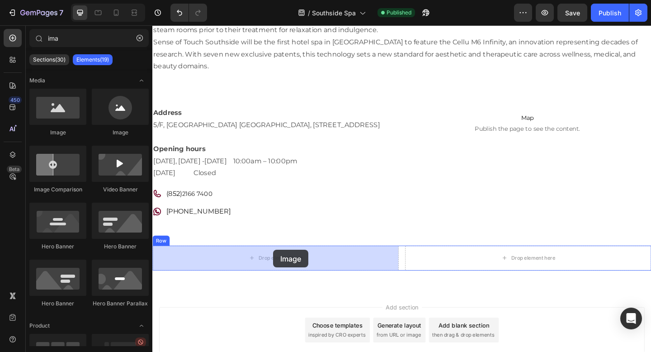
drag, startPoint x: 212, startPoint y: 132, endPoint x: 284, endPoint y: 269, distance: 155.0
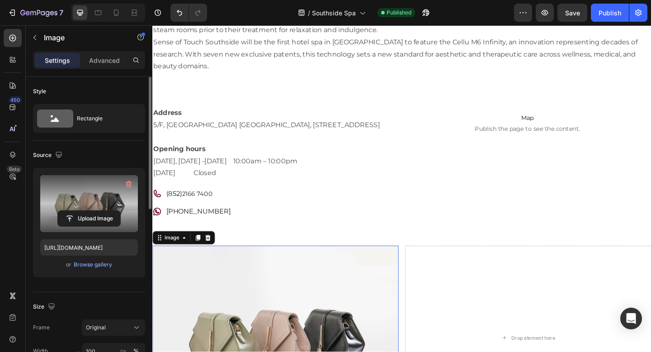
click at [90, 189] on label at bounding box center [89, 203] width 98 height 57
click at [90, 211] on input "file" at bounding box center [89, 218] width 62 height 15
click at [97, 215] on input "file" at bounding box center [89, 218] width 62 height 15
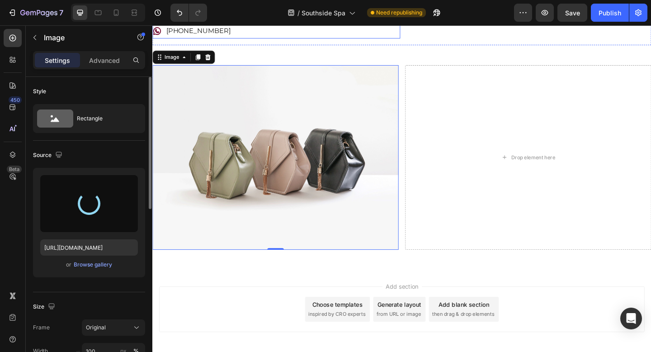
scroll to position [410, 0]
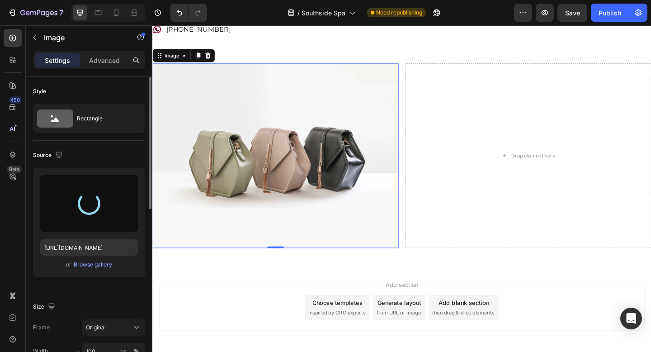
type input "https://cdn.shopify.com/s/files/1/0576/2134/8397/files/gempages_490600665588958…"
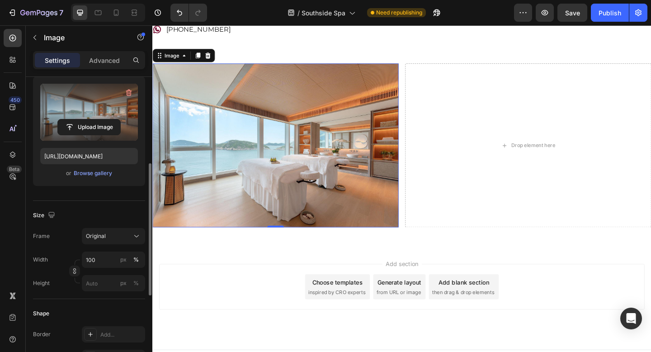
scroll to position [123, 0]
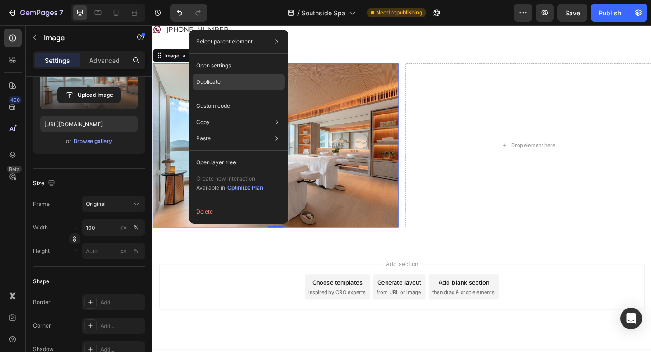
click at [226, 98] on div "Duplicate" at bounding box center [239, 106] width 92 height 16
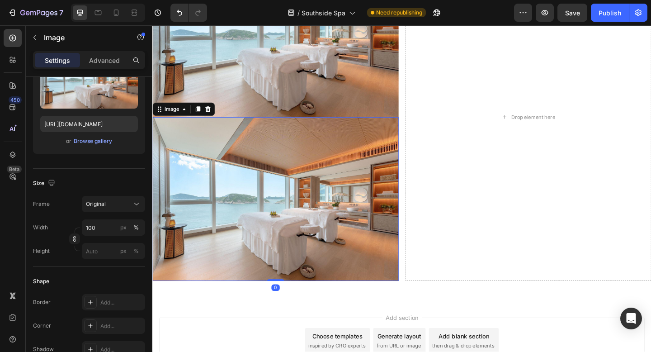
scroll to position [529, 0]
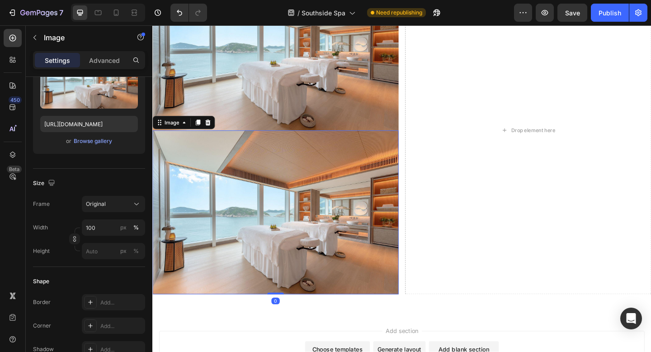
click at [279, 241] on img at bounding box center [286, 229] width 268 height 178
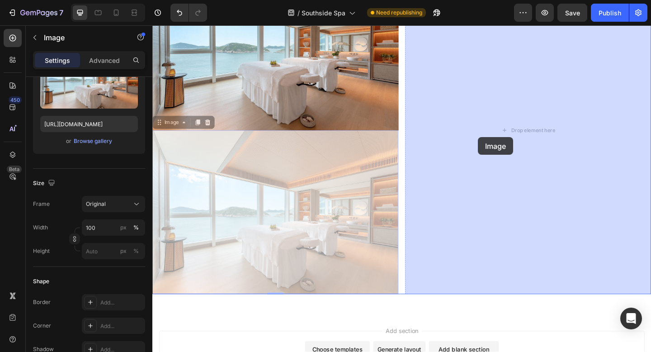
drag, startPoint x: 274, startPoint y: 254, endPoint x: 507, endPoint y: 147, distance: 256.6
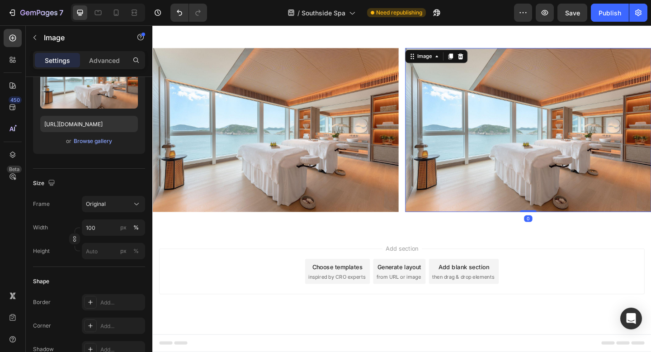
scroll to position [440, 0]
click at [512, 130] on img at bounding box center [561, 139] width 268 height 178
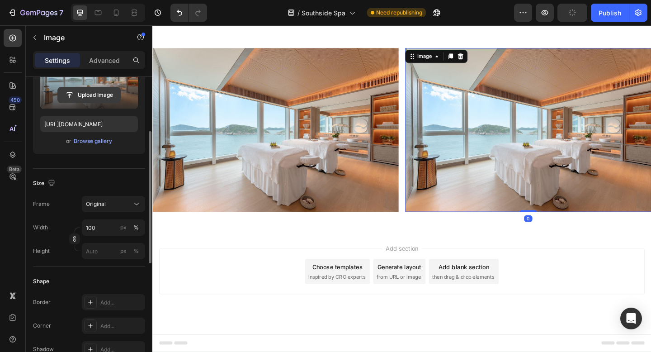
click at [88, 97] on input "file" at bounding box center [89, 94] width 62 height 15
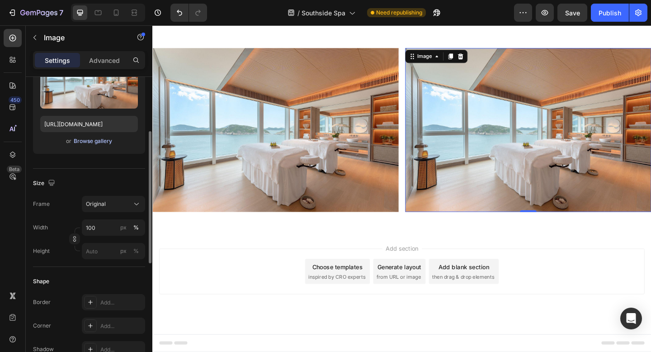
click at [87, 139] on div "Browse gallery" at bounding box center [93, 141] width 38 height 8
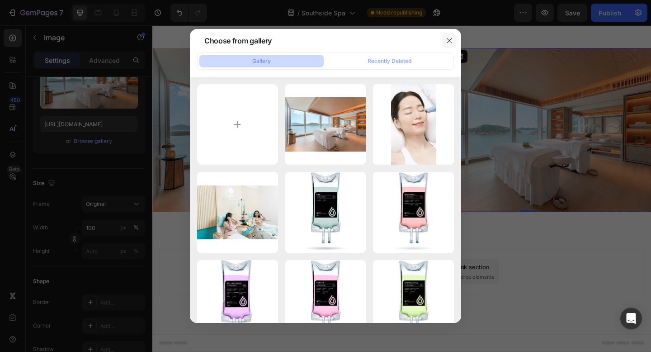
click at [452, 33] on button "button" at bounding box center [449, 40] width 14 height 14
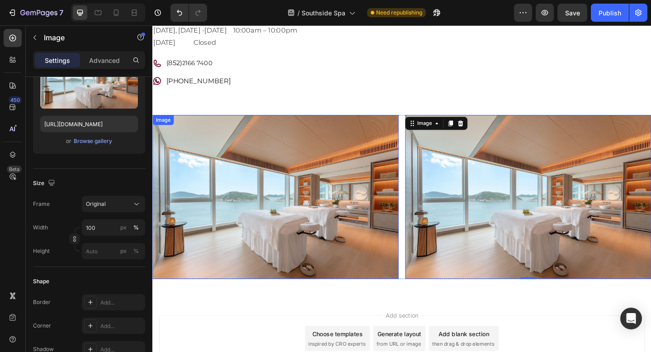
scroll to position [333, 0]
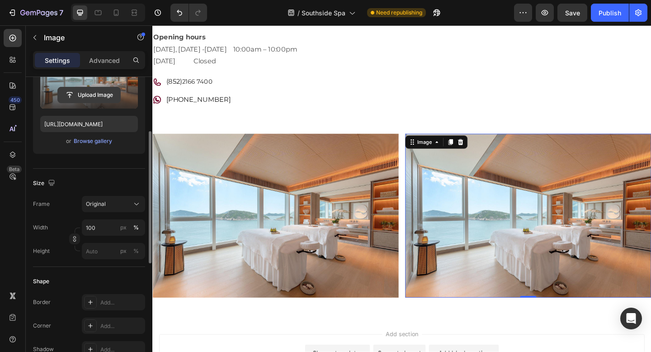
click at [100, 100] on input "file" at bounding box center [89, 94] width 62 height 15
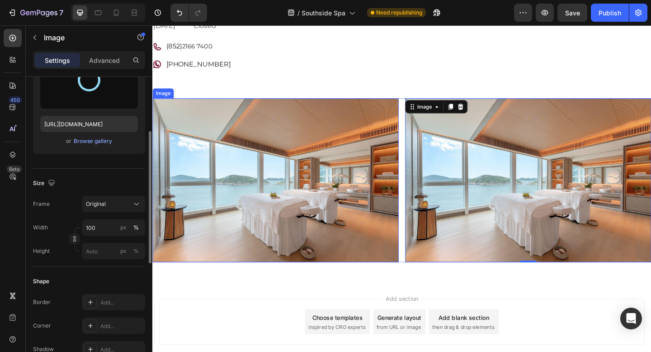
scroll to position [376, 0]
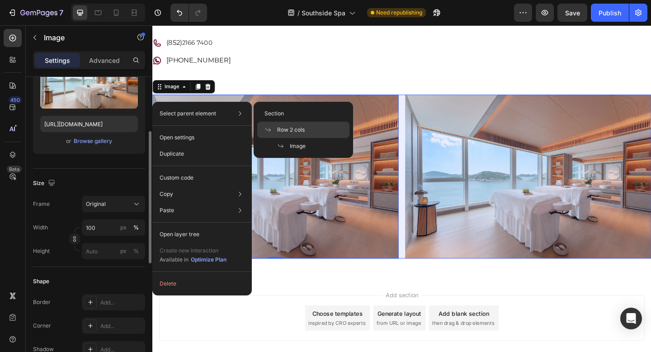
click at [296, 129] on span "Row 2 cols" at bounding box center [291, 130] width 28 height 8
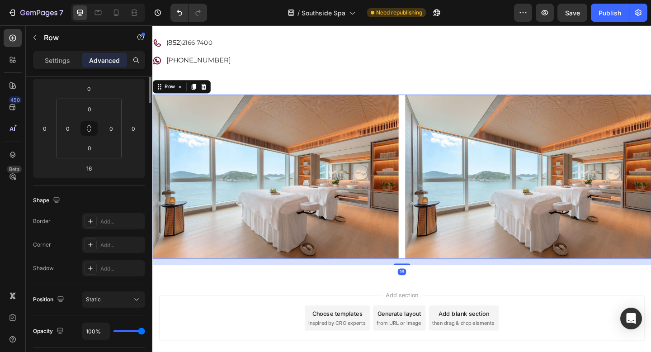
scroll to position [0, 0]
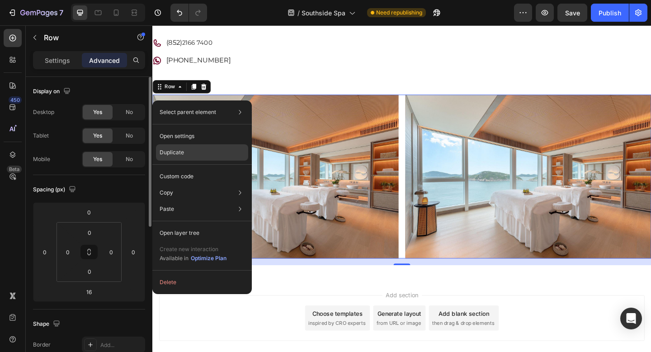
click at [174, 154] on p "Duplicate" at bounding box center [172, 152] width 24 height 8
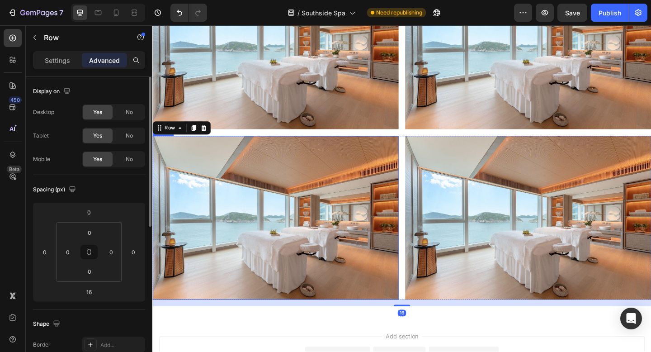
scroll to position [618, 0]
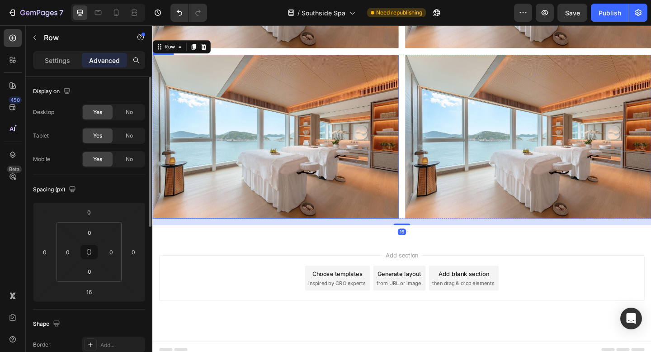
click at [260, 127] on img at bounding box center [286, 146] width 268 height 178
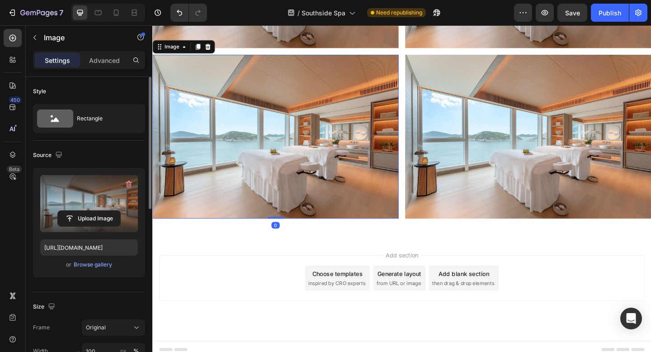
click at [97, 190] on label at bounding box center [89, 203] width 98 height 57
click at [97, 211] on input "file" at bounding box center [89, 218] width 62 height 15
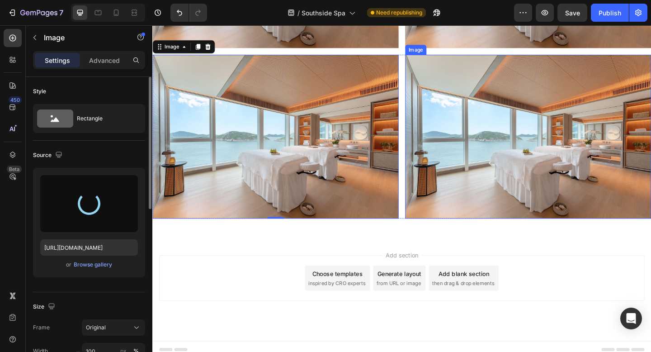
click at [488, 153] on img at bounding box center [561, 146] width 268 height 178
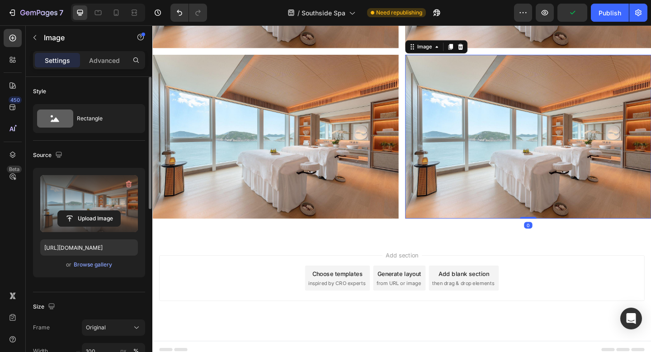
click at [105, 197] on label at bounding box center [89, 203] width 98 height 57
click at [105, 211] on input "file" at bounding box center [89, 218] width 62 height 15
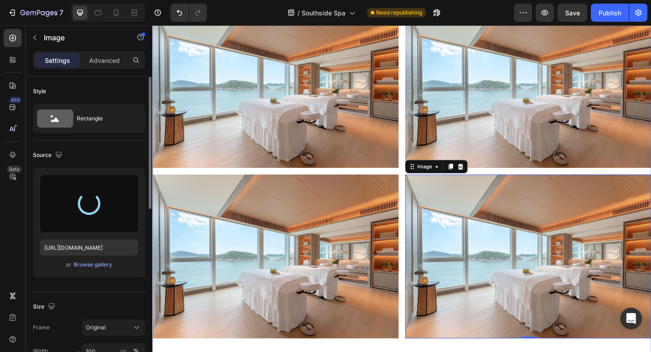
scroll to position [474, 0]
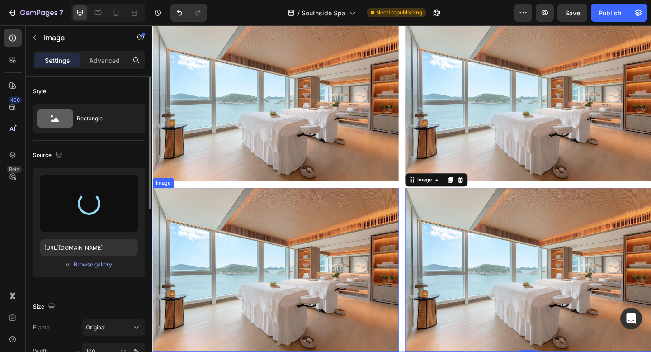
type input "https://cdn.shopify.com/s/files/1/0576/2134/8397/files/gempages_490600665588958…"
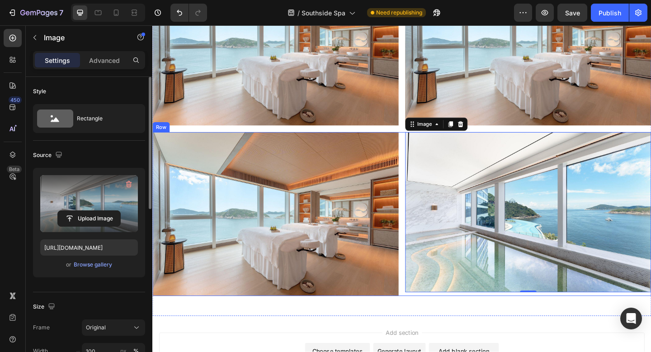
scroll to position [541, 0]
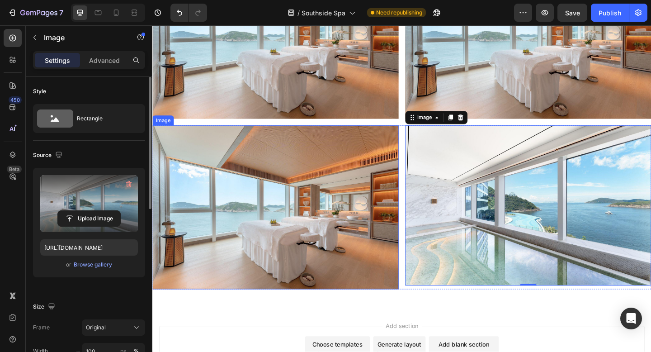
click at [256, 238] on img at bounding box center [286, 223] width 268 height 178
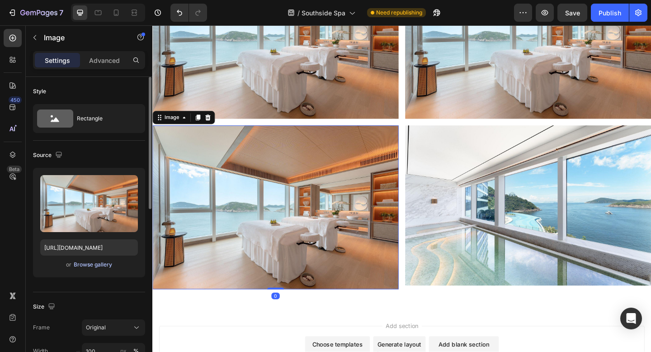
click at [90, 263] on div "Browse gallery" at bounding box center [93, 264] width 38 height 8
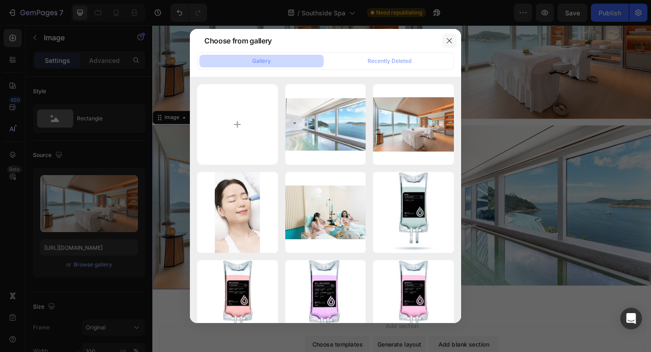
click at [449, 41] on icon "button" at bounding box center [449, 40] width 7 height 7
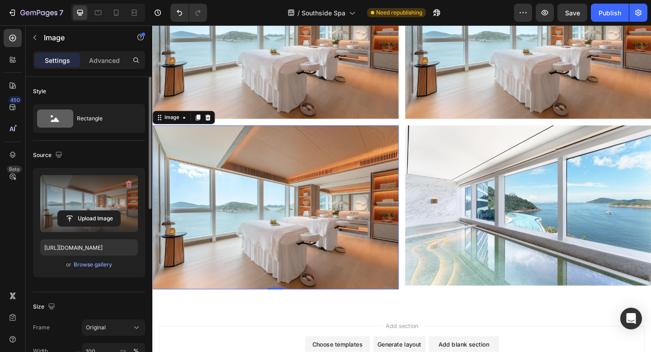
click at [103, 191] on label at bounding box center [89, 203] width 98 height 57
click at [103, 211] on input "file" at bounding box center [89, 218] width 62 height 15
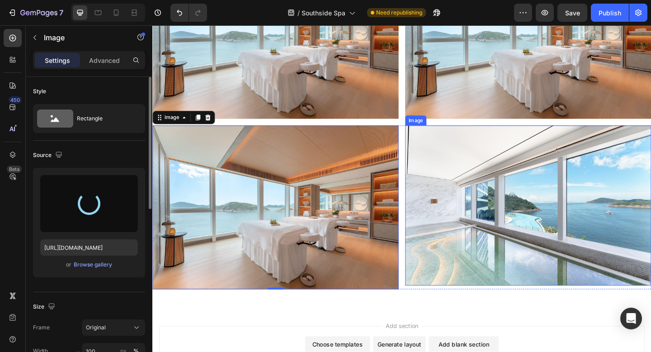
type input "https://cdn.shopify.com/s/files/1/0576/2134/8397/files/gempages_490600665588958…"
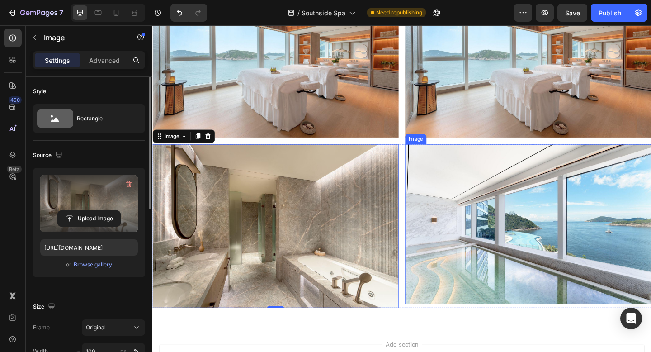
scroll to position [484, 0]
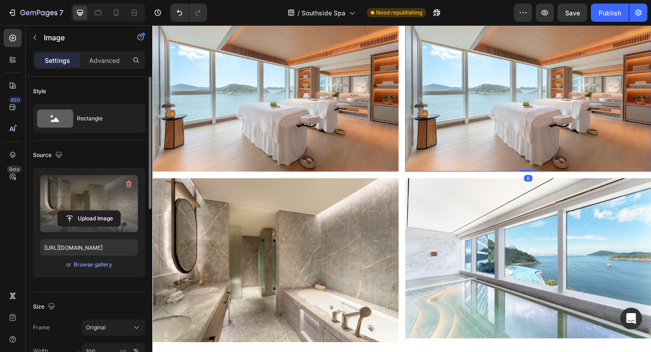
click at [531, 142] on img at bounding box center [561, 95] width 268 height 178
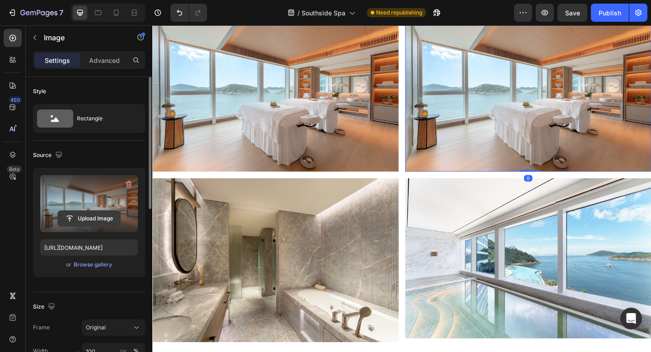
click at [85, 217] on input "file" at bounding box center [89, 218] width 62 height 15
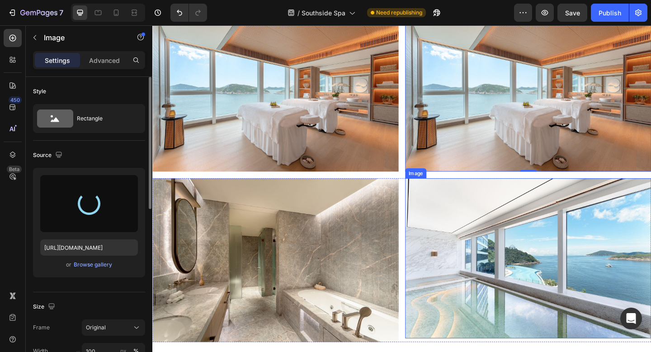
type input "https://cdn.shopify.com/s/files/1/0576/2134/8397/files/gempages_490600665588958…"
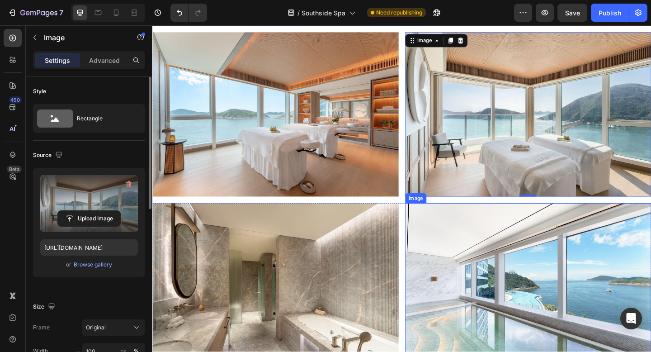
scroll to position [454, 0]
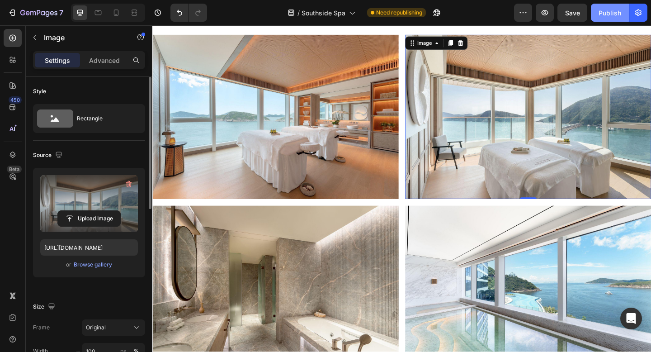
click at [611, 11] on div "Publish" at bounding box center [609, 12] width 23 height 9
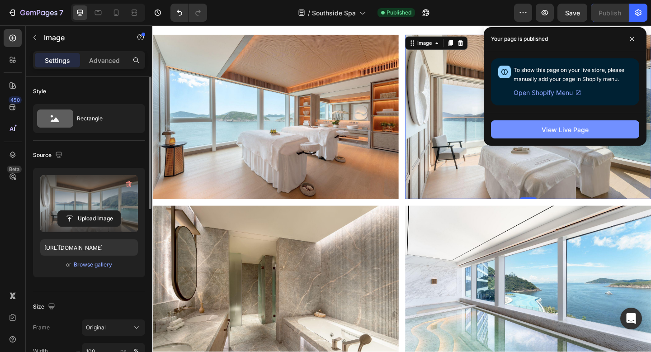
click at [529, 129] on button "View Live Page" at bounding box center [565, 129] width 148 height 18
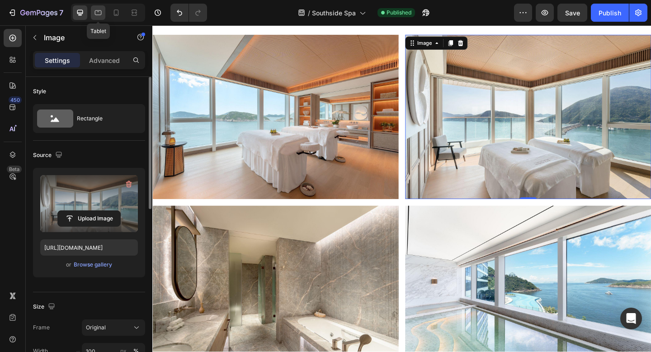
click at [103, 14] on div at bounding box center [98, 12] width 14 height 14
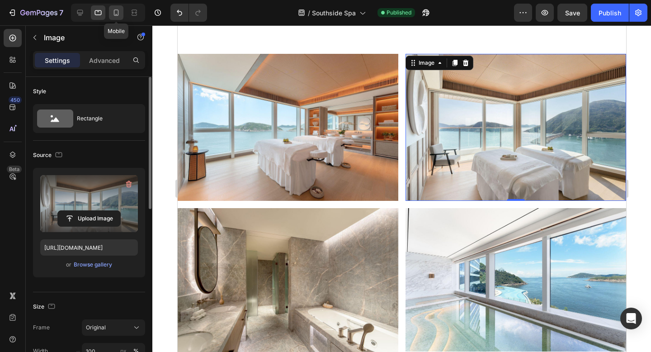
click at [113, 14] on icon at bounding box center [116, 12] width 9 height 9
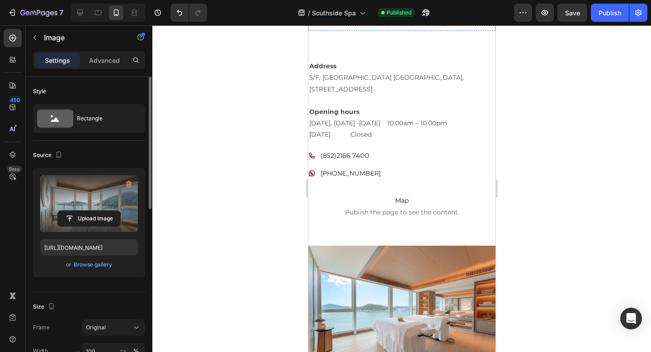
scroll to position [506, 0]
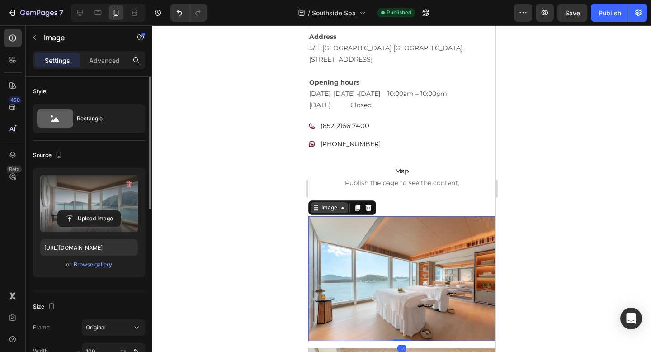
click at [319, 211] on div "Image" at bounding box center [329, 207] width 38 height 11
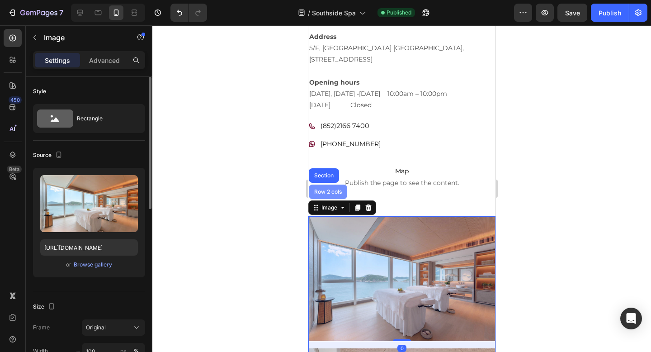
click at [327, 194] on div "Row 2 cols" at bounding box center [327, 191] width 31 height 5
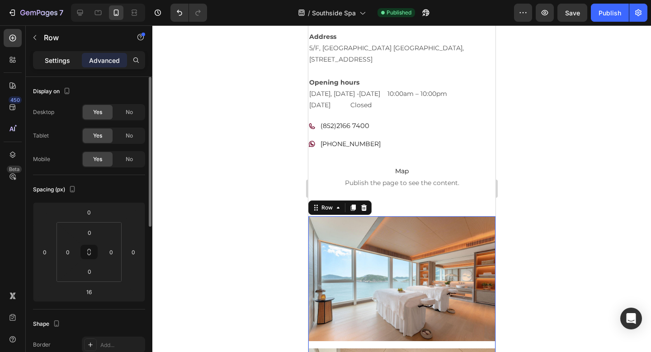
click at [50, 65] on p "Settings" at bounding box center [57, 60] width 25 height 9
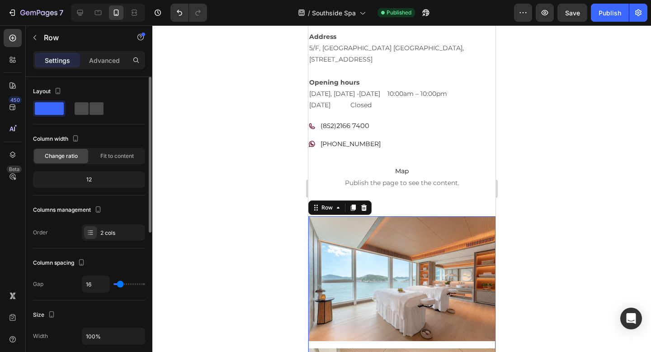
click at [90, 108] on span at bounding box center [96, 108] width 14 height 13
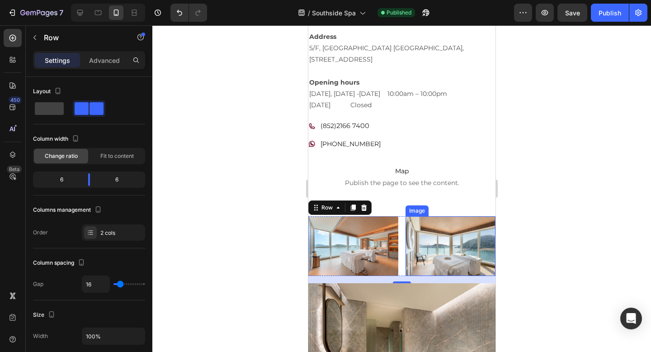
scroll to position [572, 0]
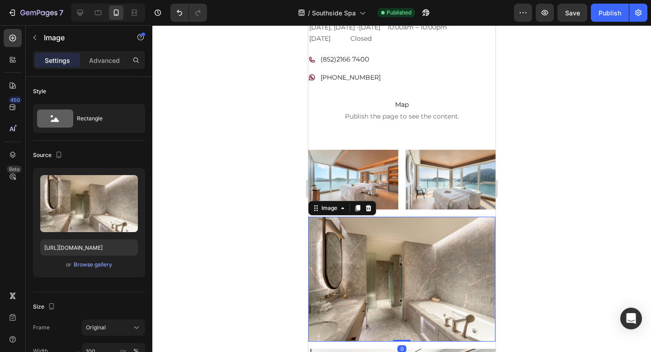
click at [318, 214] on div "Image" at bounding box center [342, 208] width 68 height 14
click at [324, 207] on div "Image" at bounding box center [328, 208] width 19 height 8
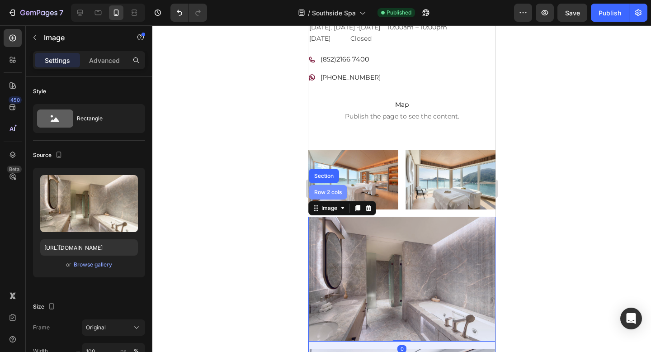
click at [323, 188] on div "Row 2 cols" at bounding box center [327, 192] width 38 height 14
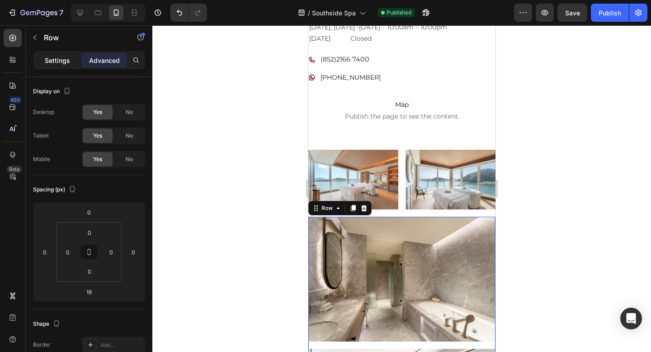
click at [56, 58] on p "Settings" at bounding box center [57, 60] width 25 height 9
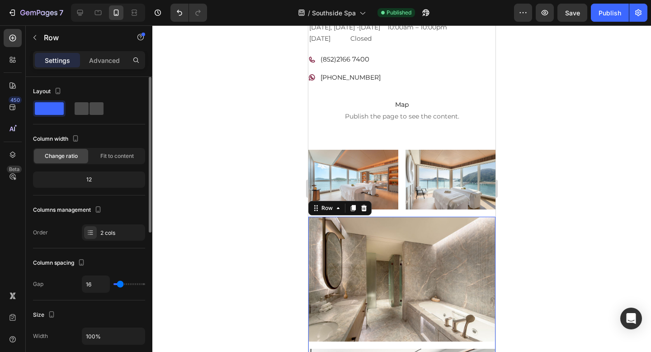
click at [96, 110] on span at bounding box center [96, 108] width 14 height 13
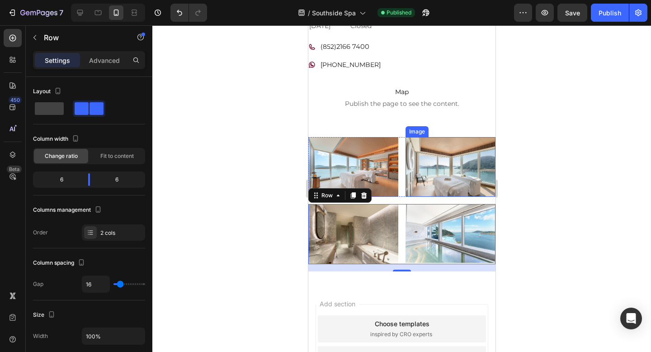
scroll to position [585, 0]
click at [615, 10] on div "Publish" at bounding box center [609, 12] width 23 height 9
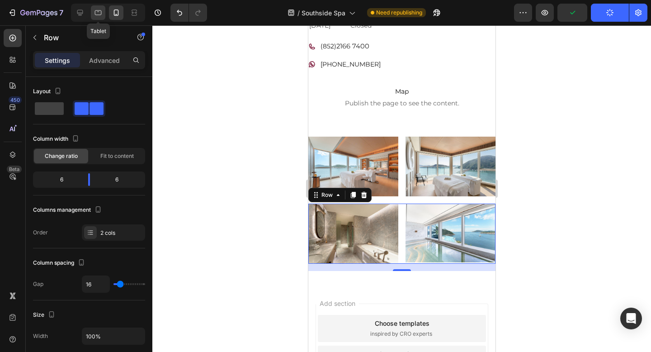
click at [101, 11] on icon at bounding box center [98, 12] width 7 height 5
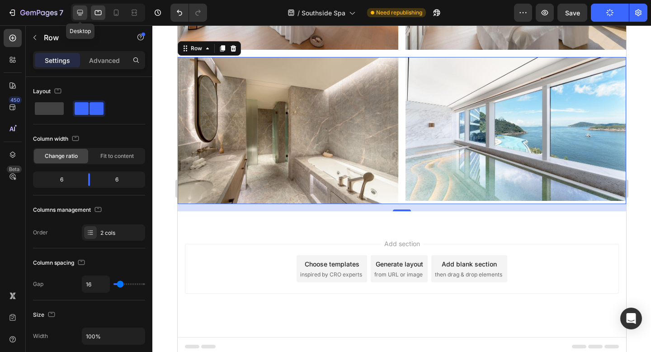
click at [81, 16] on icon at bounding box center [79, 12] width 9 height 9
type input "1200"
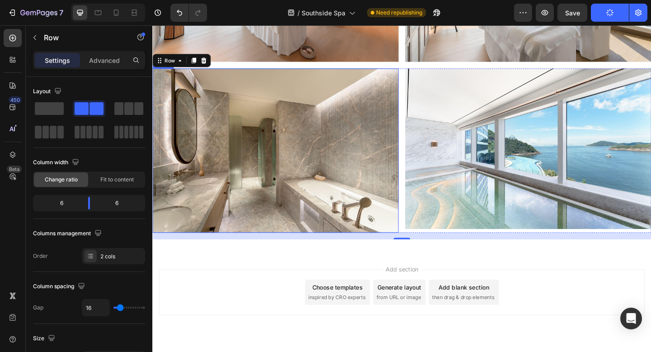
scroll to position [808, 0]
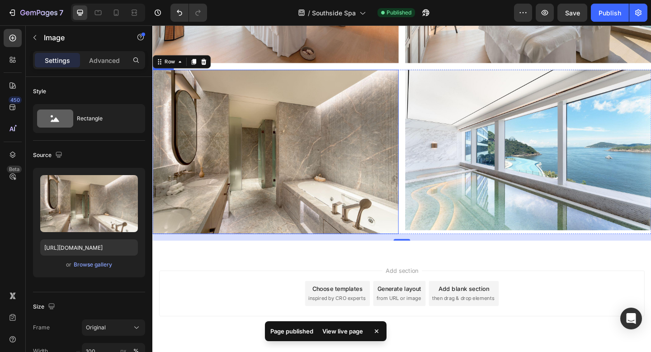
click at [362, 155] on img at bounding box center [286, 163] width 268 height 178
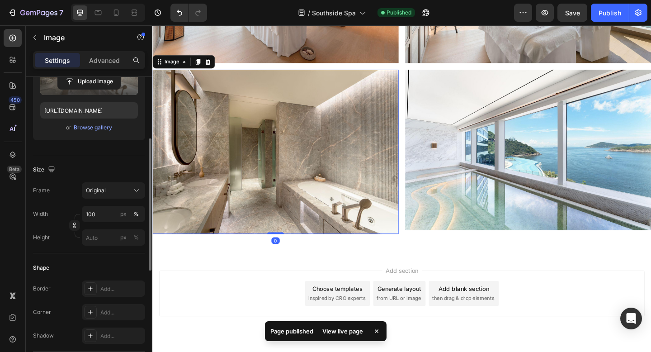
scroll to position [139, 0]
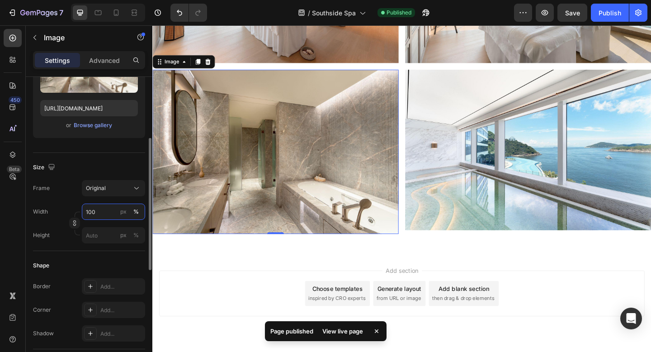
click at [99, 210] on input "100" at bounding box center [113, 211] width 63 height 16
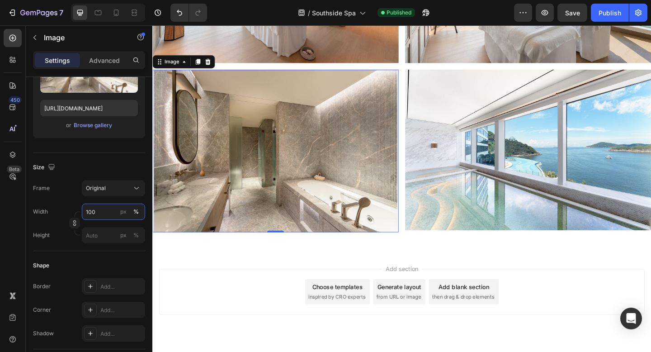
type input "99"
click at [609, 15] on div "Publish" at bounding box center [609, 12] width 23 height 9
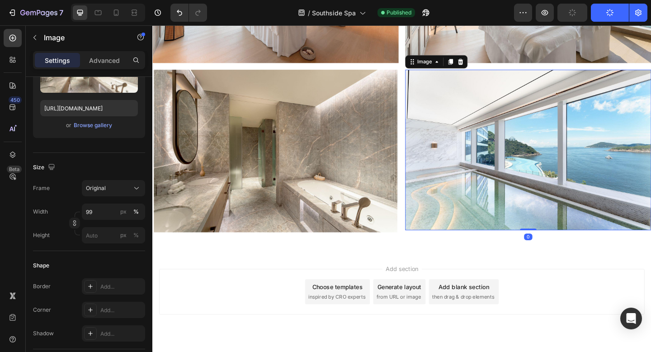
click at [535, 110] on img at bounding box center [561, 161] width 268 height 174
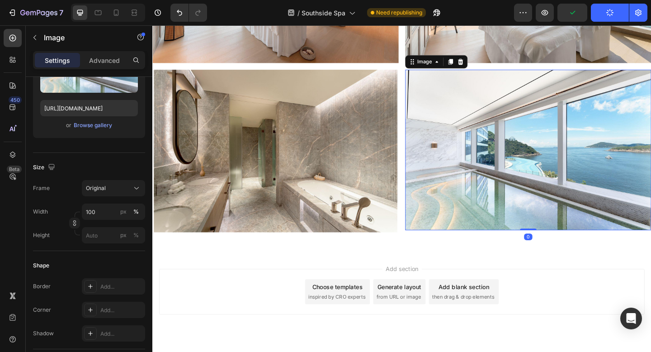
click at [481, 117] on img at bounding box center [561, 161] width 268 height 174
click at [101, 211] on input "100" at bounding box center [113, 211] width 63 height 16
type input "101"
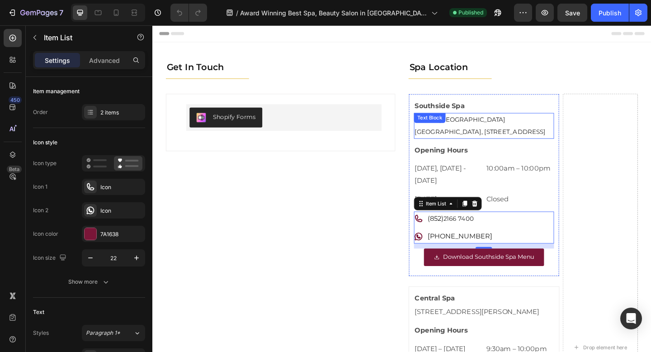
scroll to position [70, 0]
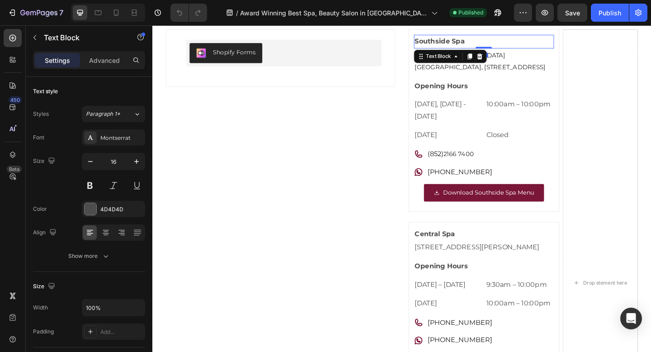
click at [462, 44] on strong "Southside Spa" at bounding box center [464, 42] width 54 height 9
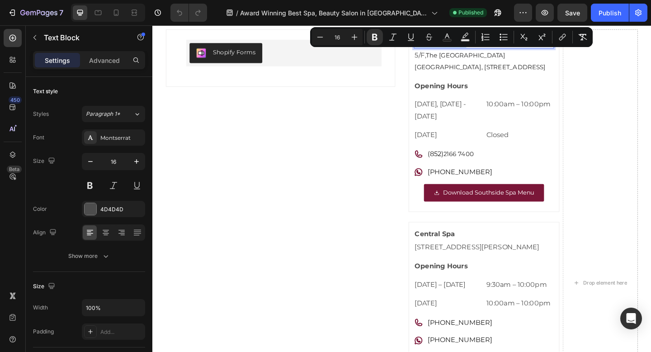
copy p "Southside Spa"
